Goal: Task Accomplishment & Management: Complete application form

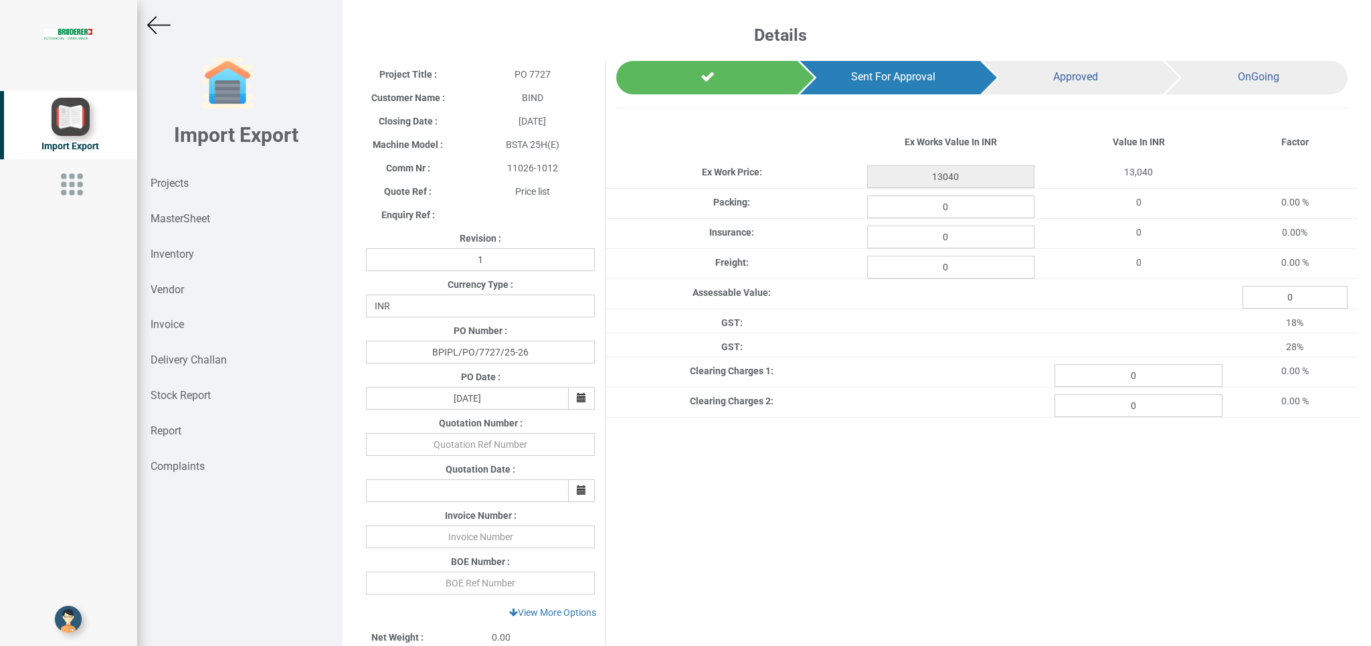
select select "INR"
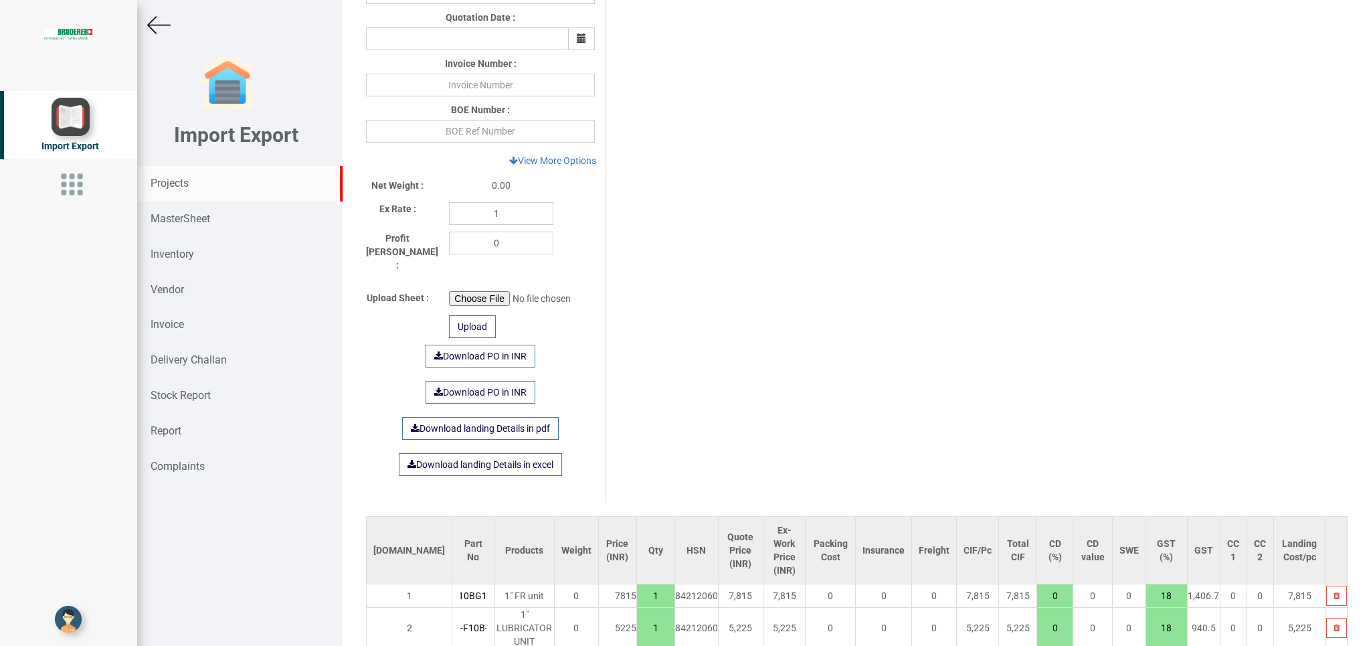
click at [179, 186] on strong "Projects" at bounding box center [170, 183] width 38 height 13
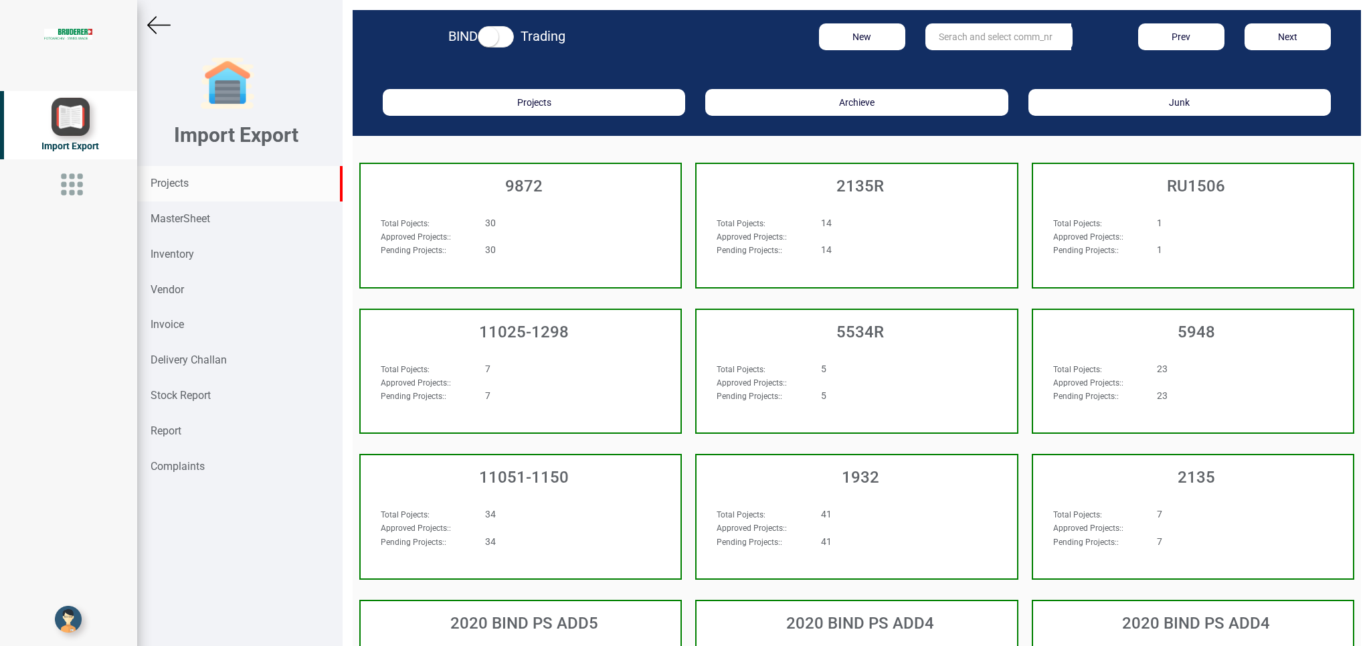
click at [979, 44] on input "text" at bounding box center [999, 36] width 146 height 27
click at [990, 80] on link "11050 -0021" at bounding box center [979, 81] width 106 height 17
type input "11050-0021"
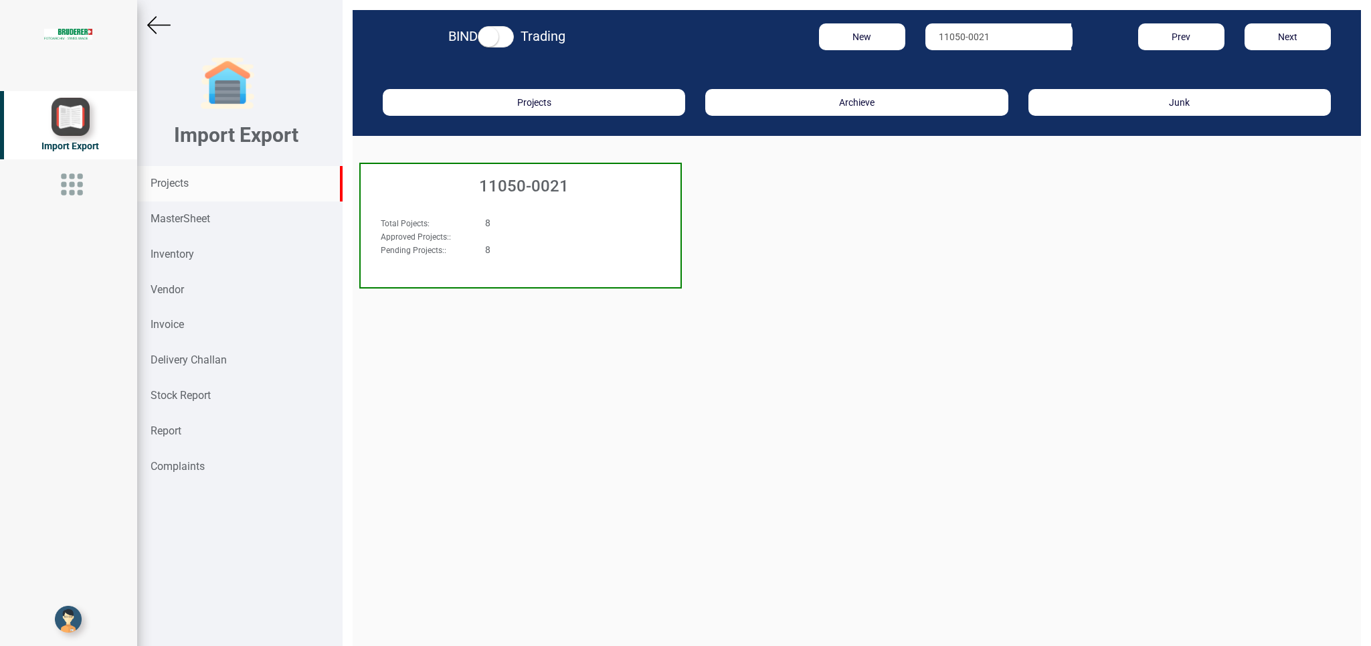
click at [554, 232] on div "Approved Projects: :" at bounding box center [496, 236] width 250 height 13
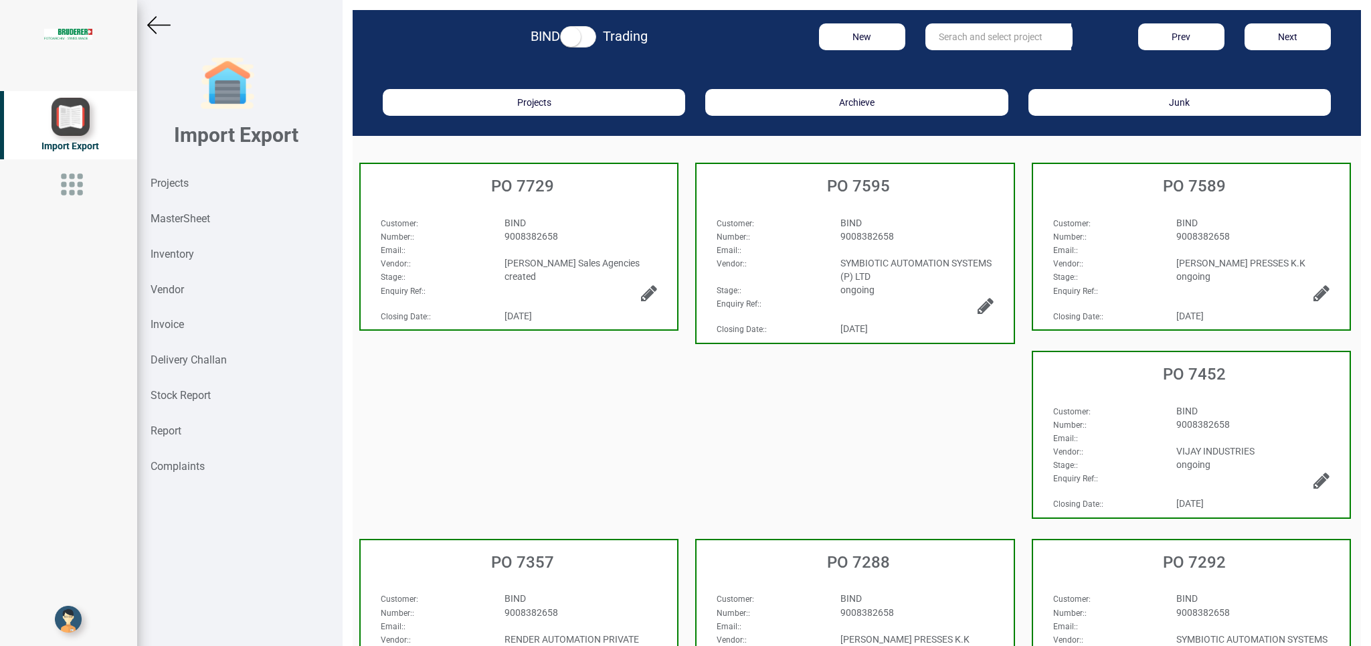
click at [596, 251] on div "Email: :" at bounding box center [519, 249] width 297 height 13
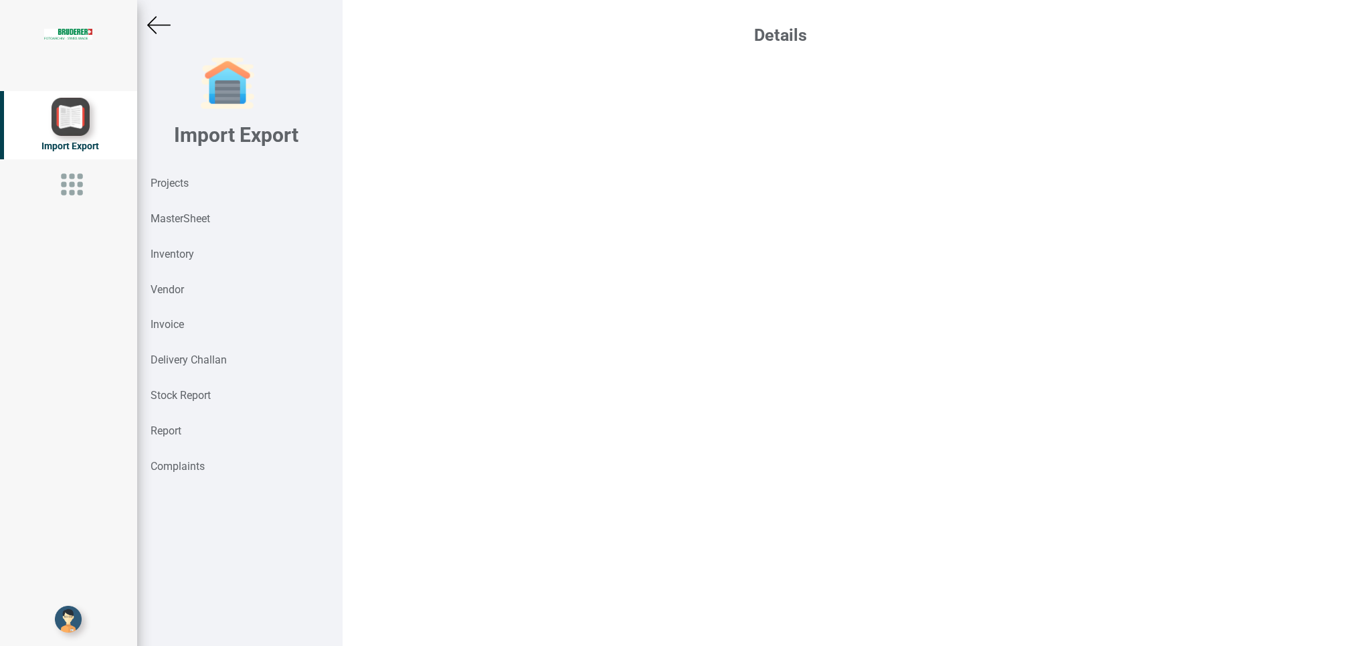
select select "INR"
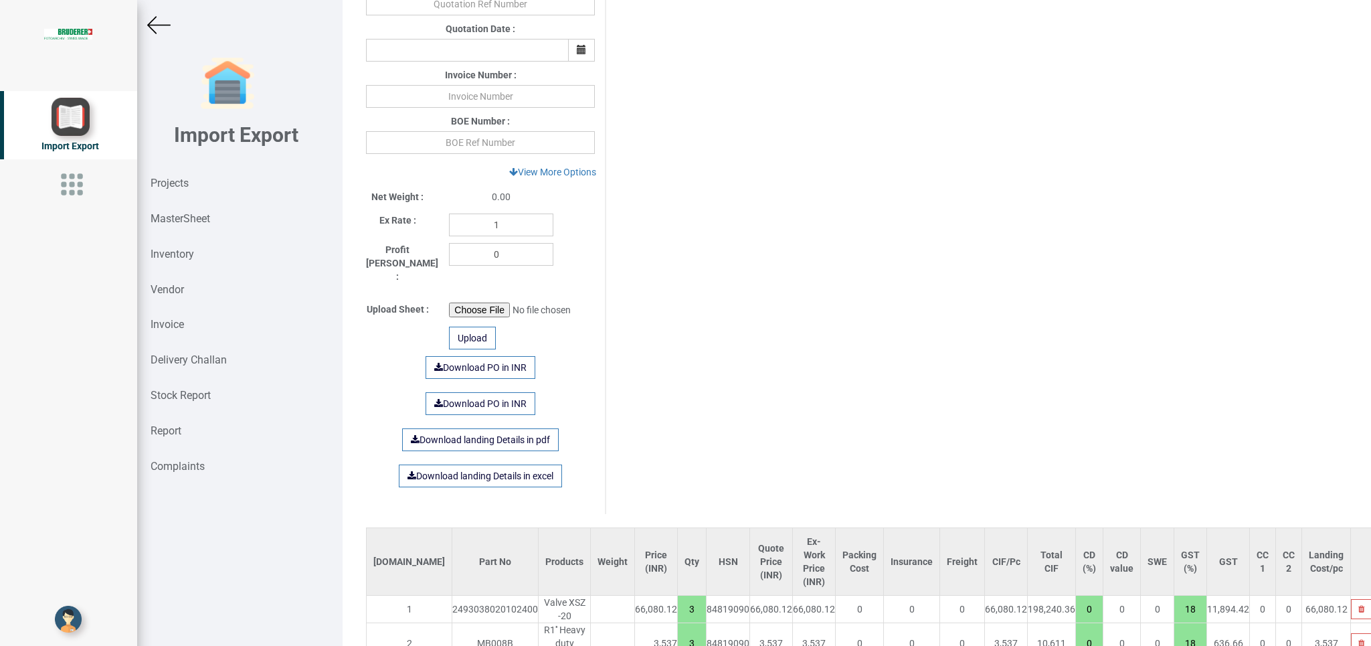
scroll to position [525, 0]
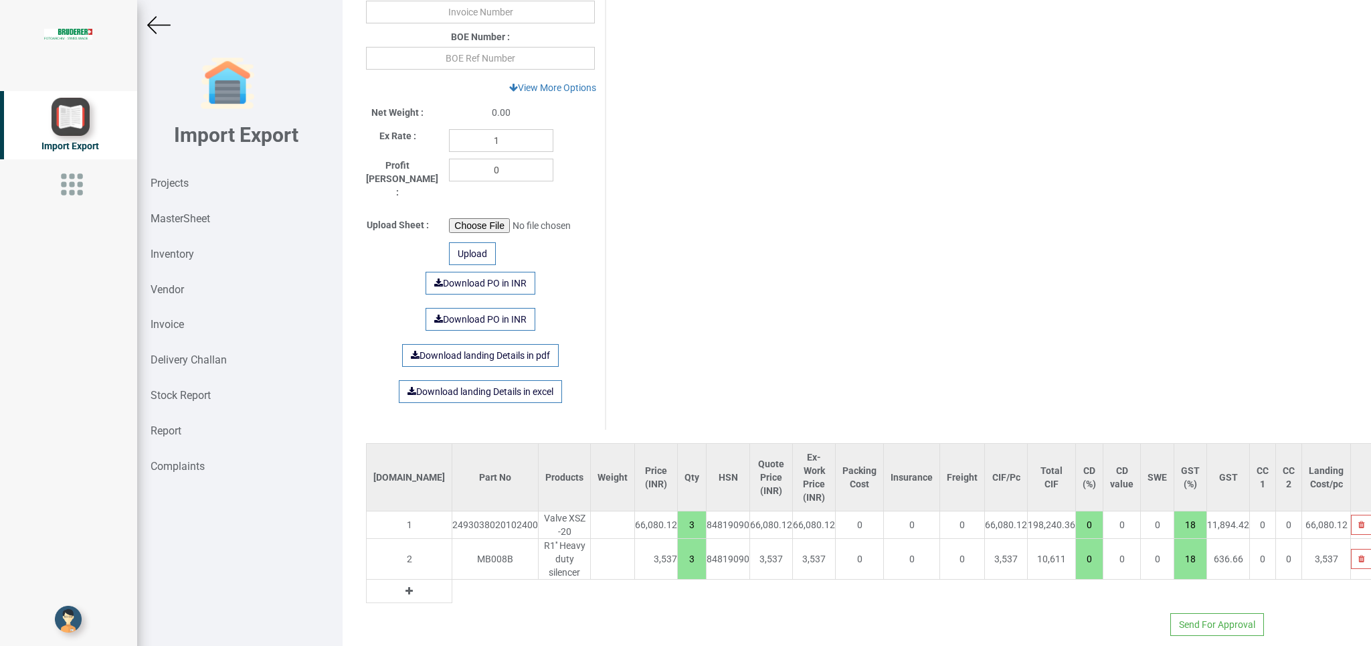
drag, startPoint x: 635, startPoint y: 507, endPoint x: 653, endPoint y: 511, distance: 18.5
click at [678, 513] on input "3" at bounding box center [692, 524] width 28 height 23
type input "142771.24"
type input "2"
drag, startPoint x: 641, startPoint y: 546, endPoint x: 664, endPoint y: 548, distance: 23.5
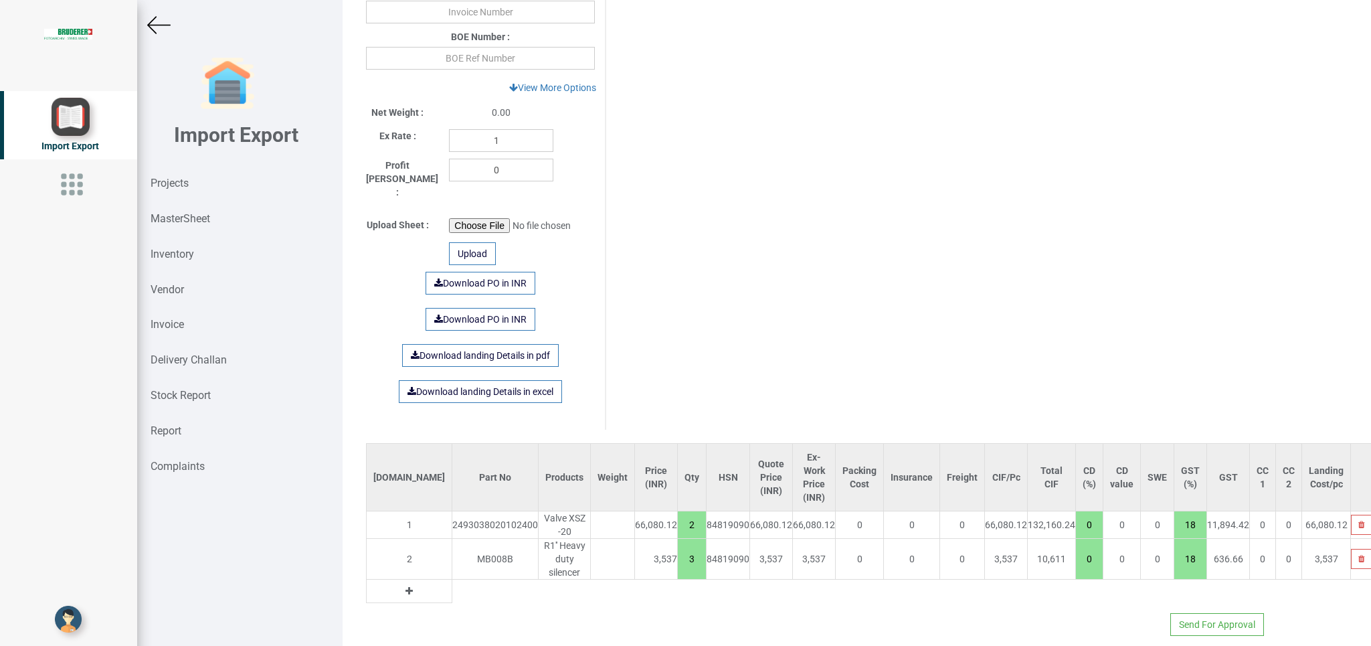
click at [678, 548] on input "3" at bounding box center [692, 559] width 28 height 23
type input "139234.24"
type input "2"
click at [482, 272] on link "Download PO in INR" at bounding box center [481, 283] width 110 height 23
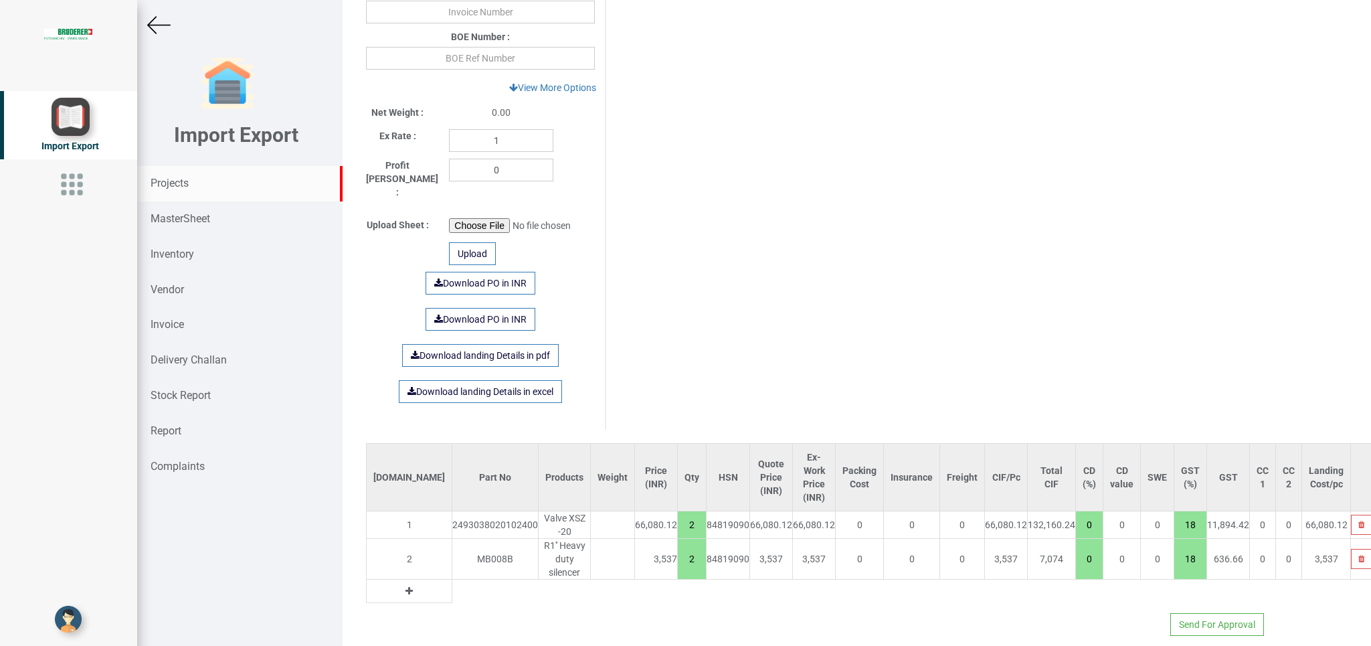
click at [182, 178] on strong "Projects" at bounding box center [170, 183] width 38 height 13
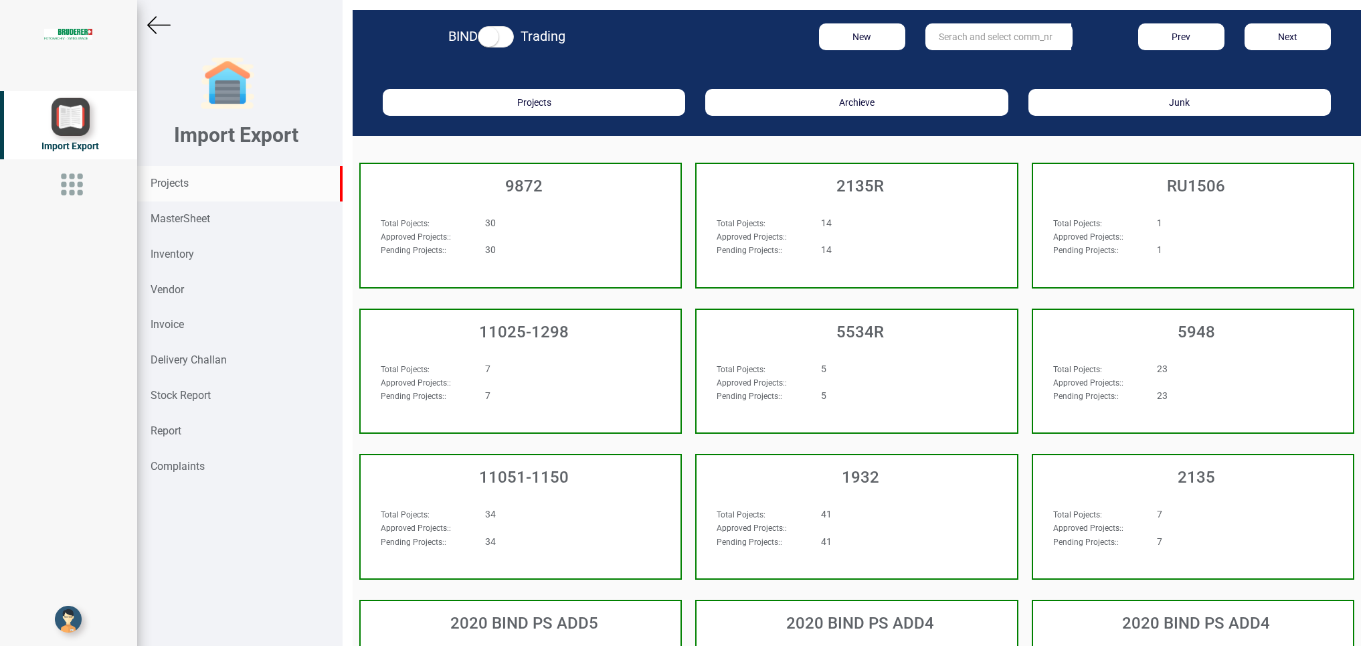
click at [961, 39] on input "text" at bounding box center [999, 36] width 146 height 27
type input "94.6910.466.2"
click at [176, 216] on strong "MasterSheet" at bounding box center [181, 218] width 60 height 13
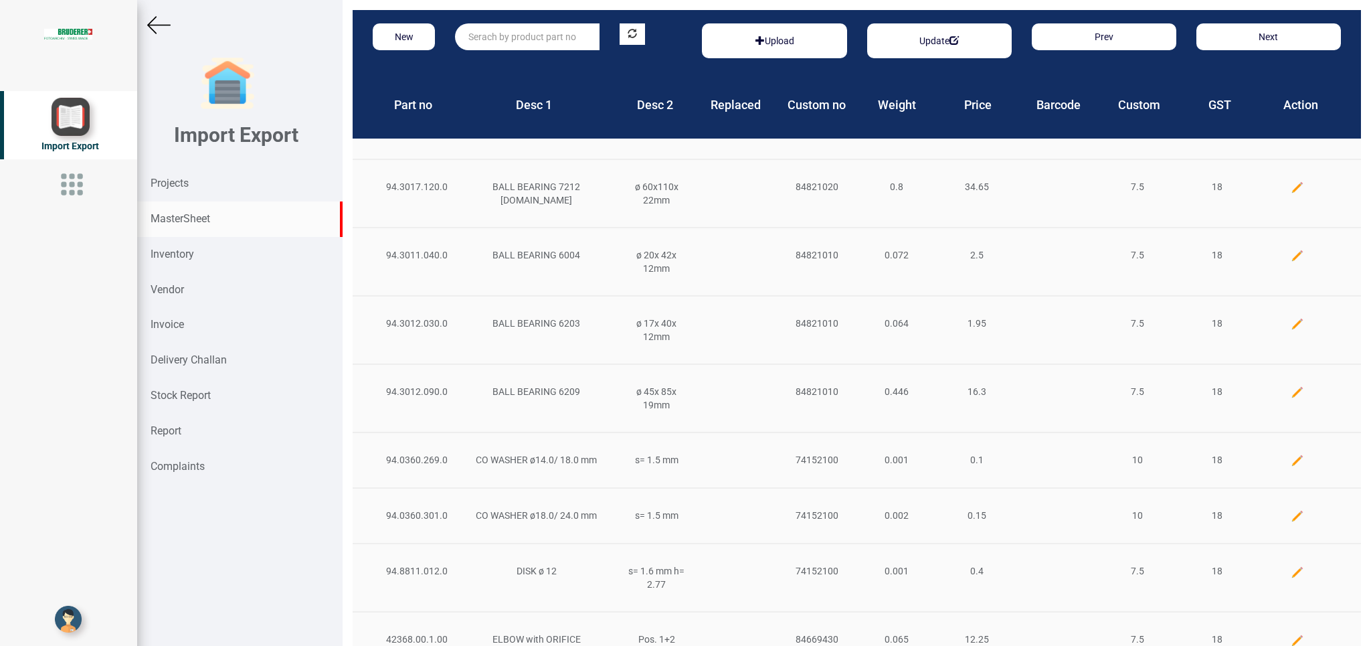
click at [509, 38] on input "text" at bounding box center [527, 36] width 145 height 27
click at [523, 82] on link "94.6910.466 .2" at bounding box center [509, 81] width 106 height 17
type input "94.6910.466.2"
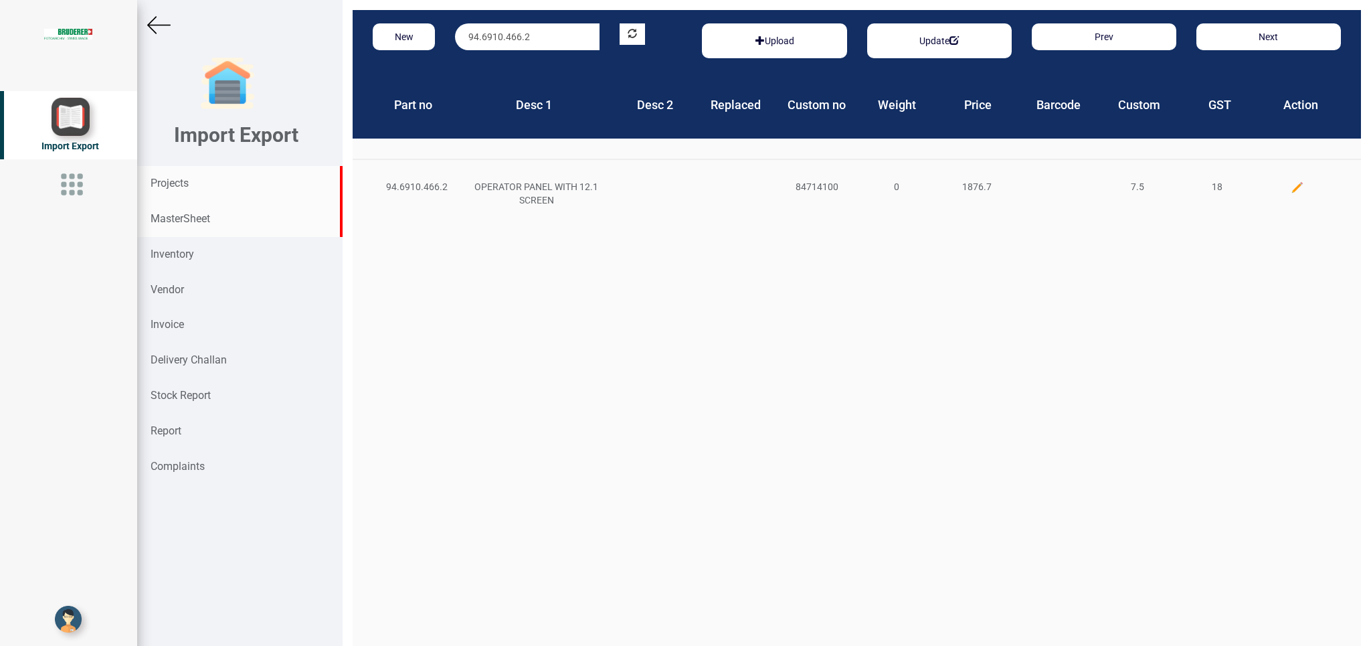
click at [210, 179] on div "Projects" at bounding box center [239, 183] width 205 height 35
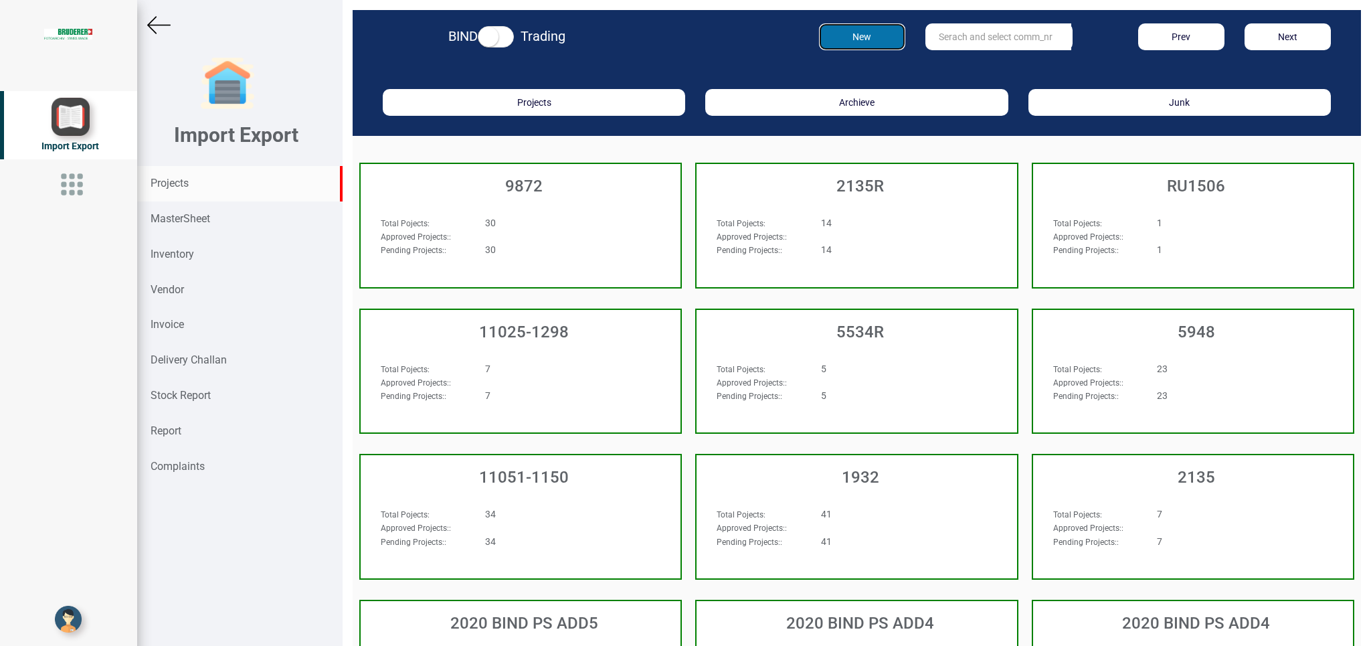
click at [859, 30] on button "New" at bounding box center [862, 36] width 86 height 27
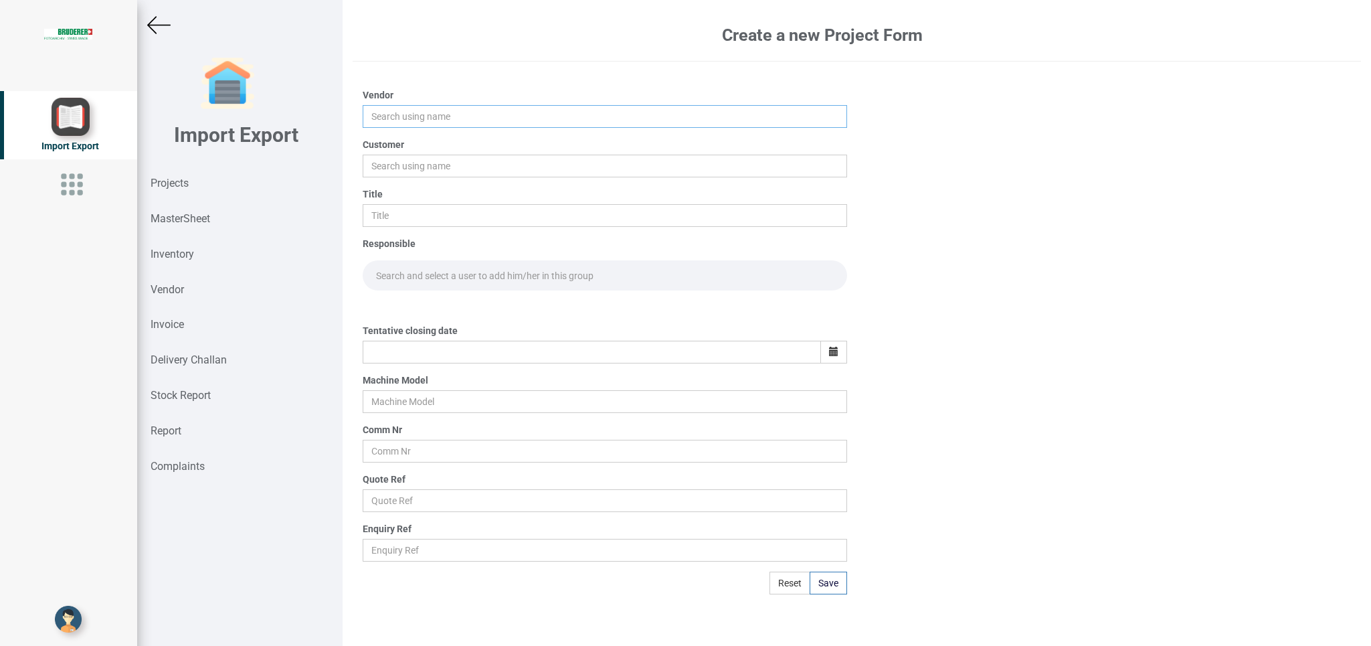
click at [410, 118] on input "text" at bounding box center [605, 116] width 484 height 23
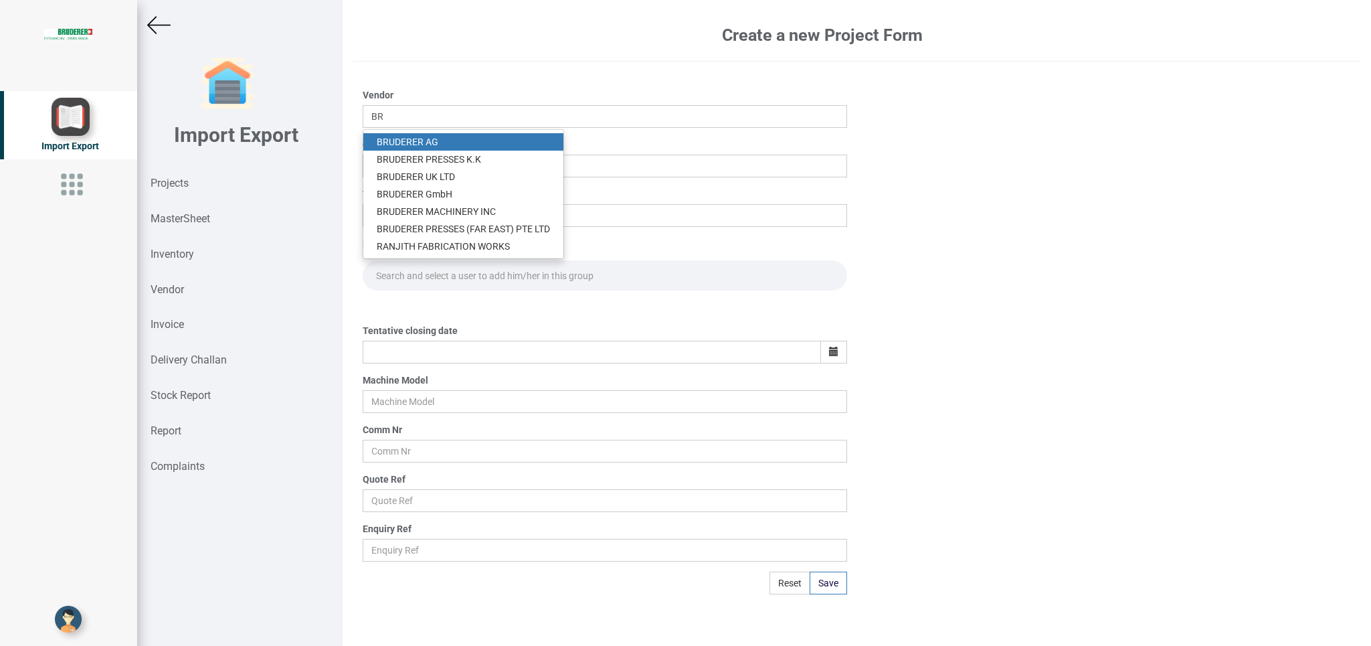
click at [471, 139] on link "BR UDERER AG" at bounding box center [463, 141] width 200 height 17
type input "[PERSON_NAME]"
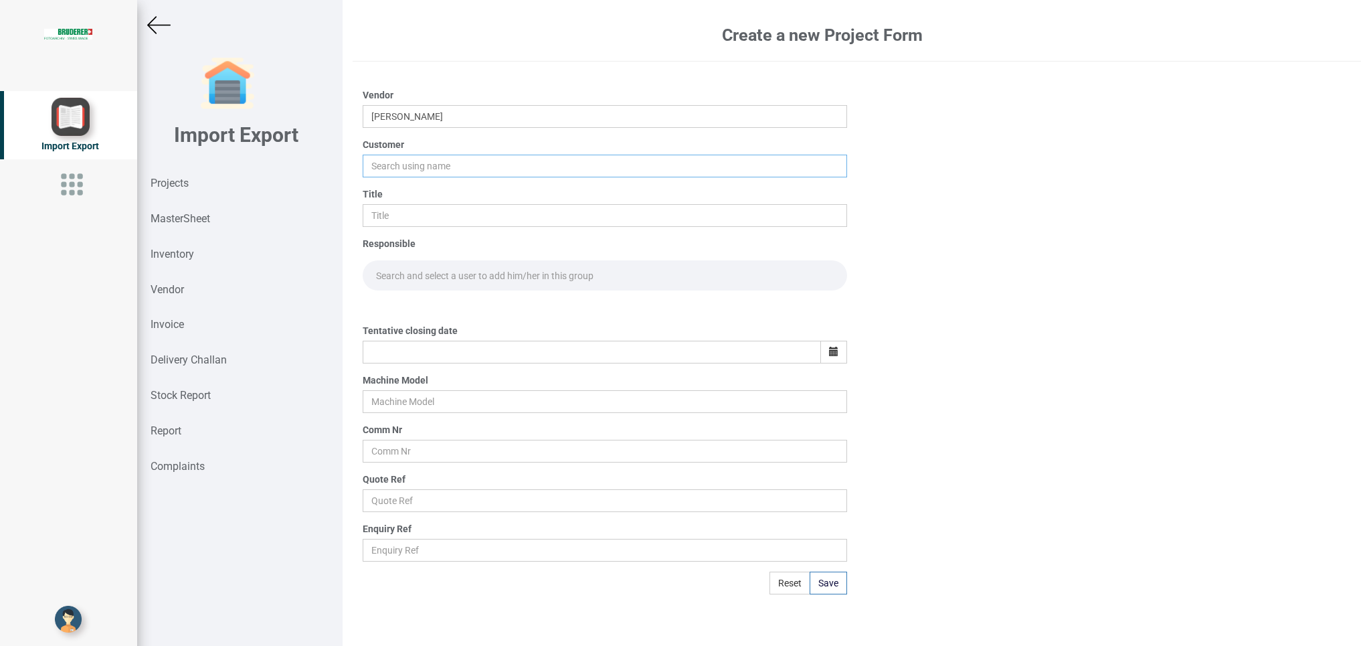
click at [412, 163] on input "text" at bounding box center [605, 166] width 484 height 23
type input "BIND"
click at [405, 192] on link "BIND" at bounding box center [416, 191] width 106 height 17
click at [401, 214] on input "text" at bounding box center [605, 215] width 484 height 23
type input "PO 7739"
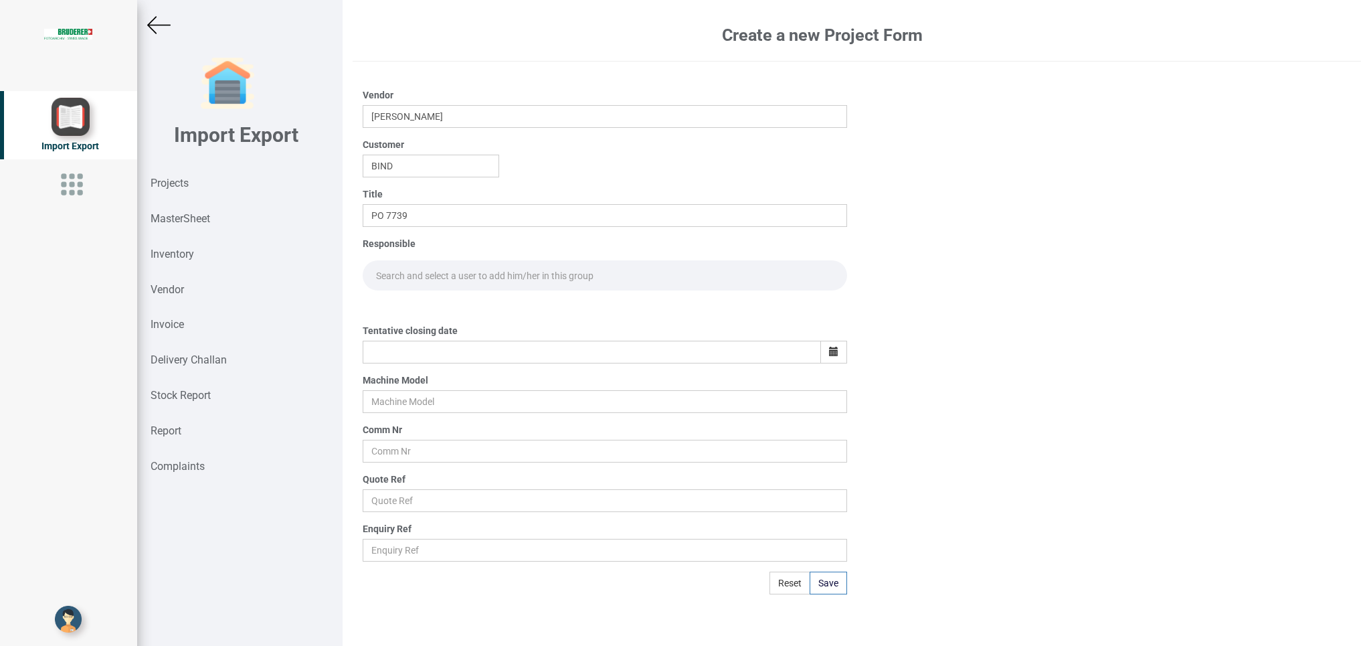
click at [393, 274] on input "text" at bounding box center [605, 275] width 484 height 30
type input "GOP"
click at [402, 301] on link "Gop [PERSON_NAME]" at bounding box center [421, 304] width 116 height 17
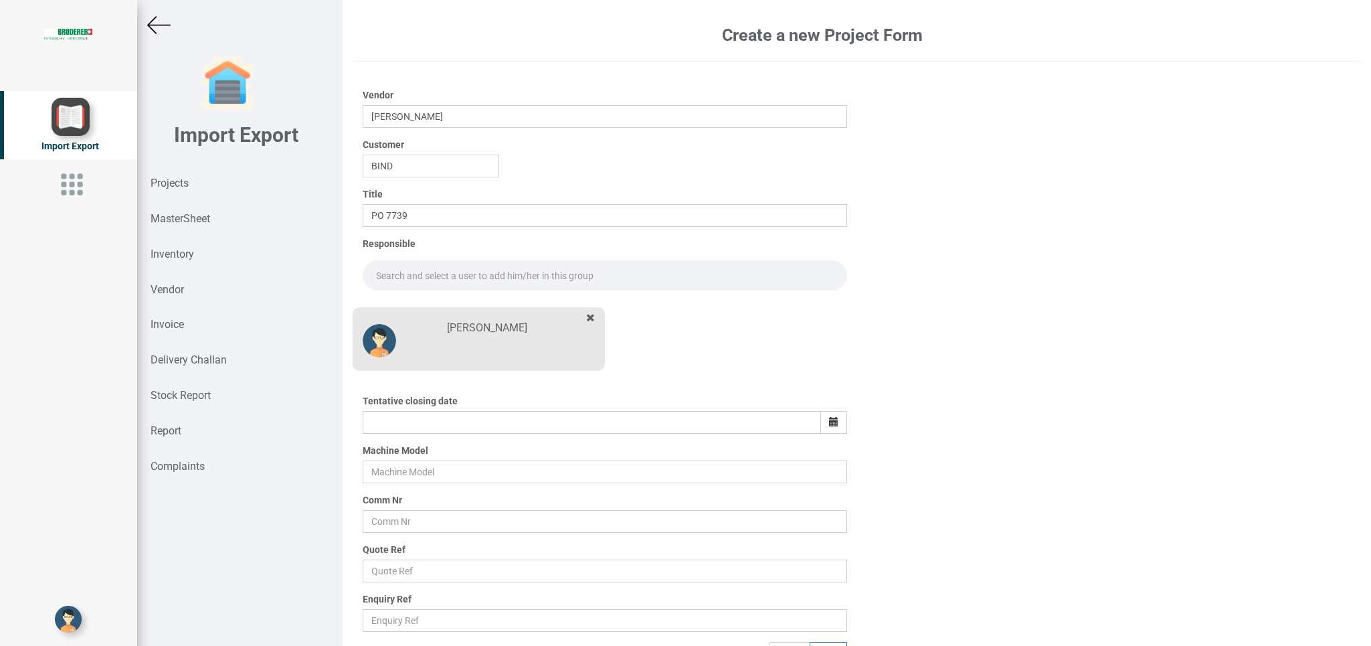
click at [418, 272] on input "text" at bounding box center [605, 275] width 484 height 30
click at [428, 305] on link "Go [PERSON_NAME]" at bounding box center [418, 304] width 110 height 17
type input "[PERSON_NAME]"
drag, startPoint x: 823, startPoint y: 424, endPoint x: 811, endPoint y: 428, distance: 12.7
click at [829, 424] on icon "button" at bounding box center [833, 421] width 9 height 9
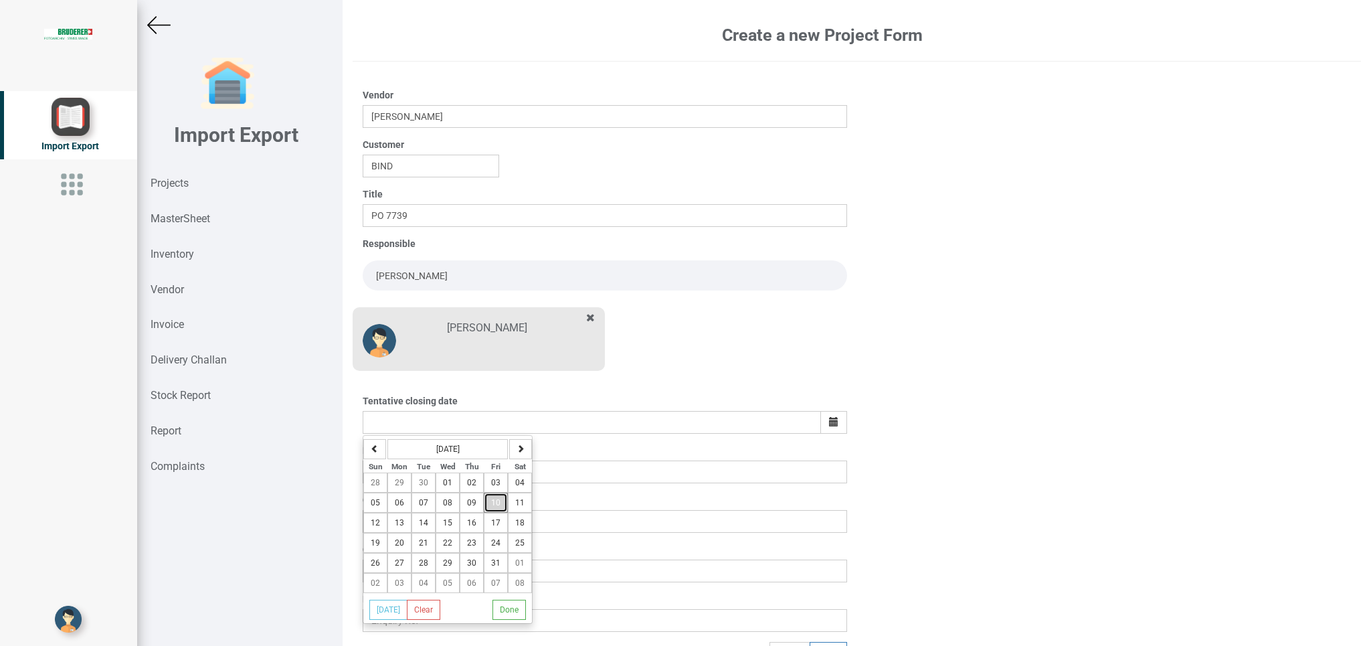
click at [501, 507] on span "10" at bounding box center [495, 502] width 9 height 9
type input "[DATE]"
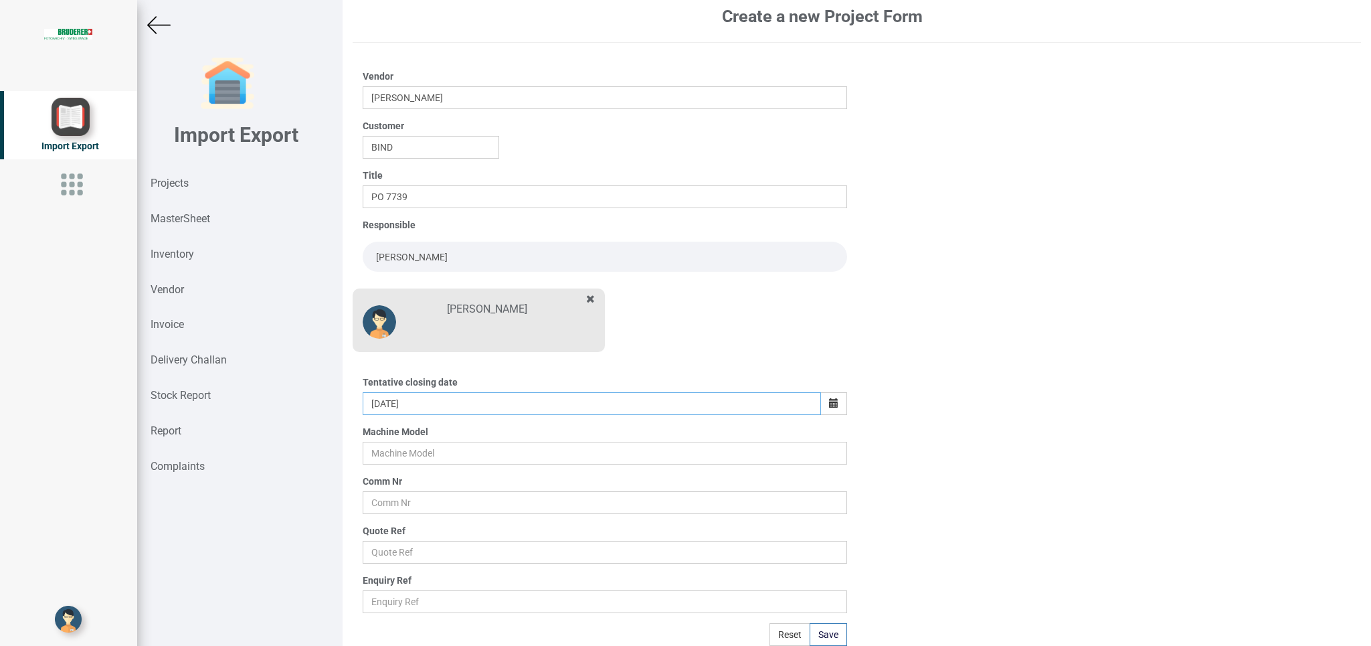
scroll to position [21, 0]
click at [397, 460] on input "text" at bounding box center [605, 453] width 484 height 23
click at [380, 448] on input "text" at bounding box center [605, 453] width 484 height 23
type input "BSTA 510-95 B2"
click at [400, 493] on input "text" at bounding box center [605, 502] width 484 height 23
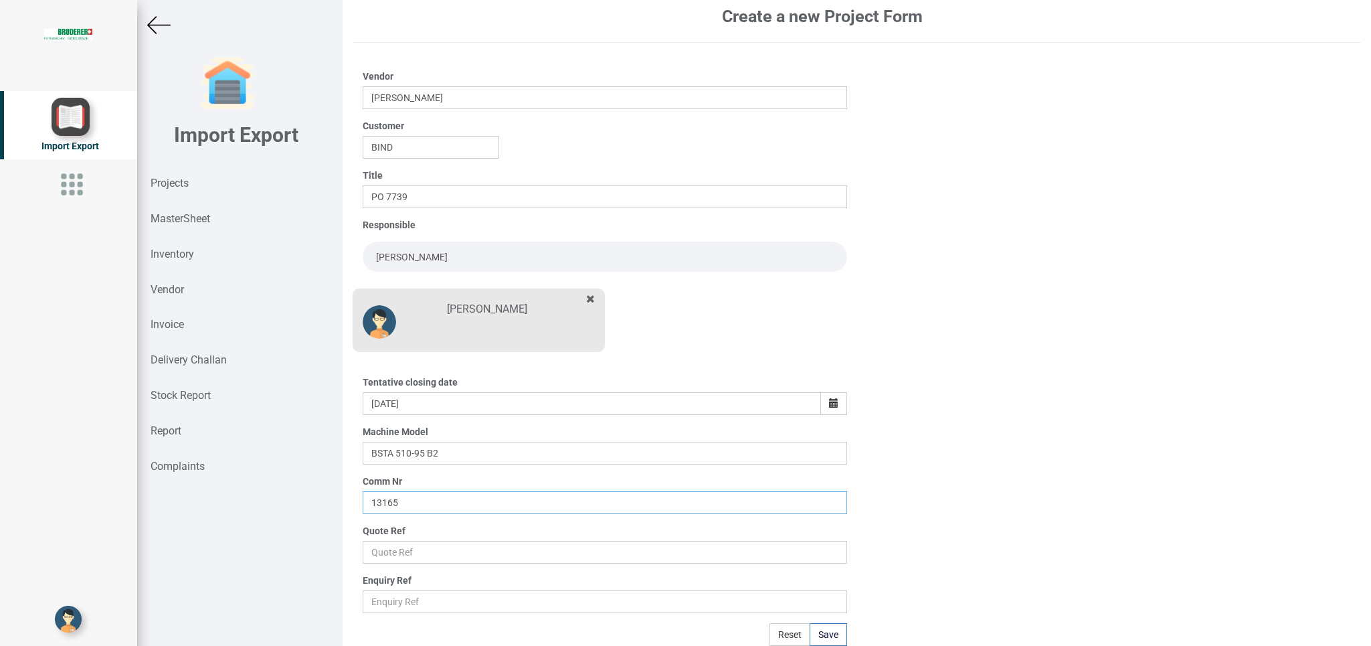
type input "13165"
click at [383, 536] on div "Quote Ref" at bounding box center [605, 543] width 484 height 39
click at [381, 550] on input "text" at bounding box center [605, 552] width 484 height 23
type input "Price list"
click at [819, 630] on button "Save" at bounding box center [828, 634] width 37 height 23
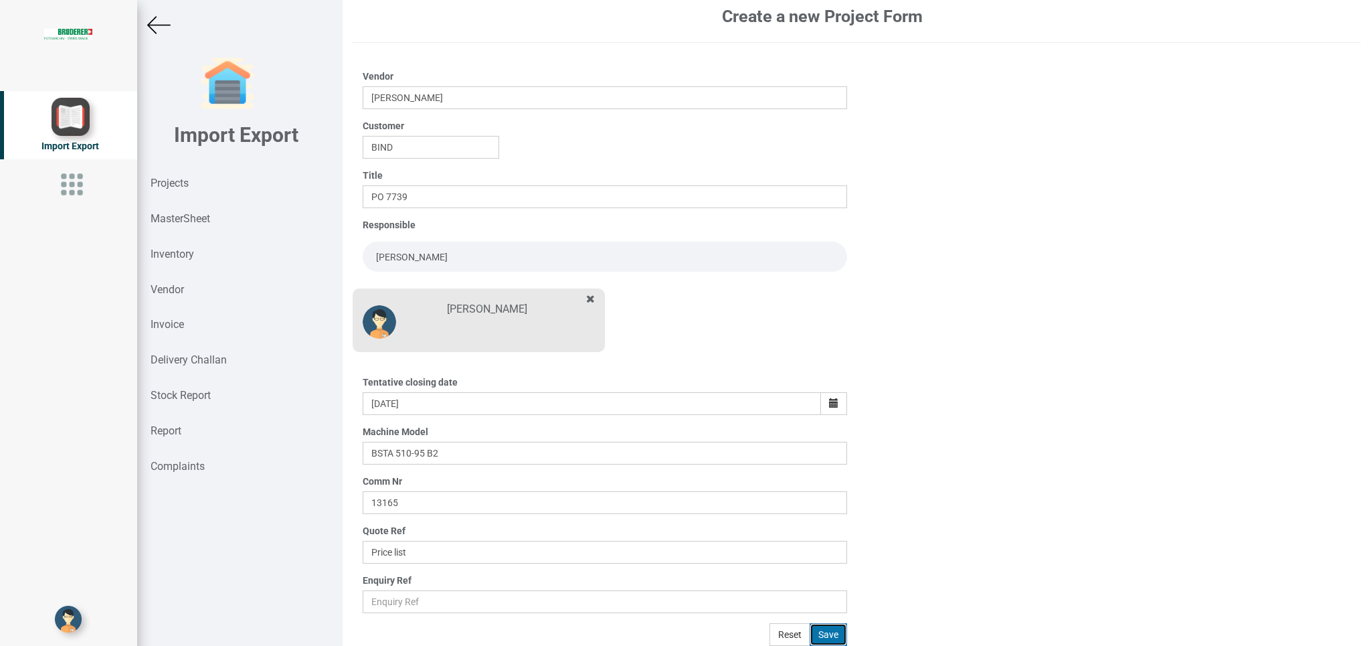
type input "[DATE]"
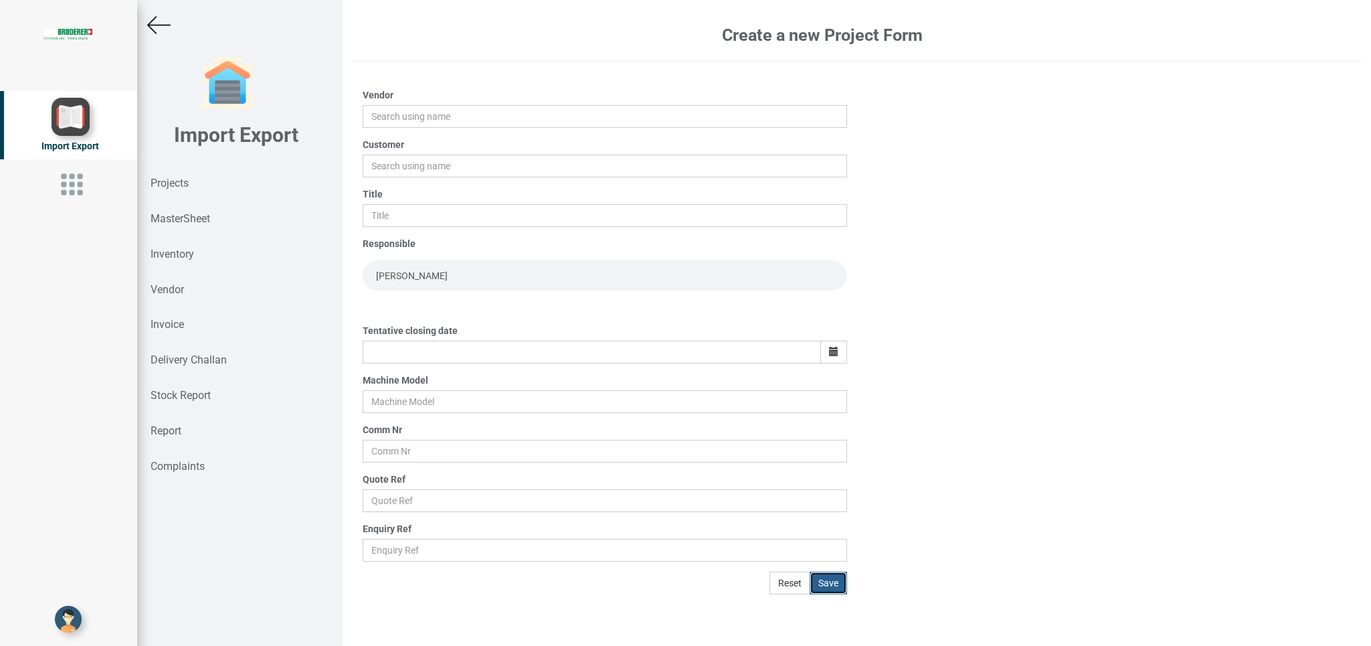
scroll to position [0, 0]
click at [168, 33] on img at bounding box center [158, 24] width 23 height 23
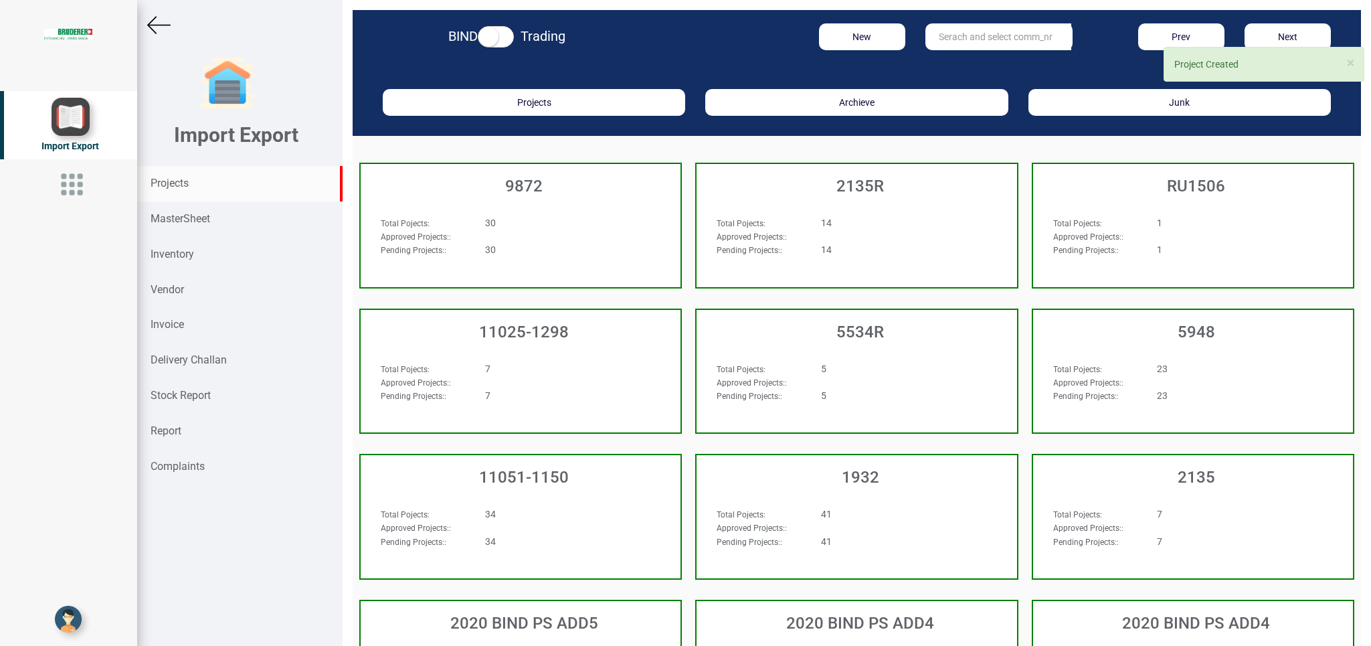
click at [947, 44] on input "text" at bounding box center [999, 36] width 146 height 27
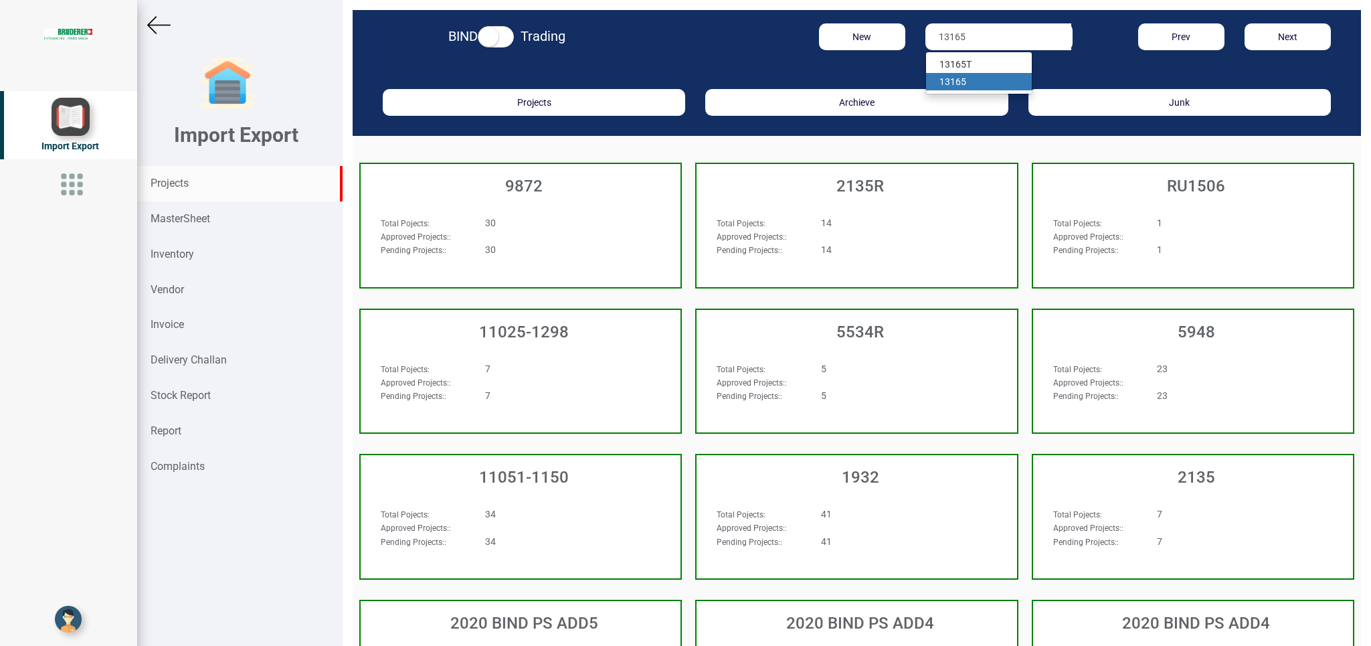
type input "13165"
click at [956, 74] on link "13165" at bounding box center [979, 81] width 106 height 17
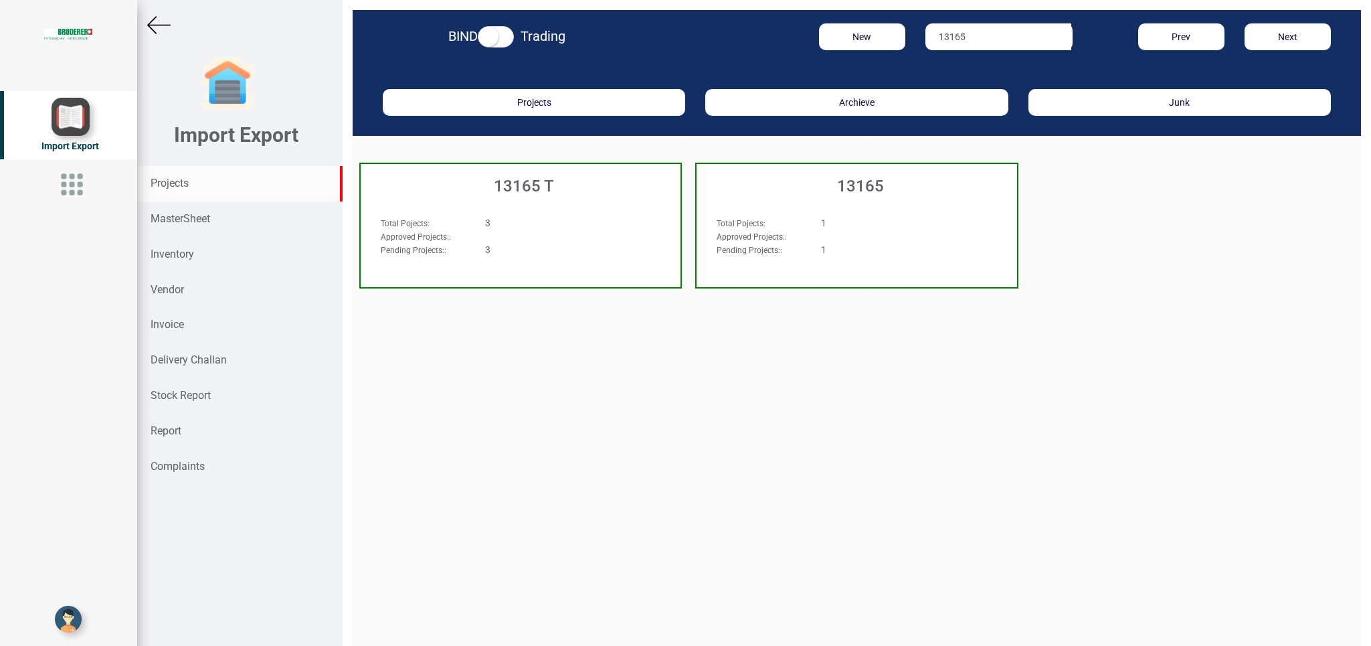
click at [544, 233] on div "Approved Projects: :" at bounding box center [496, 236] width 250 height 13
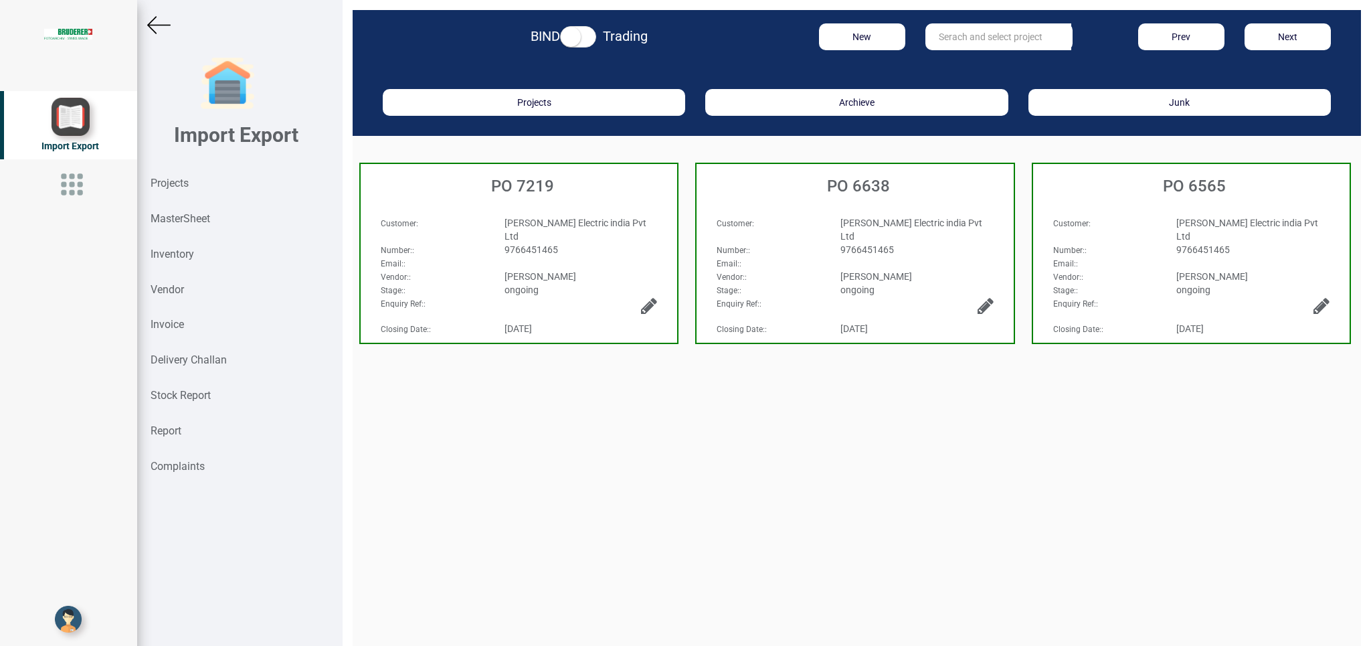
click at [173, 40] on div "Import Export Projects MasterSheet Inventory Vendor Invoice Delivery Challan St…" at bounding box center [239, 323] width 205 height 646
click at [157, 29] on img at bounding box center [158, 24] width 23 height 23
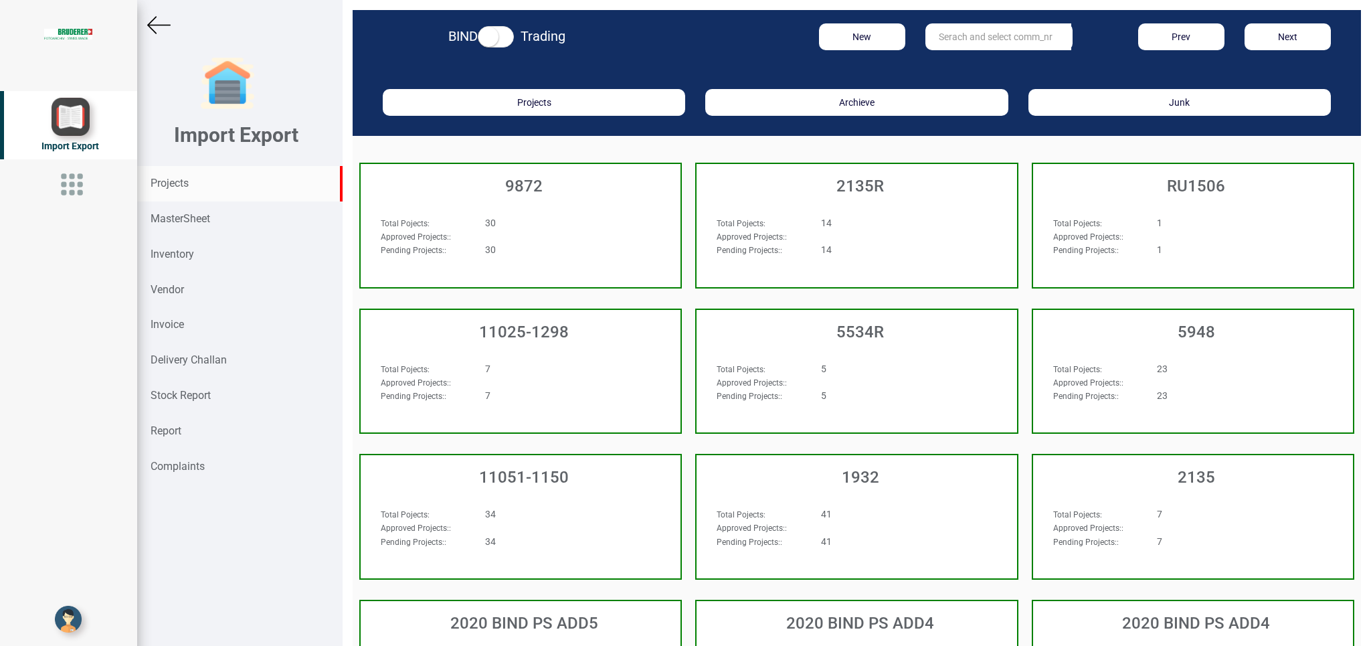
click at [961, 35] on input "text" at bounding box center [999, 36] width 146 height 27
type input "13165"
click at [967, 80] on link "13165" at bounding box center [979, 81] width 106 height 17
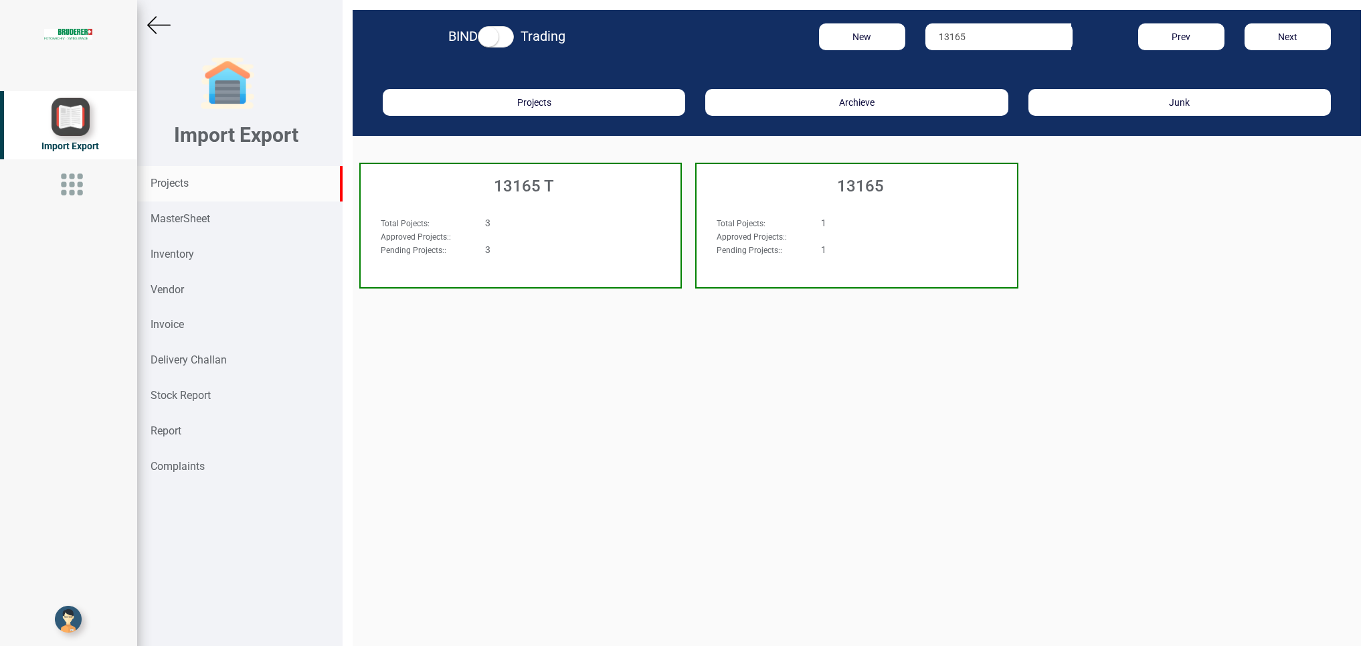
click at [900, 211] on div "Total Pojects : 1 Approved Projects: : Pending Projects: : 1" at bounding box center [857, 242] width 320 height 78
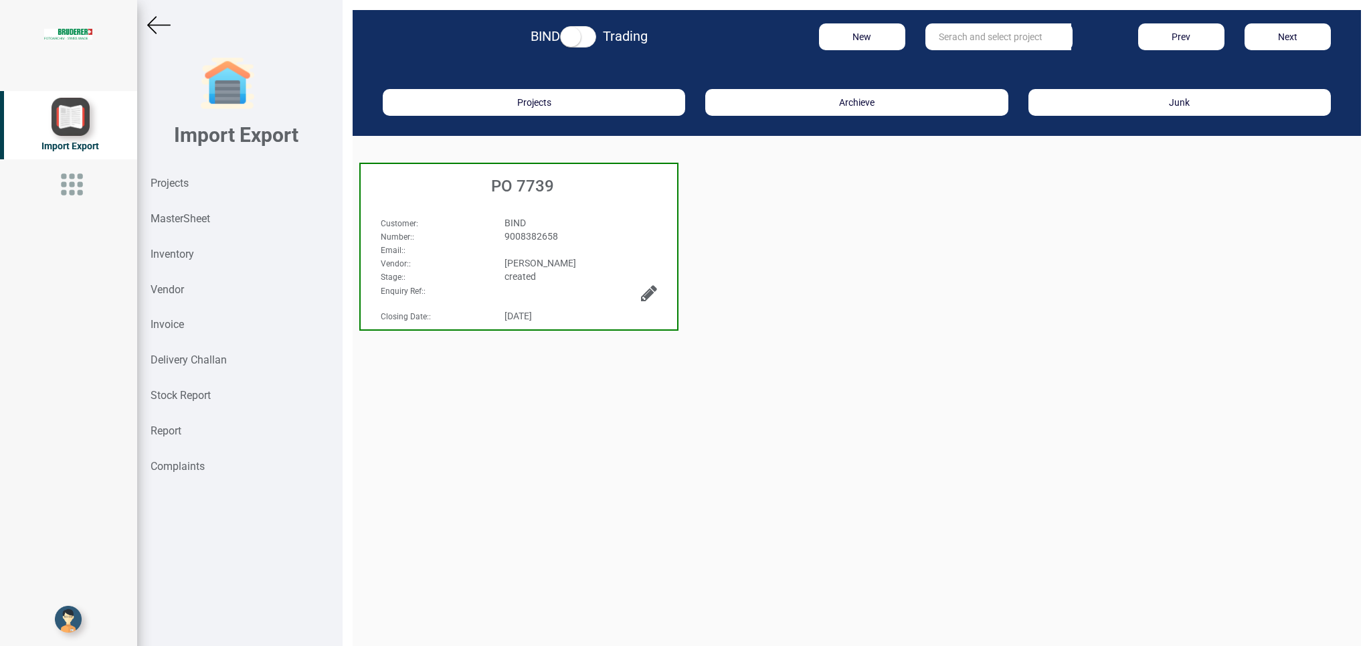
click at [168, 25] on img at bounding box center [158, 24] width 23 height 23
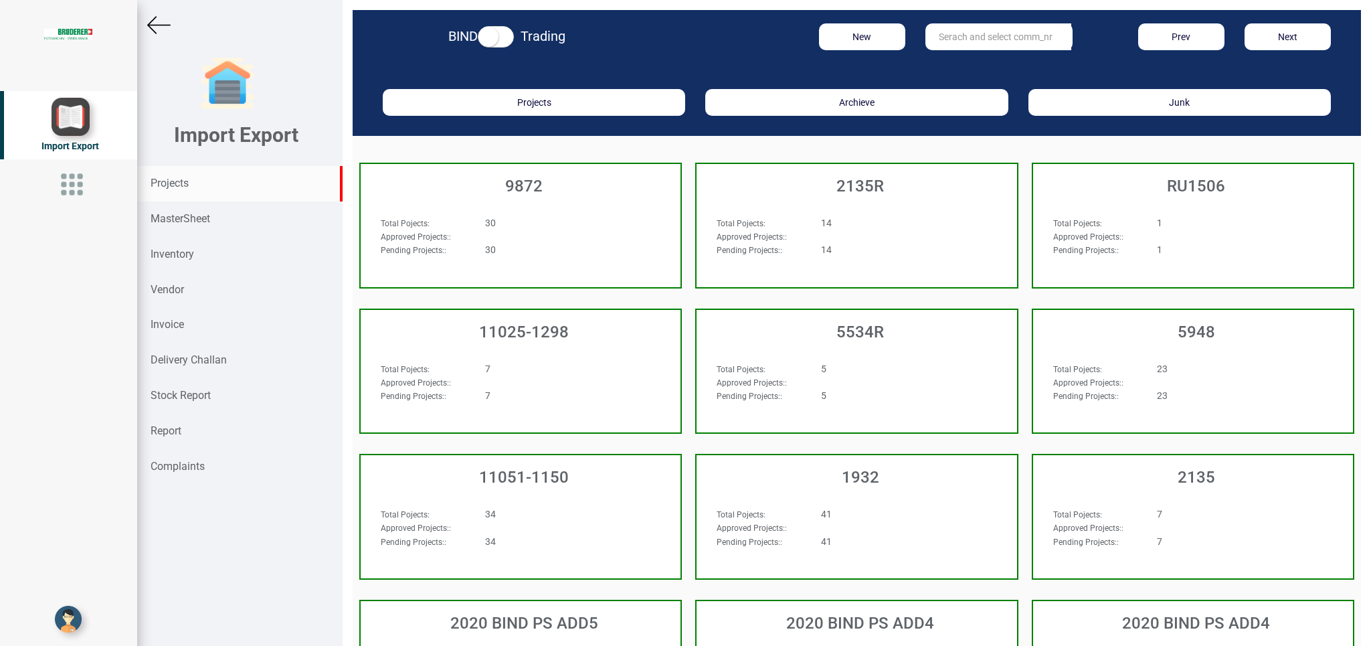
click at [956, 35] on input "text" at bounding box center [999, 36] width 146 height 27
type input "13165"
click at [955, 78] on strong "13165" at bounding box center [953, 81] width 27 height 11
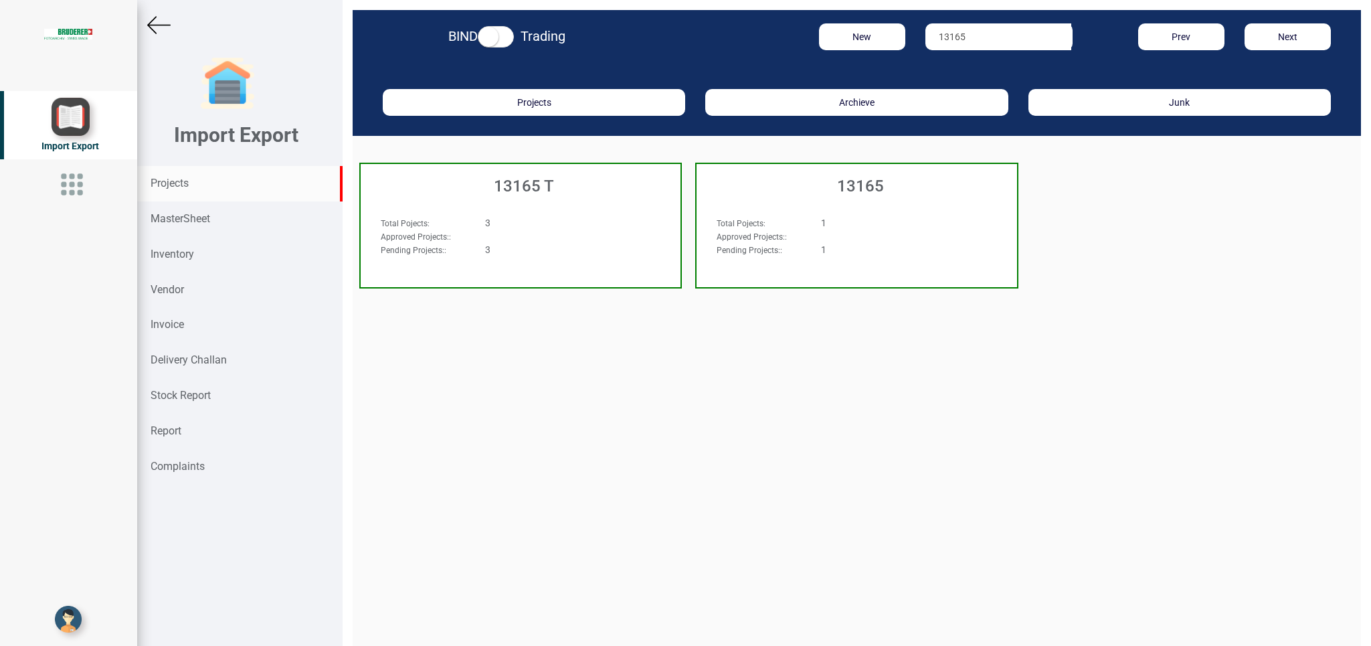
click at [855, 236] on div "Approved Projects: :" at bounding box center [832, 236] width 250 height 13
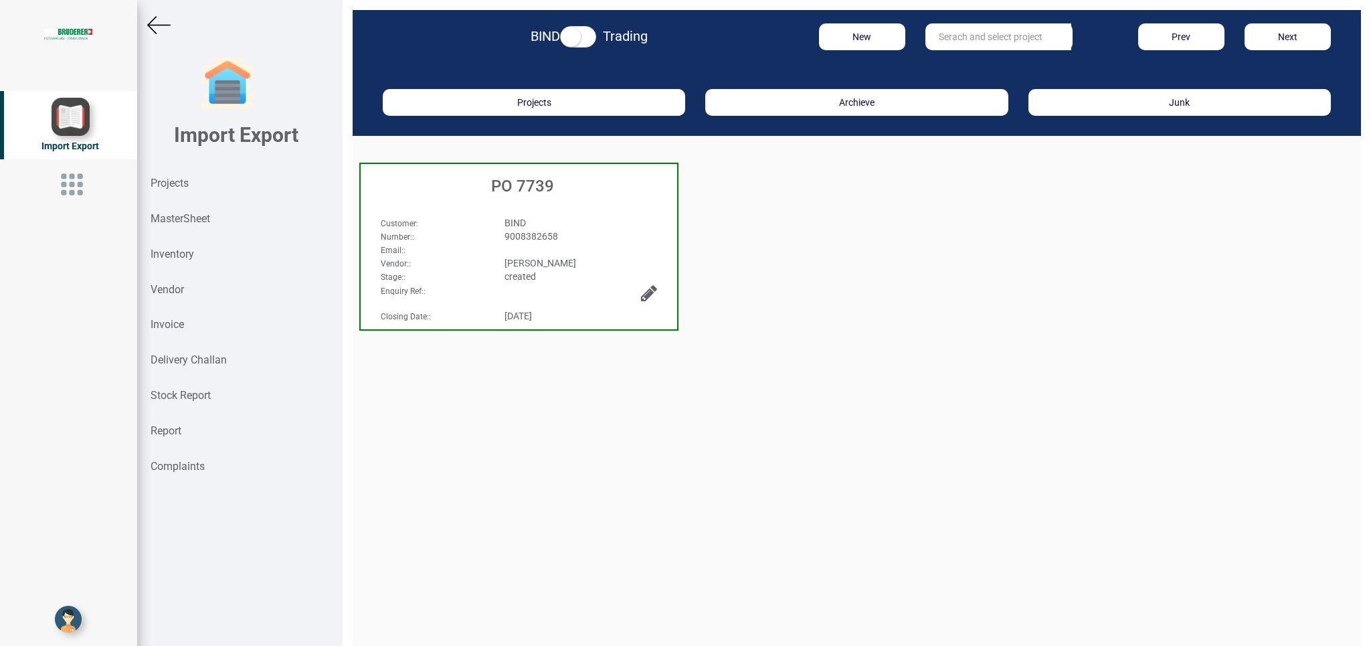
click at [644, 295] on icon at bounding box center [649, 293] width 16 height 19
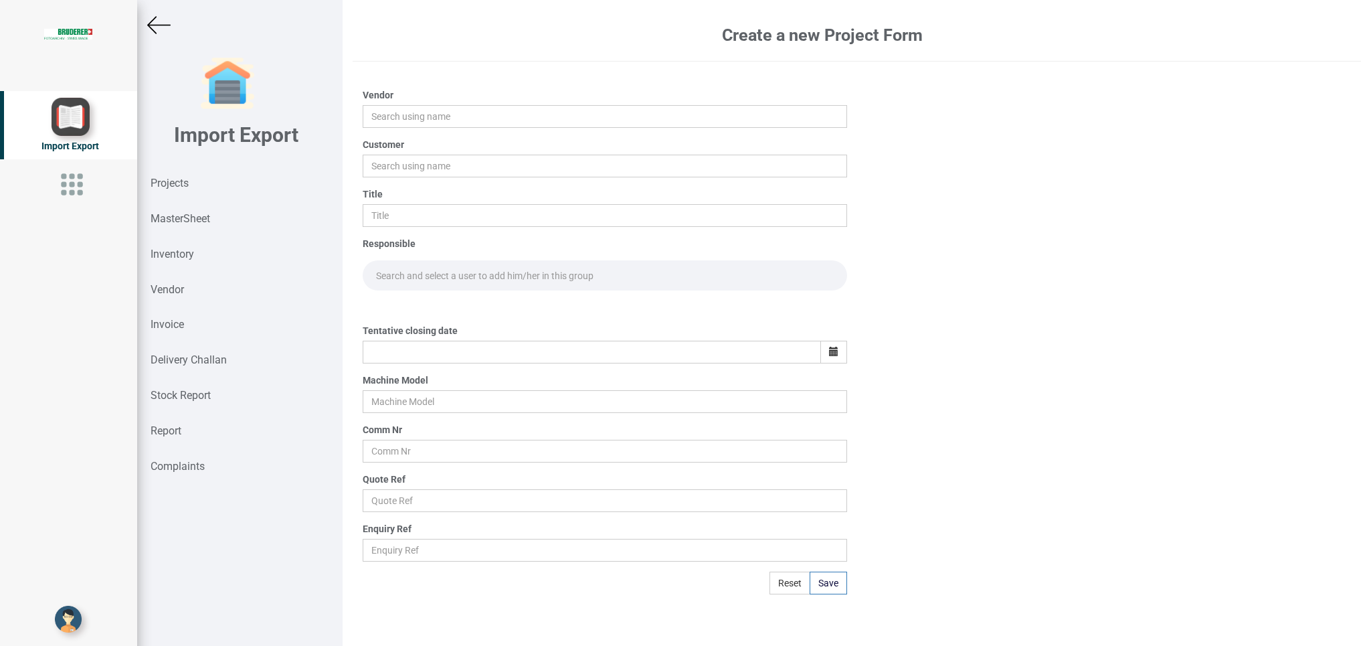
type input "[PERSON_NAME]"
type input "BIND"
type input "PO 7739"
type input "[DATE]"
type input "BSTA 510-95 B2"
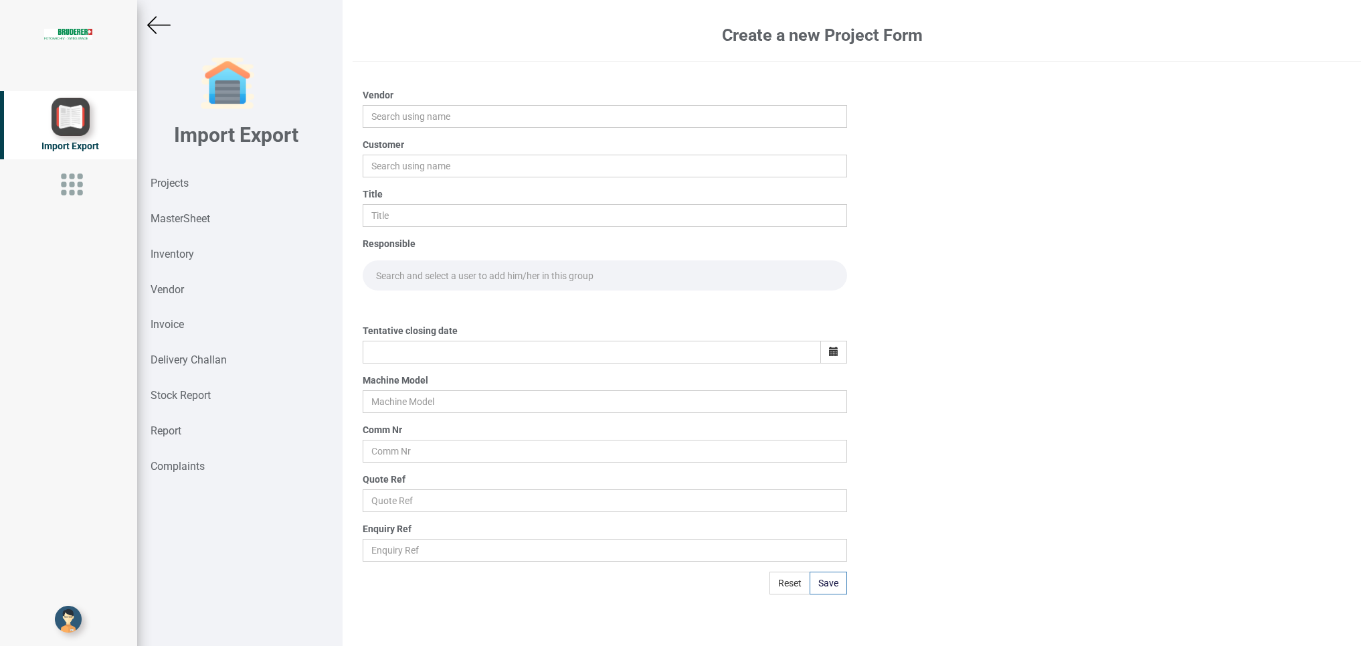
type input "13165"
type input "Price list"
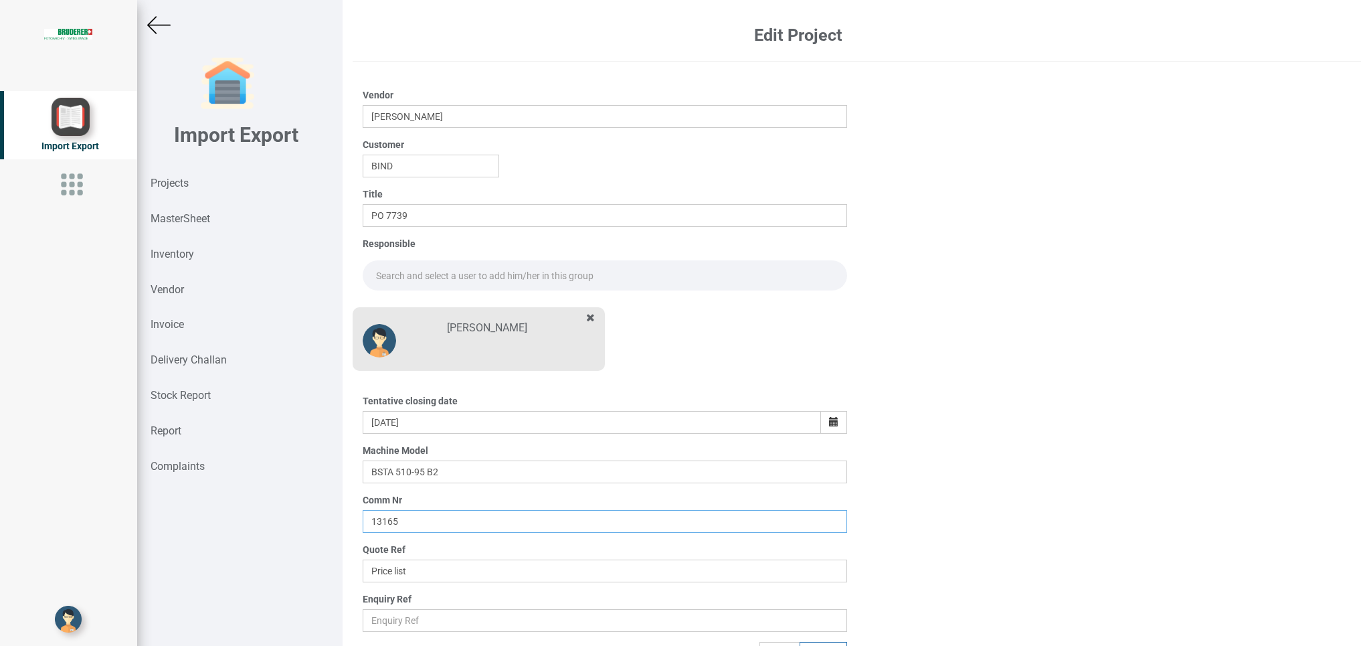
click at [425, 519] on input "13165" at bounding box center [605, 521] width 484 height 23
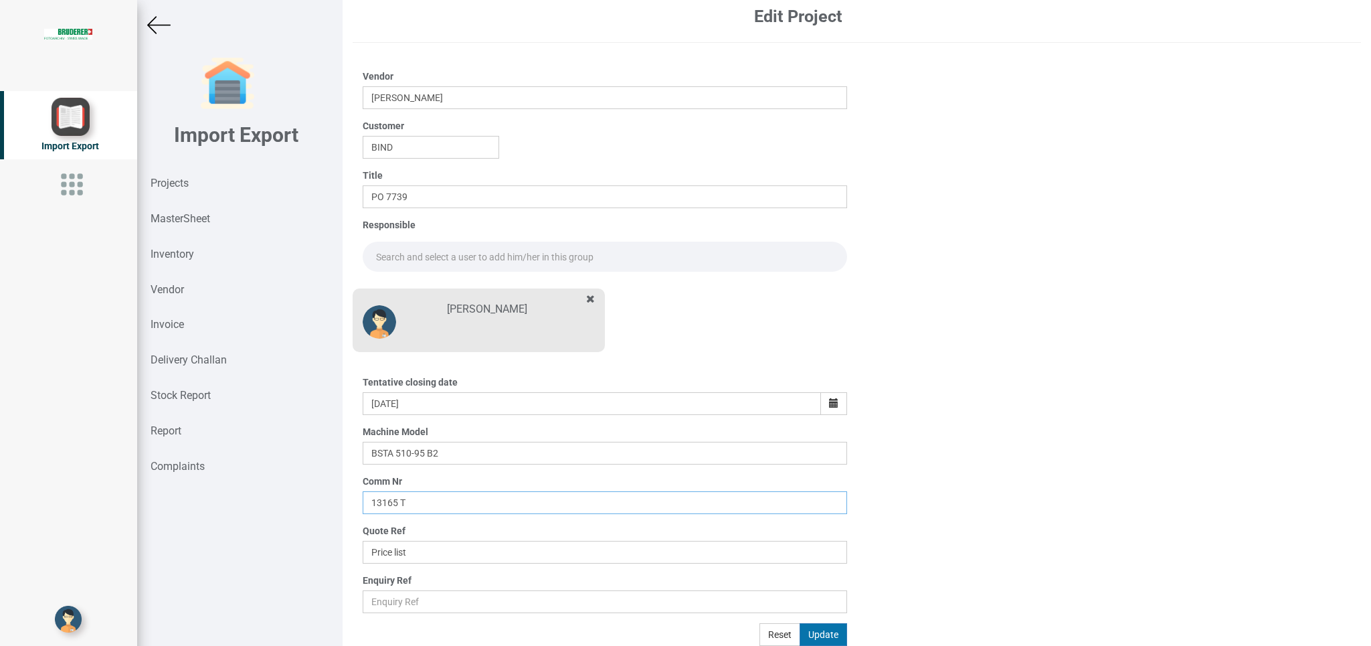
type input "13165 T"
click at [817, 630] on button "Update" at bounding box center [824, 634] width 48 height 23
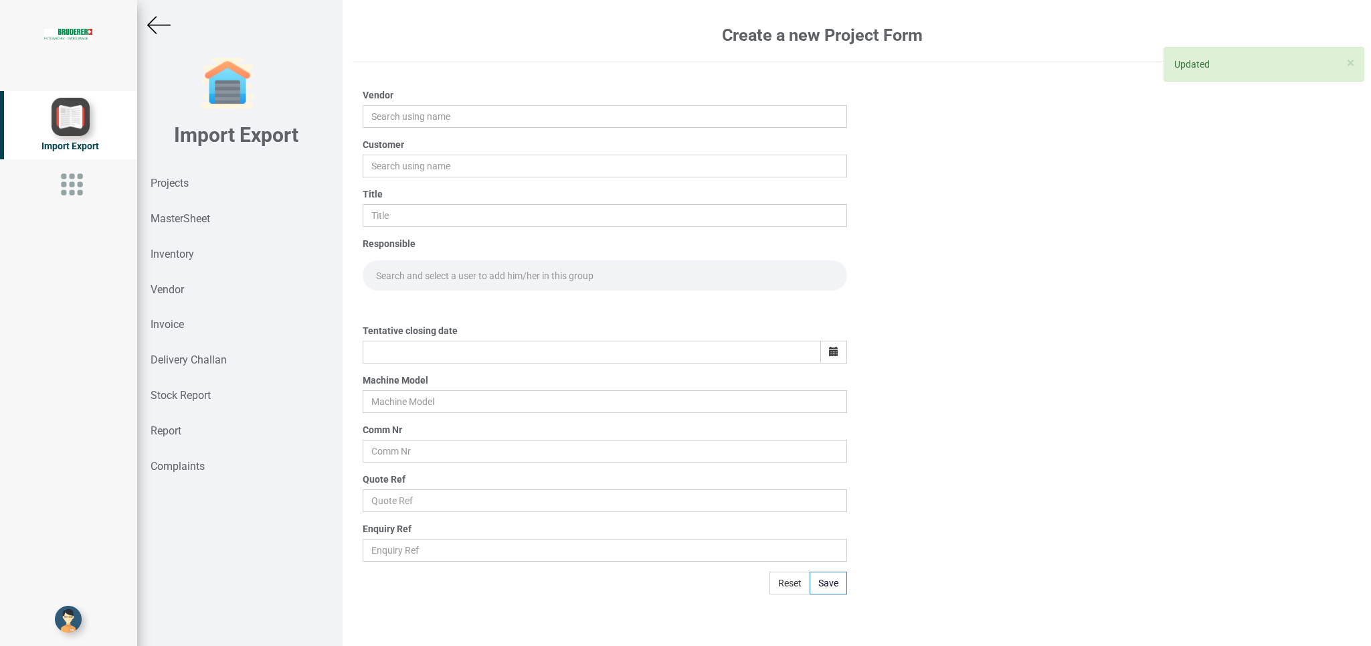
drag, startPoint x: 154, startPoint y: 23, endPoint x: 1157, endPoint y: 5, distance: 1002.8
click at [155, 23] on img at bounding box center [158, 24] width 23 height 23
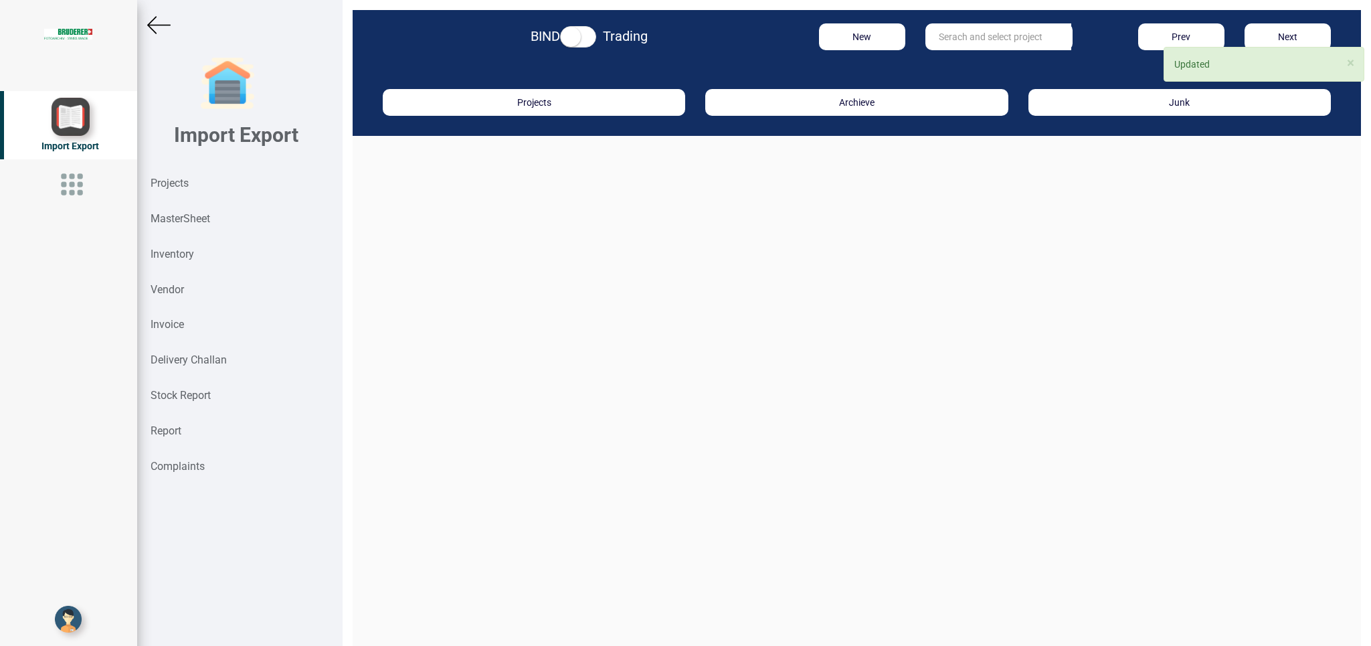
click at [955, 42] on input "text" at bounding box center [999, 36] width 146 height 27
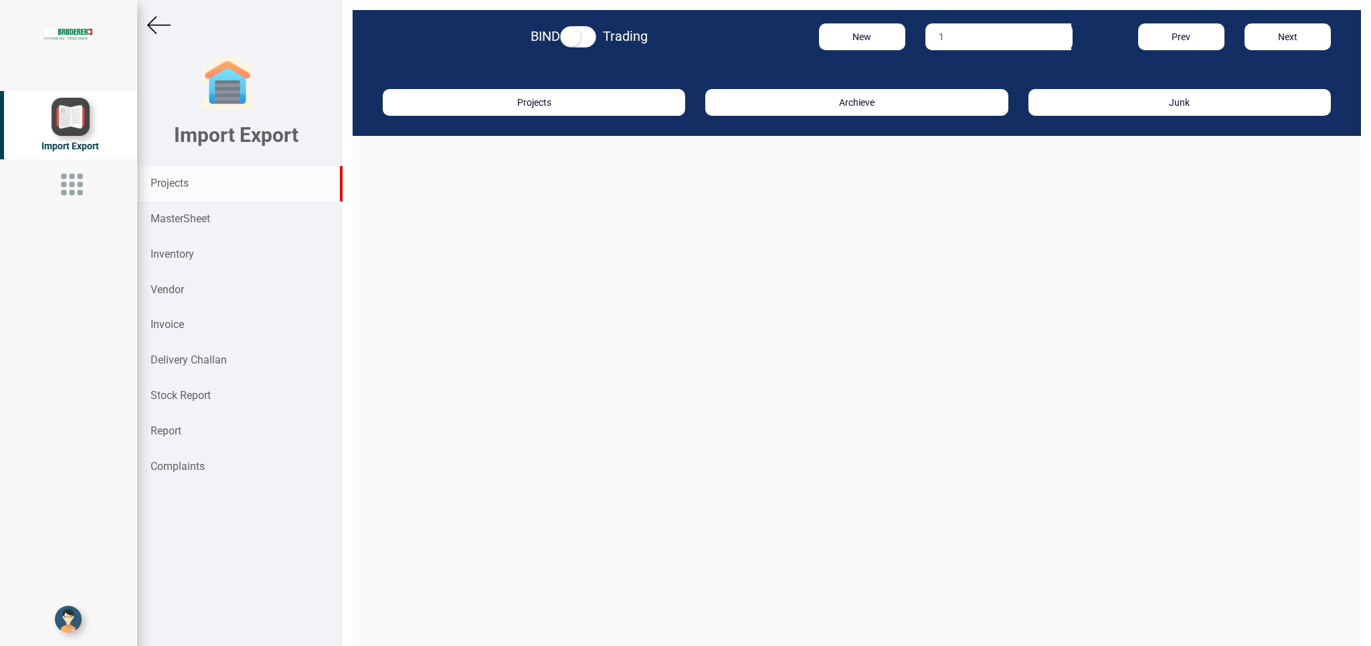
type input "1"
click at [175, 181] on strong "Projects" at bounding box center [170, 183] width 38 height 13
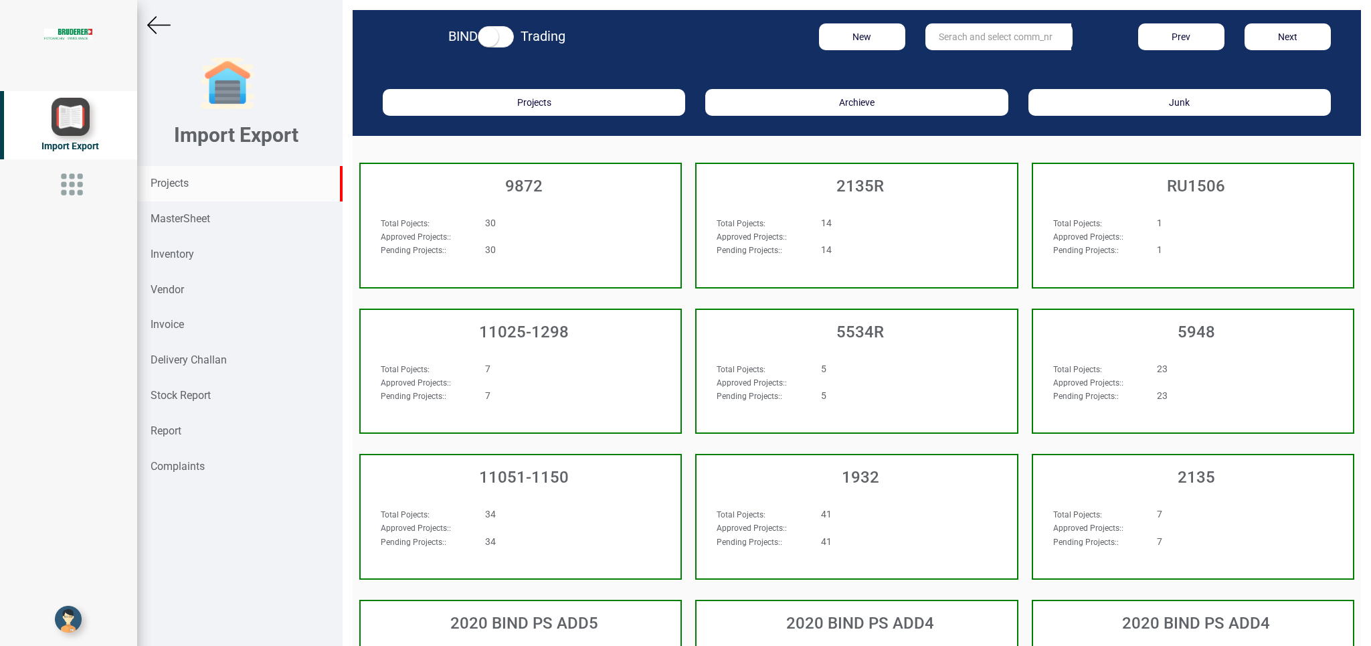
click at [949, 29] on input "text" at bounding box center [999, 36] width 146 height 27
click at [977, 64] on link "13165 T" at bounding box center [979, 64] width 106 height 17
type input "13165 T"
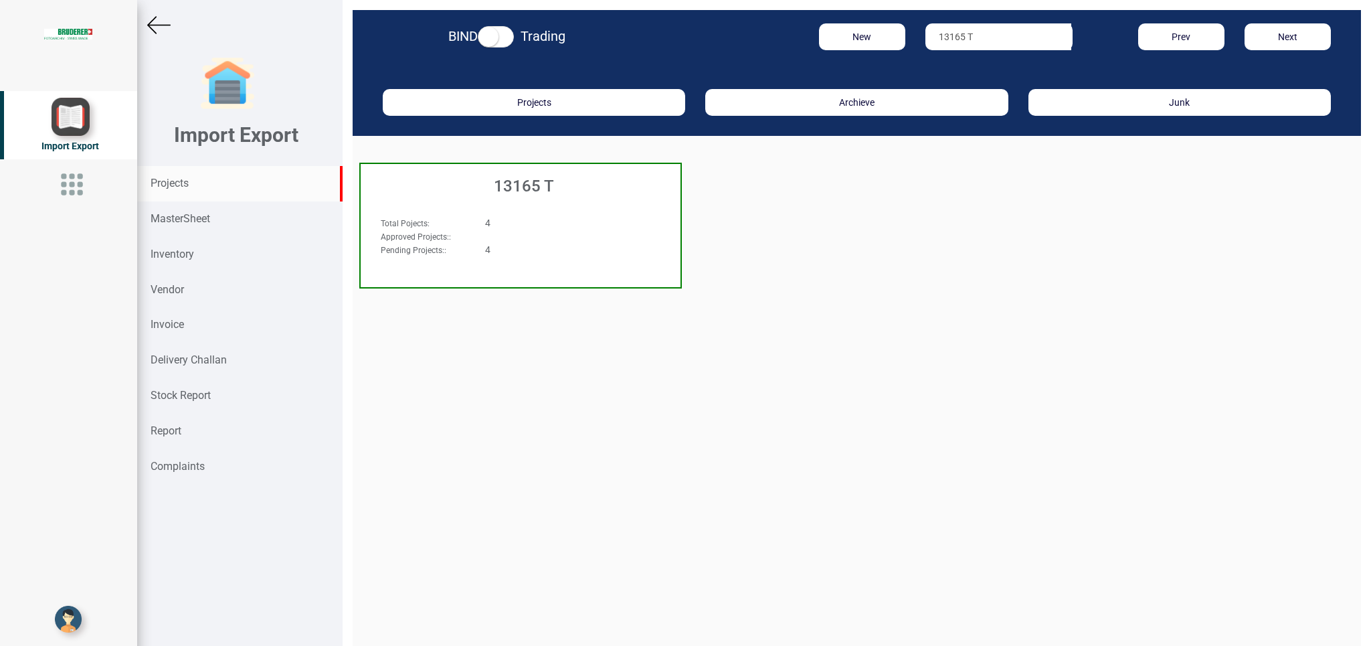
click at [636, 238] on div "Total Pojects : 4 Approved Projects: : Pending Projects: : 4" at bounding box center [521, 242] width 320 height 78
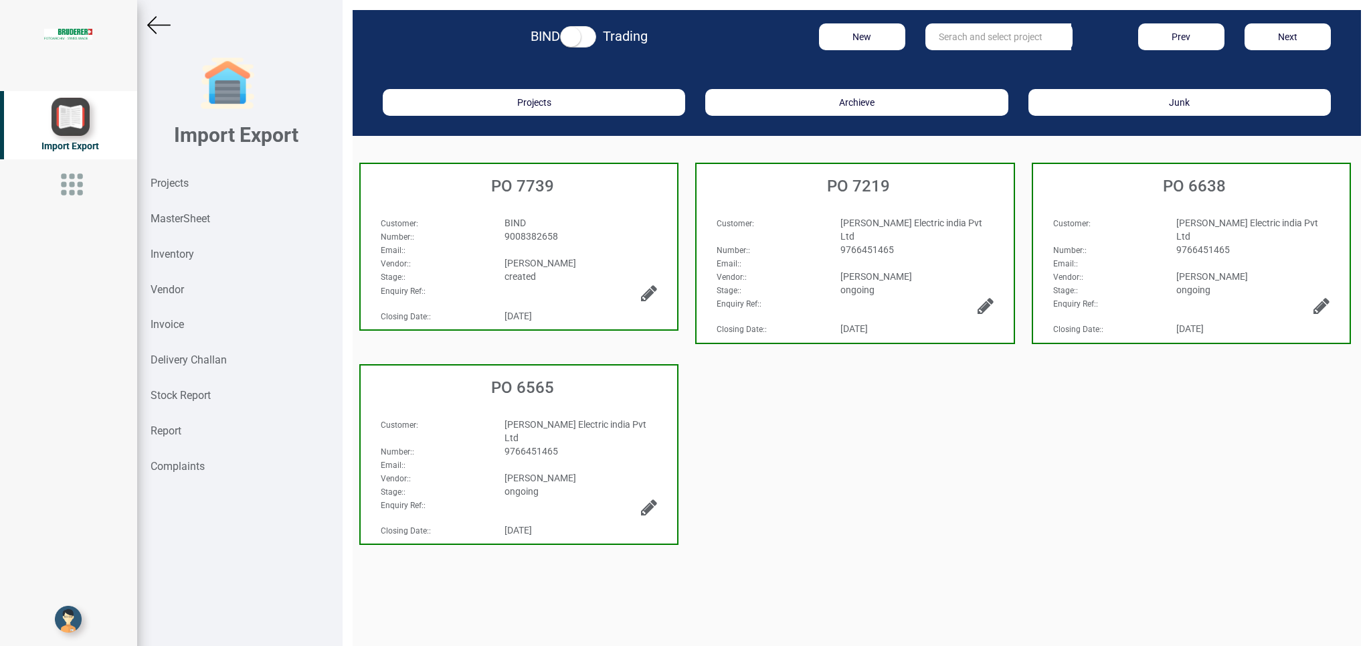
click at [604, 218] on div "BIND" at bounding box center [581, 222] width 173 height 13
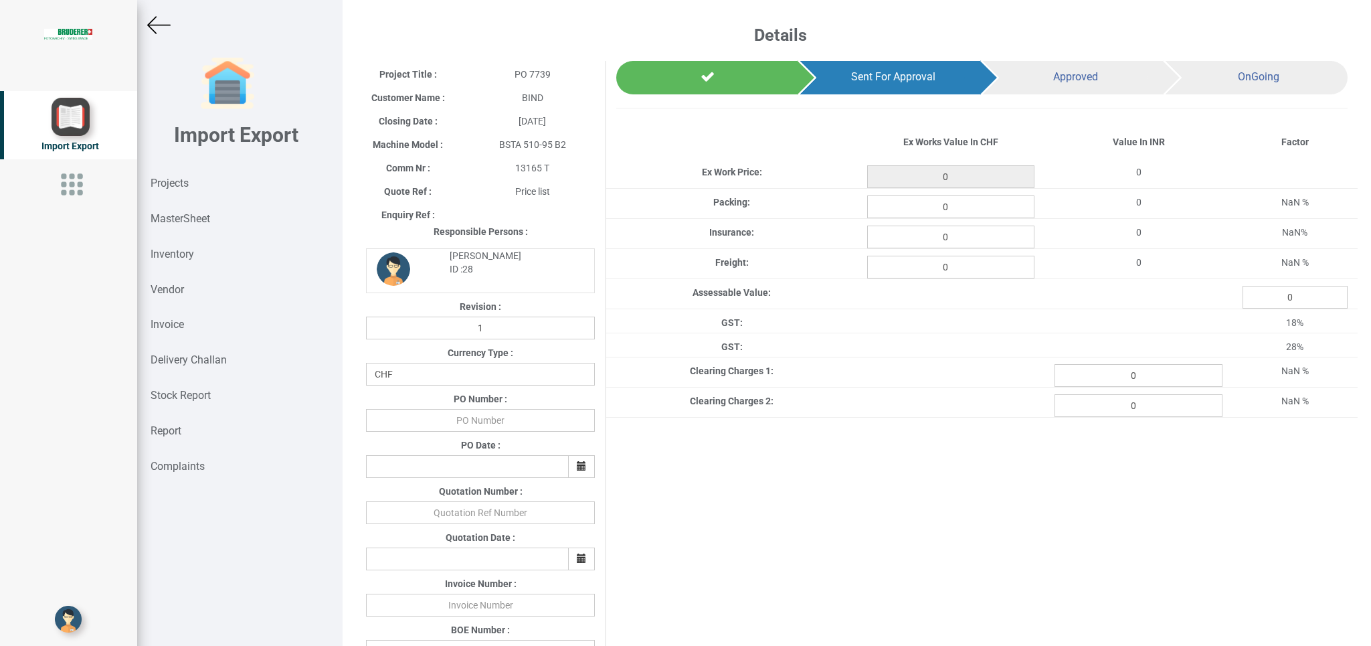
scroll to position [428, 0]
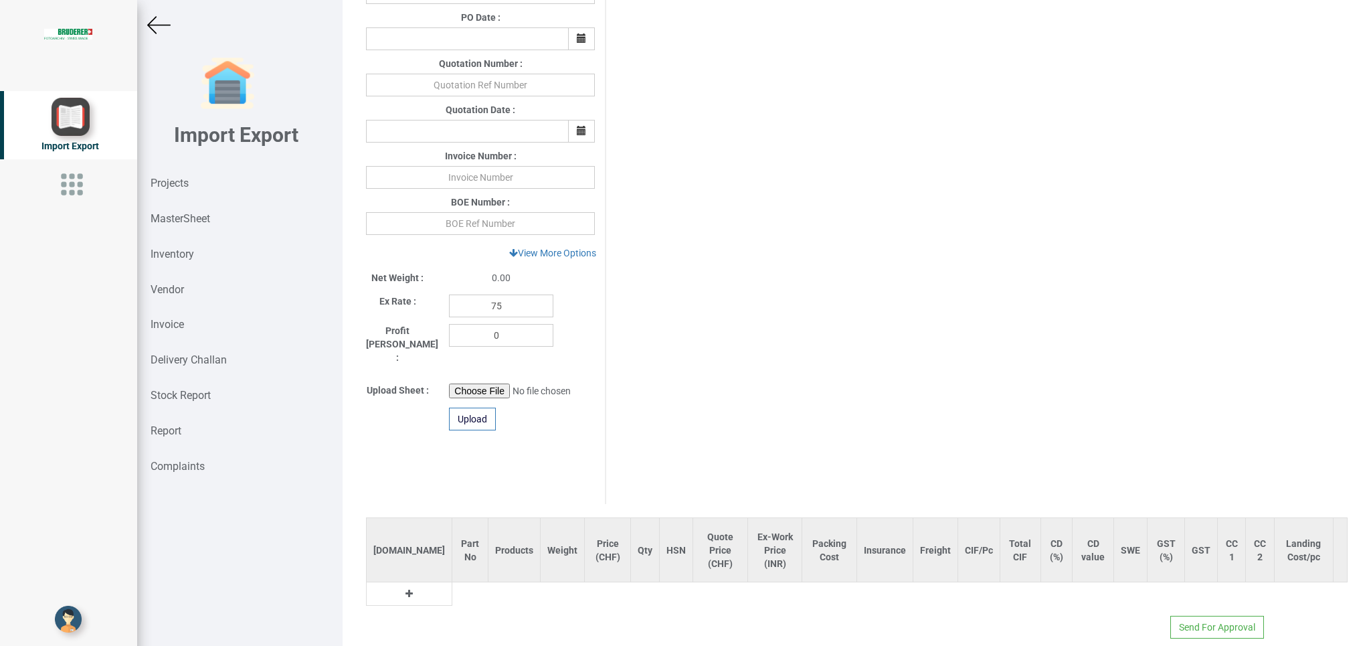
click at [406, 589] on icon at bounding box center [409, 593] width 7 height 9
click at [452, 586] on input "text" at bounding box center [474, 597] width 44 height 23
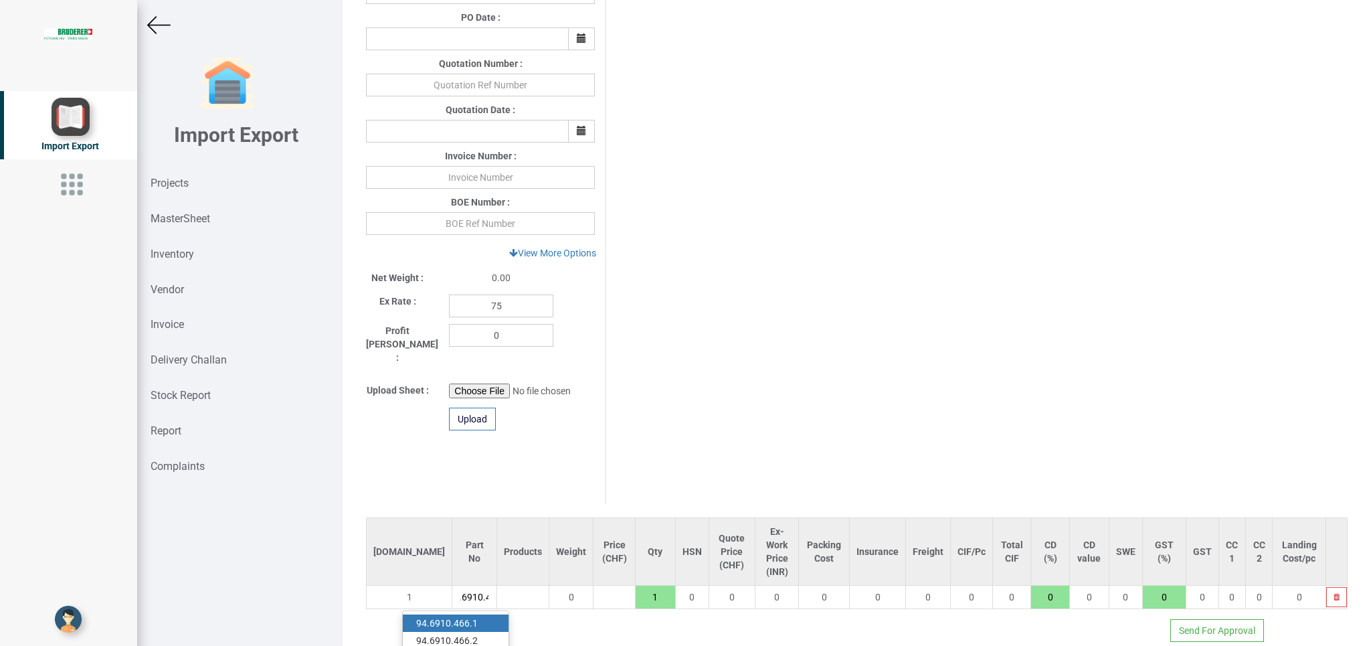
scroll to position [0, 18]
type input "94.6910.466"
click at [477, 632] on link "94.6910.466 .2" at bounding box center [456, 640] width 106 height 17
type input "1876.7"
type input "94.6910.466.2"
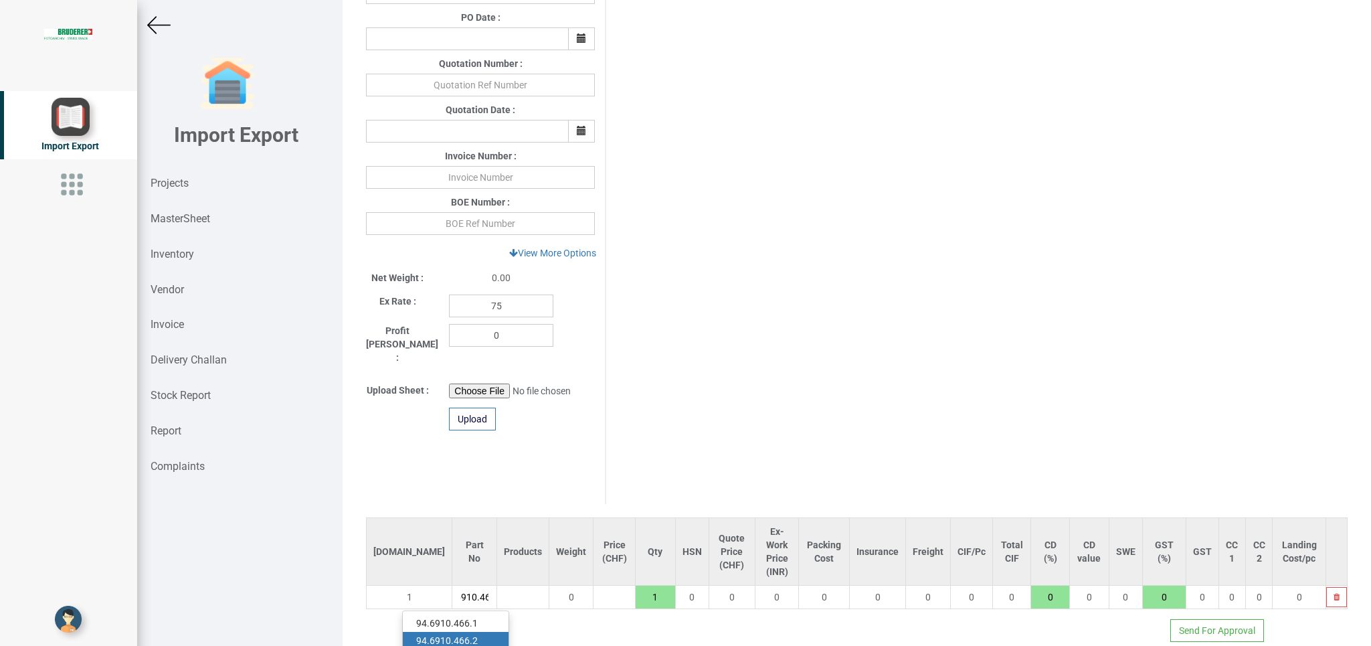
type input "7.5"
type input "18"
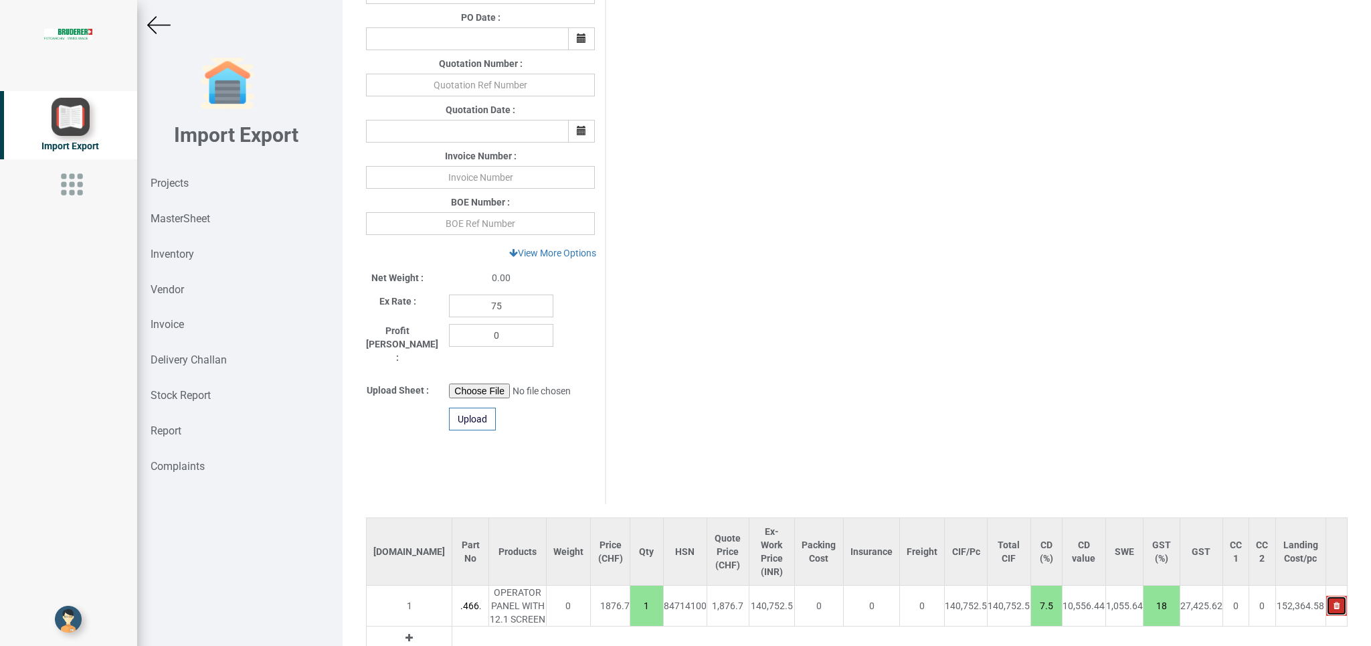
click at [1334, 602] on icon "button" at bounding box center [1337, 606] width 6 height 8
type input "0"
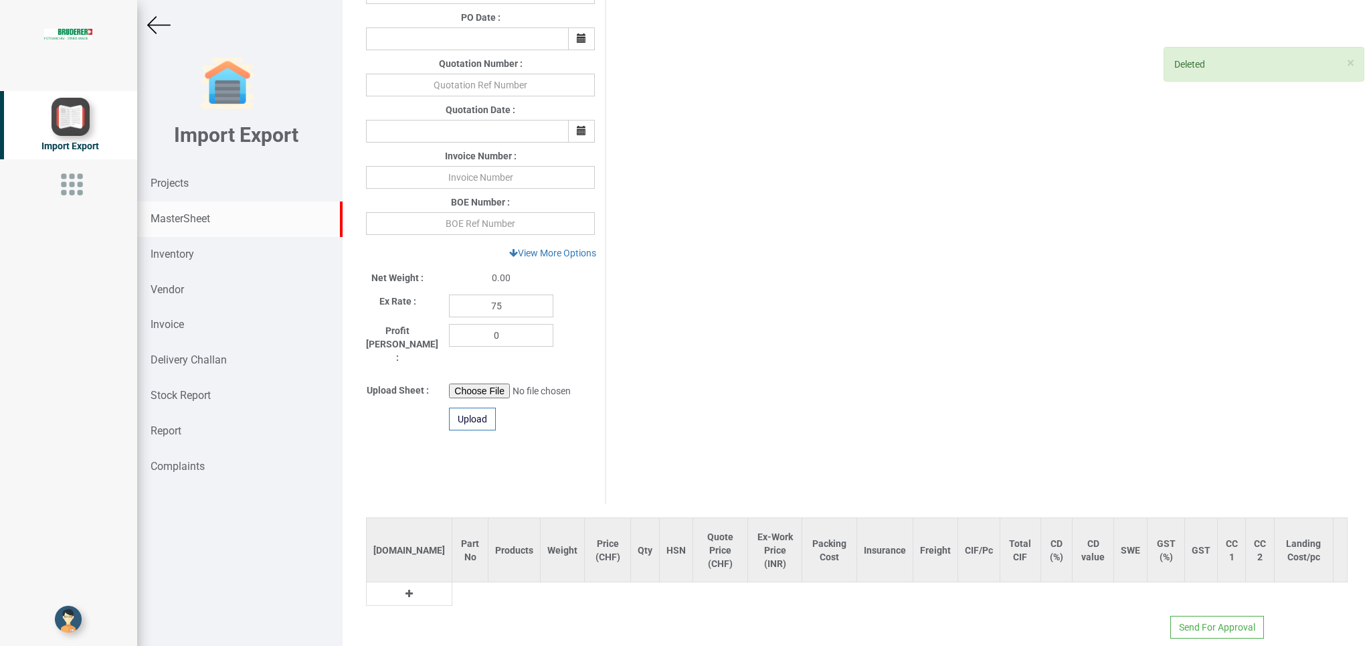
click at [189, 222] on strong "MasterSheet" at bounding box center [181, 218] width 60 height 13
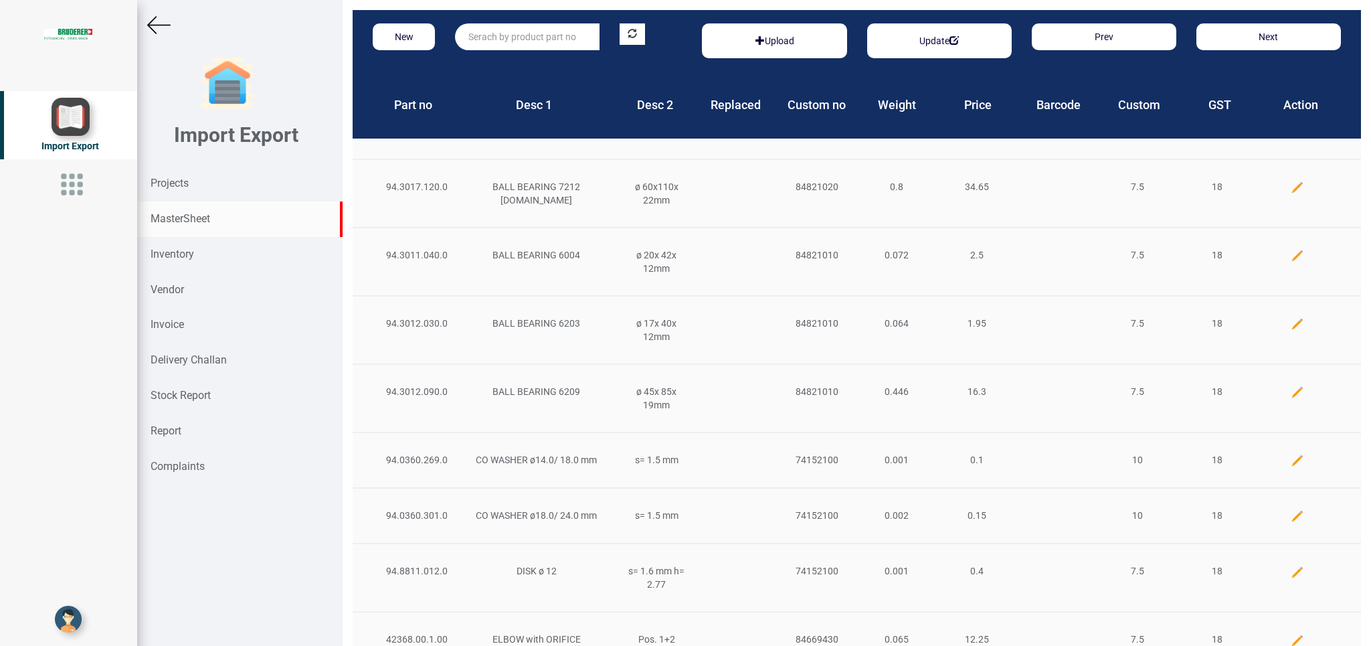
click at [518, 37] on input "text" at bounding box center [527, 36] width 145 height 27
click at [523, 82] on link "94.6910.466 .2" at bounding box center [509, 81] width 106 height 17
type input "94.6910.466.2"
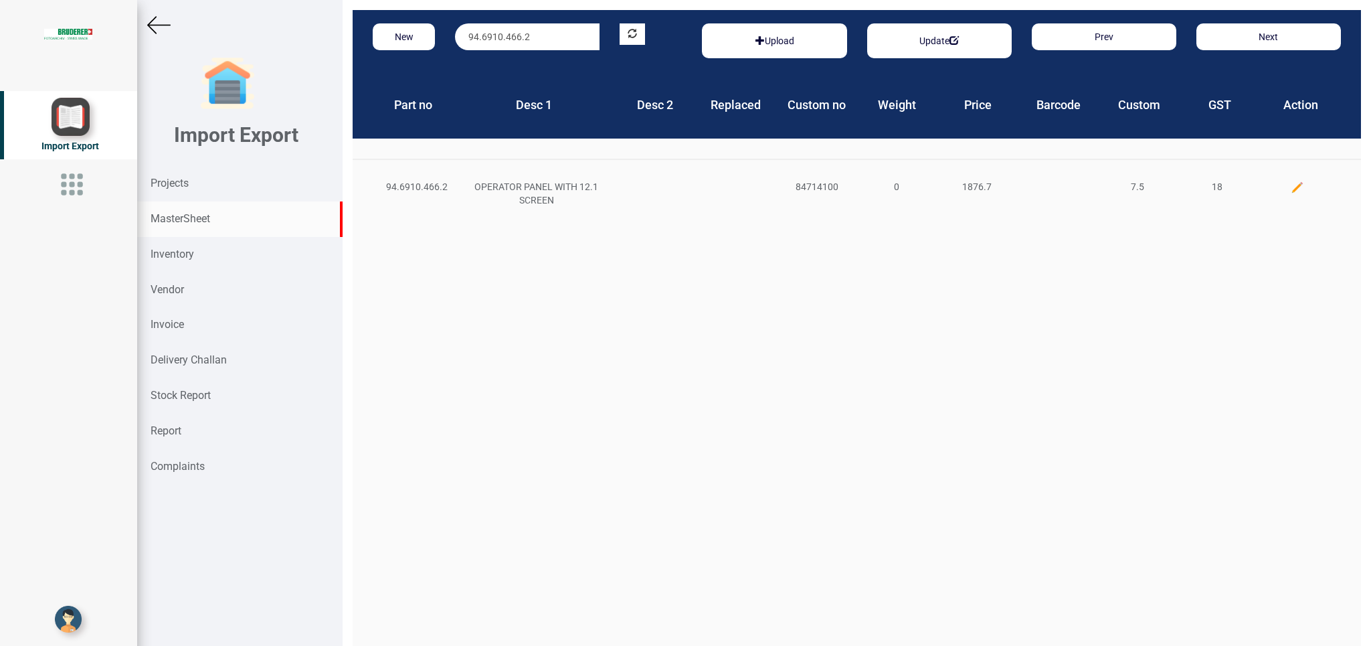
click at [1291, 184] on img at bounding box center [1297, 187] width 13 height 13
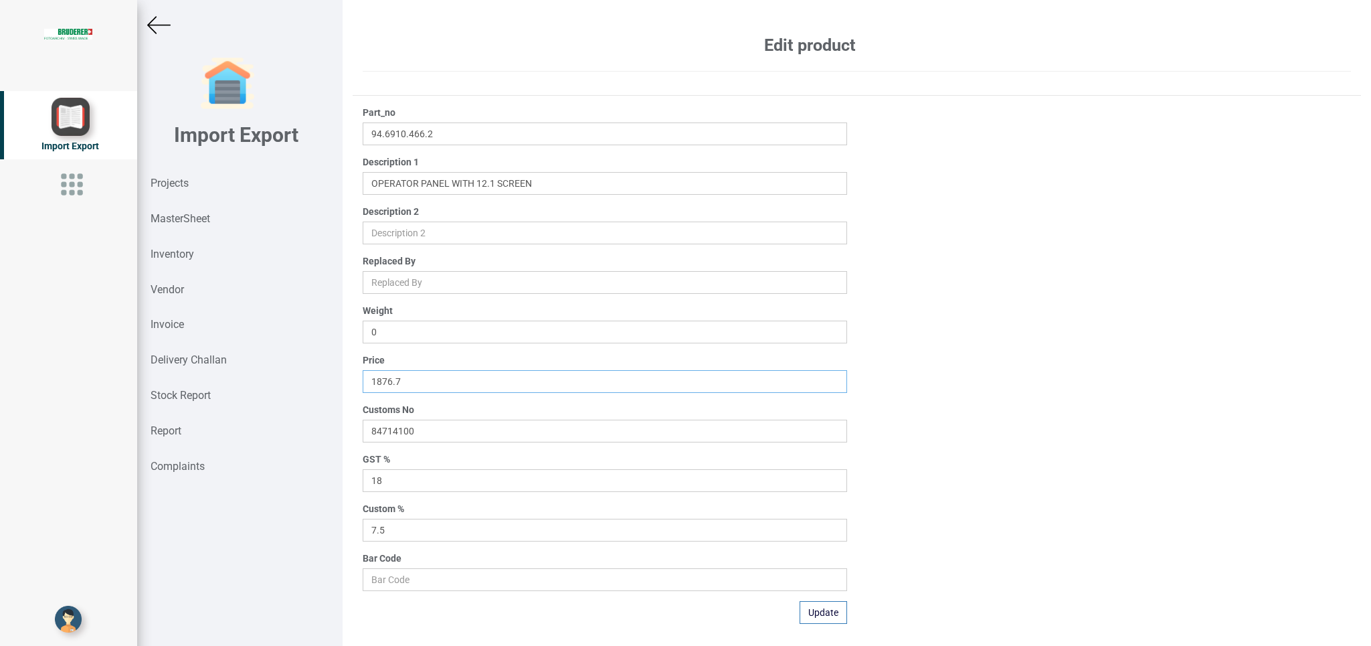
drag, startPoint x: 410, startPoint y: 382, endPoint x: 331, endPoint y: 381, distance: 78.3
click at [363, 381] on input "1876.7" at bounding box center [605, 381] width 484 height 23
type input "1798.80"
drag, startPoint x: 817, startPoint y: 614, endPoint x: 821, endPoint y: 606, distance: 9.3
click at [821, 606] on button "Update" at bounding box center [824, 612] width 48 height 23
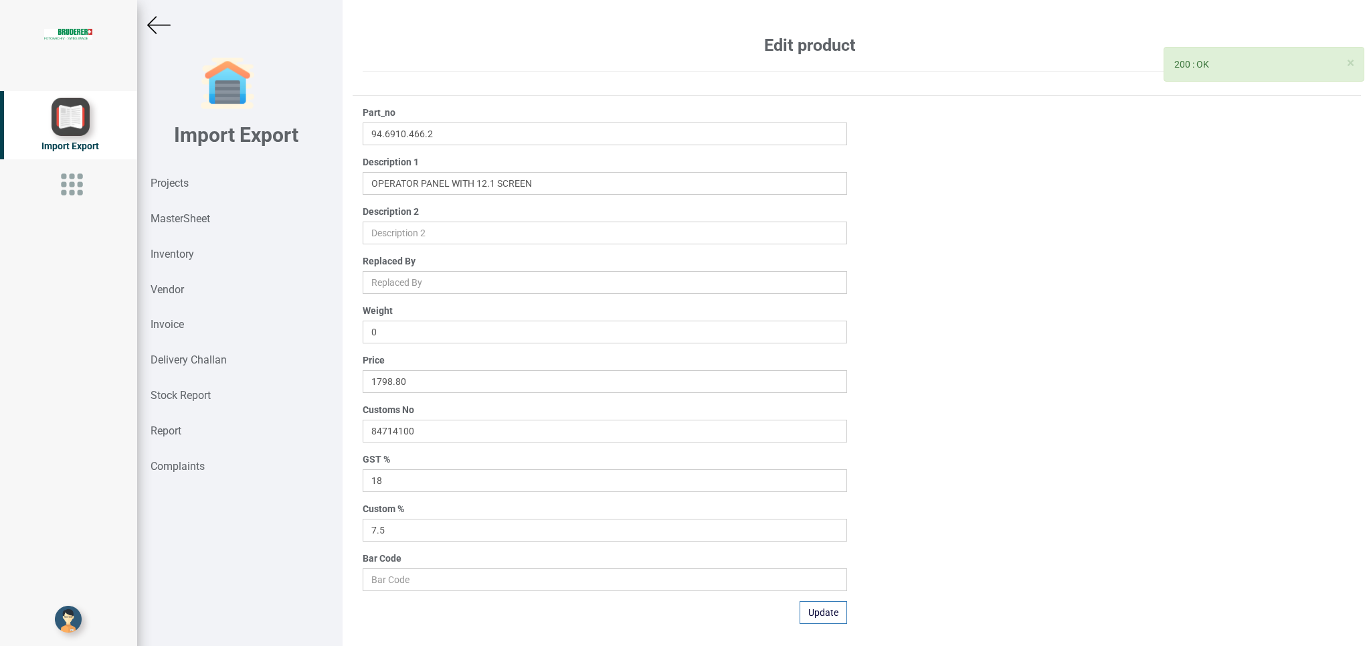
click at [167, 20] on img at bounding box center [158, 24] width 23 height 23
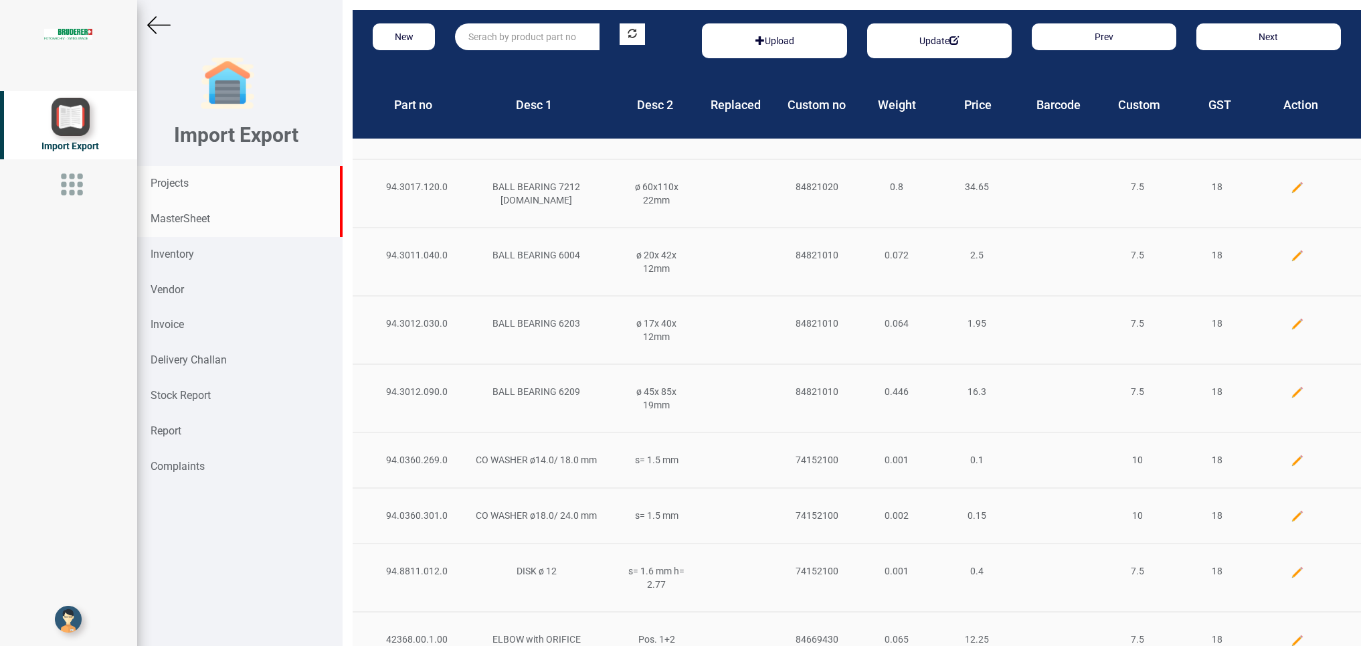
click at [187, 184] on strong "Projects" at bounding box center [170, 183] width 38 height 13
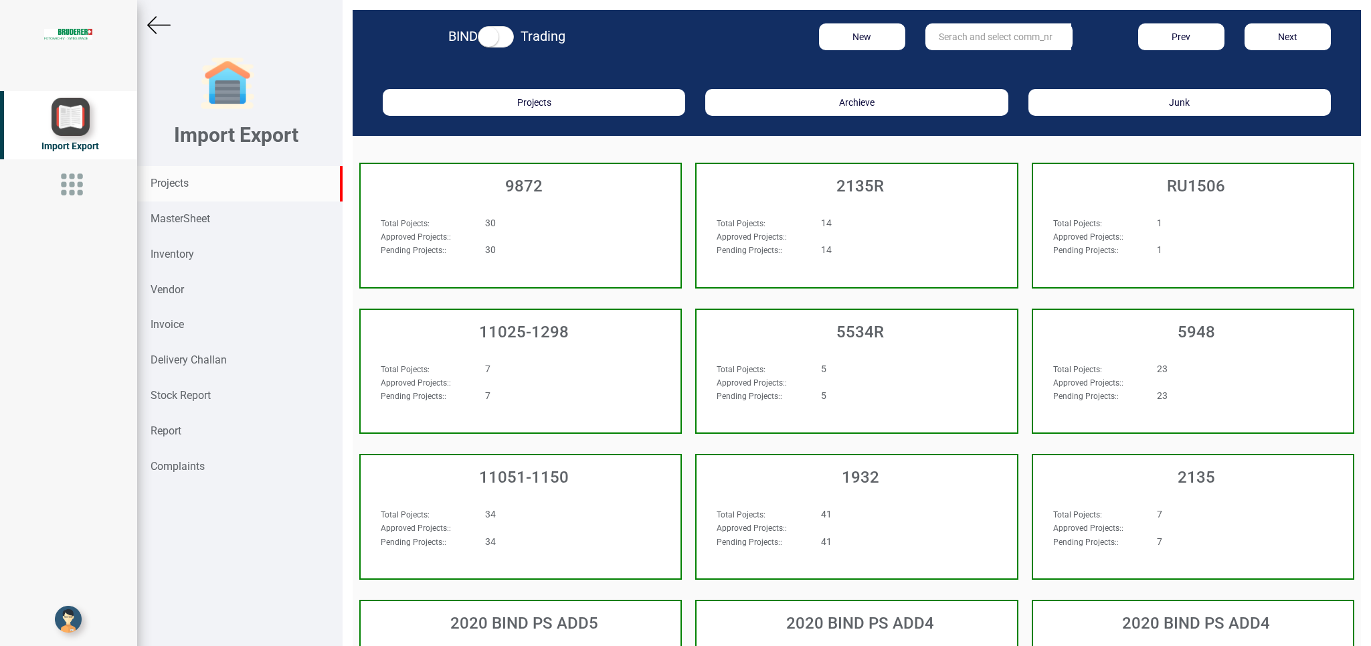
click at [954, 31] on input "text" at bounding box center [999, 36] width 146 height 27
click at [984, 68] on link "13165 T" at bounding box center [979, 64] width 106 height 17
type input "13165 T"
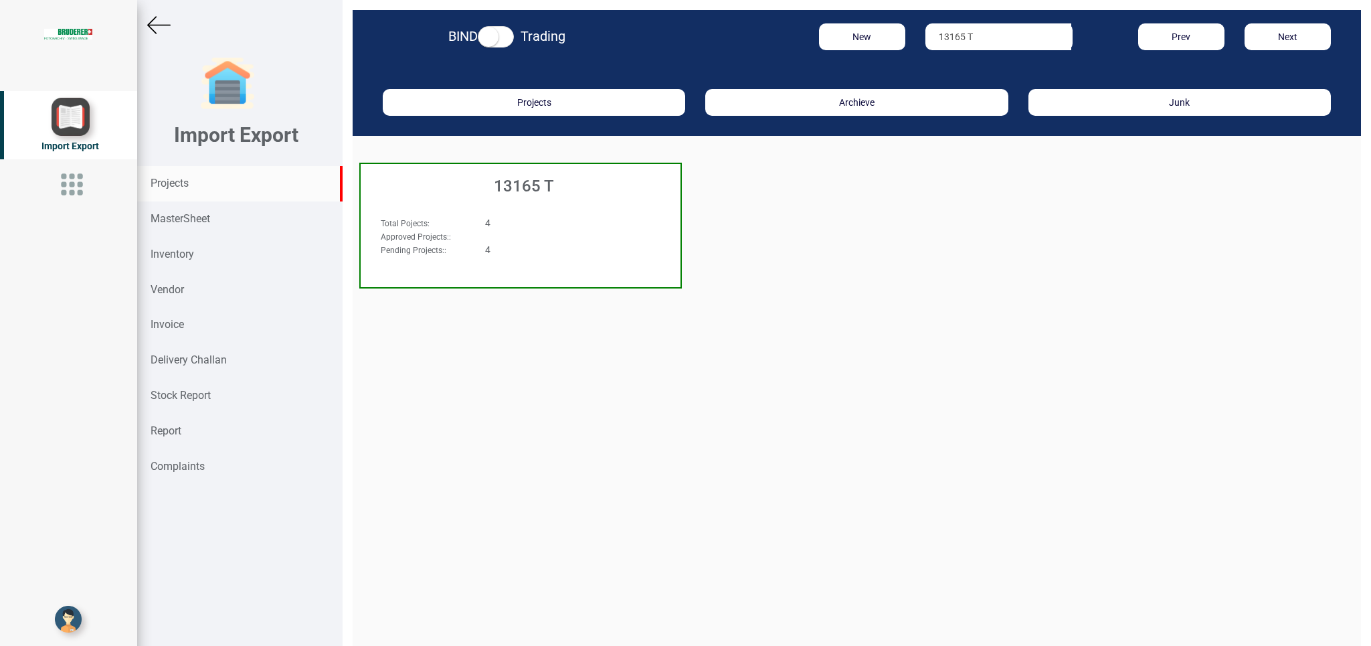
click at [544, 215] on div "Total Pojects : 4 Approved Projects: : Pending Projects: : 4" at bounding box center [521, 242] width 320 height 78
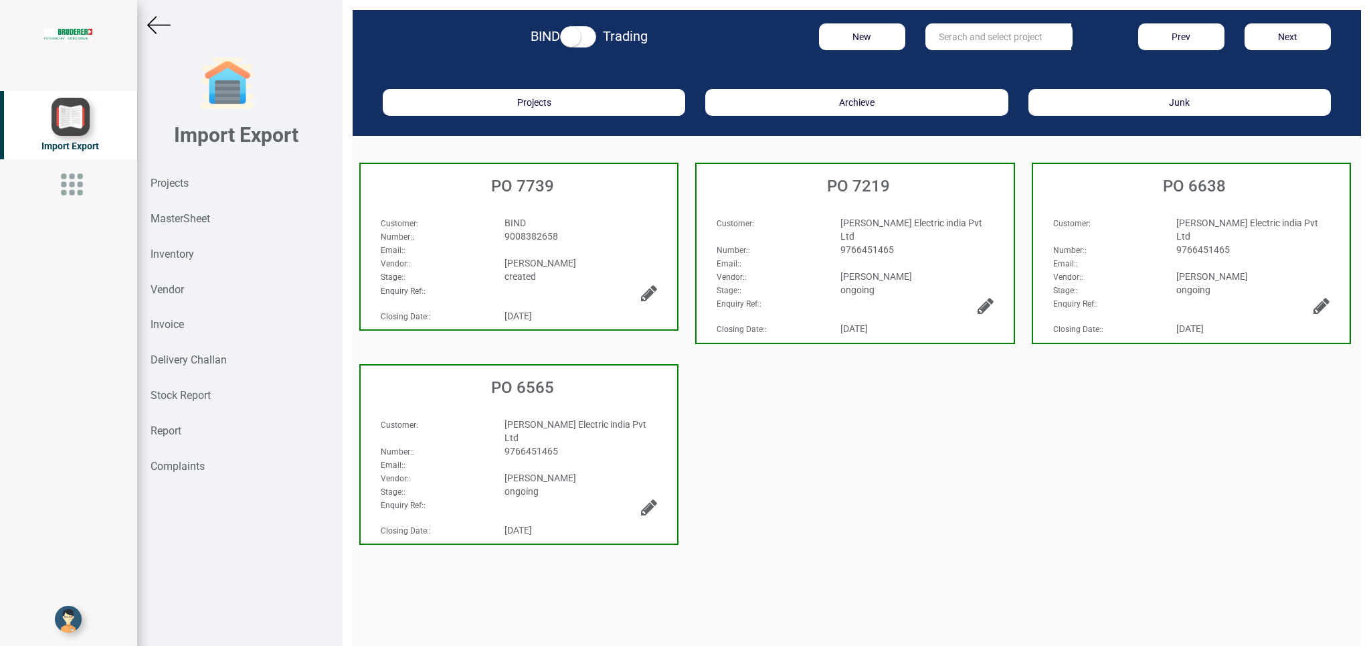
click at [602, 198] on div "PO 7739" at bounding box center [519, 182] width 317 height 37
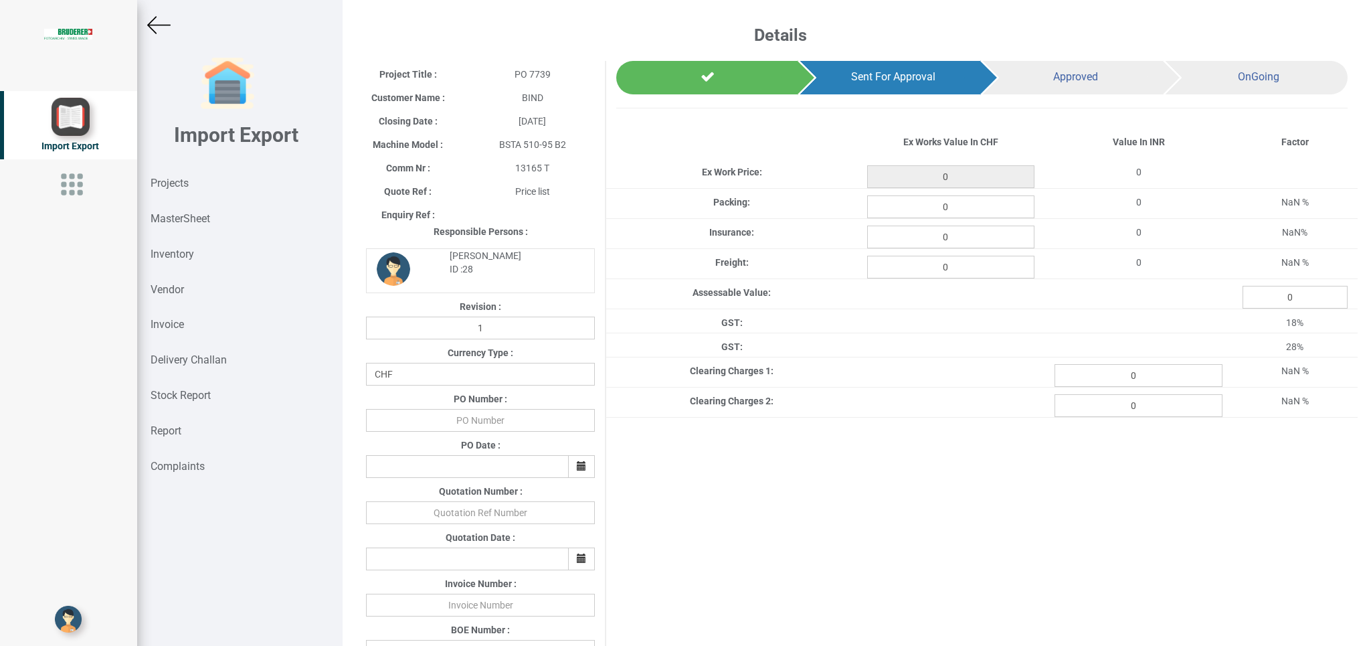
scroll to position [428, 0]
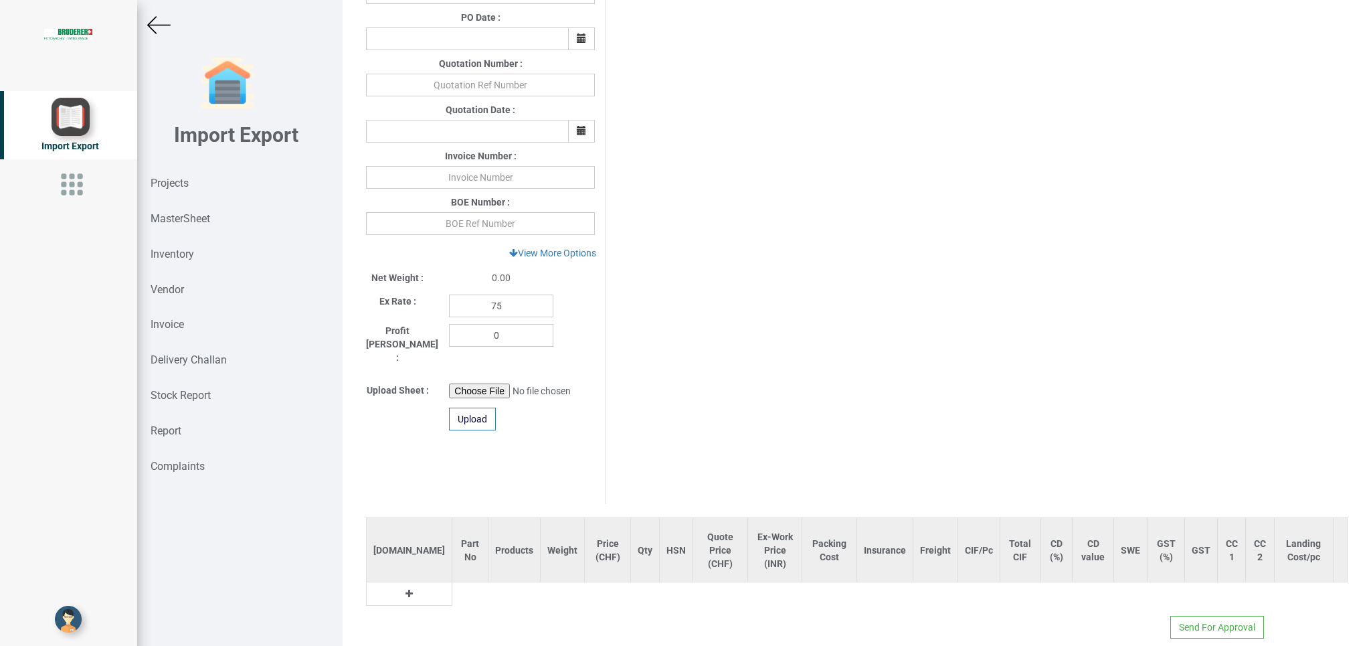
click at [406, 589] on icon at bounding box center [409, 593] width 7 height 9
click at [452, 586] on input "text" at bounding box center [474, 597] width 44 height 23
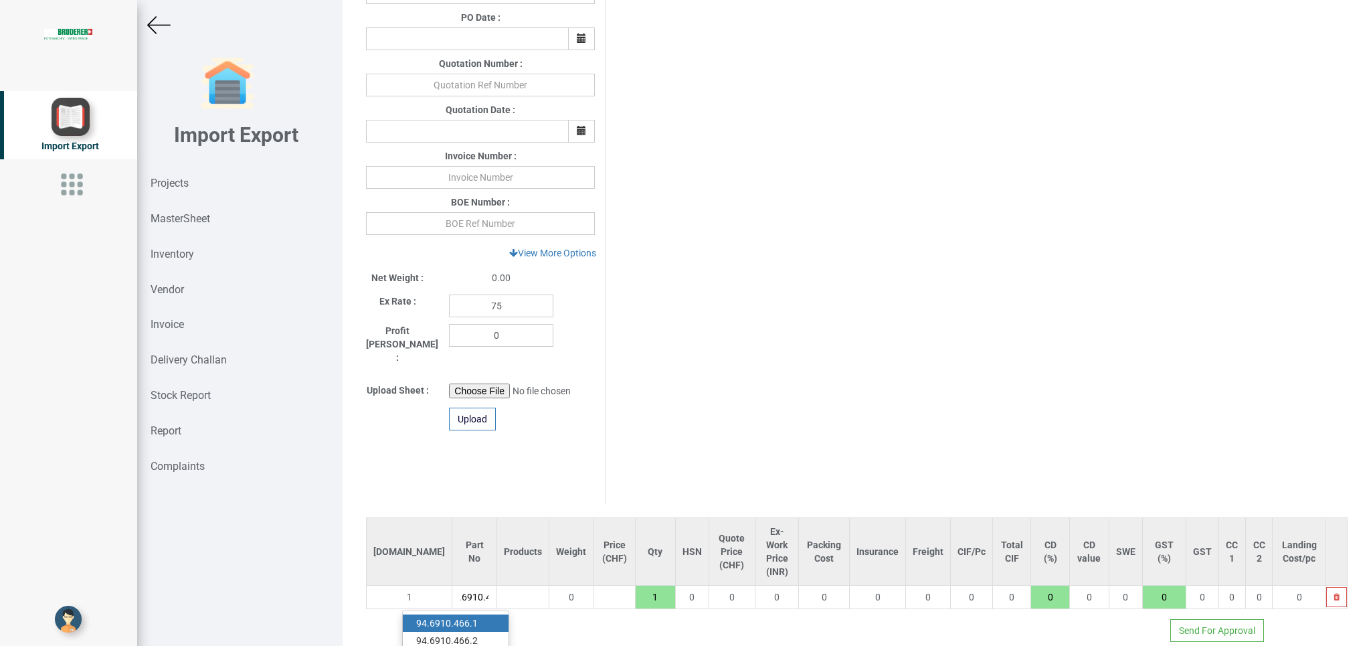
scroll to position [0, 18]
type input "94.6910.466"
click at [471, 632] on link "94.6910.466 .2" at bounding box center [456, 640] width 106 height 17
type input "1798.8"
type input "94.6910.466.2"
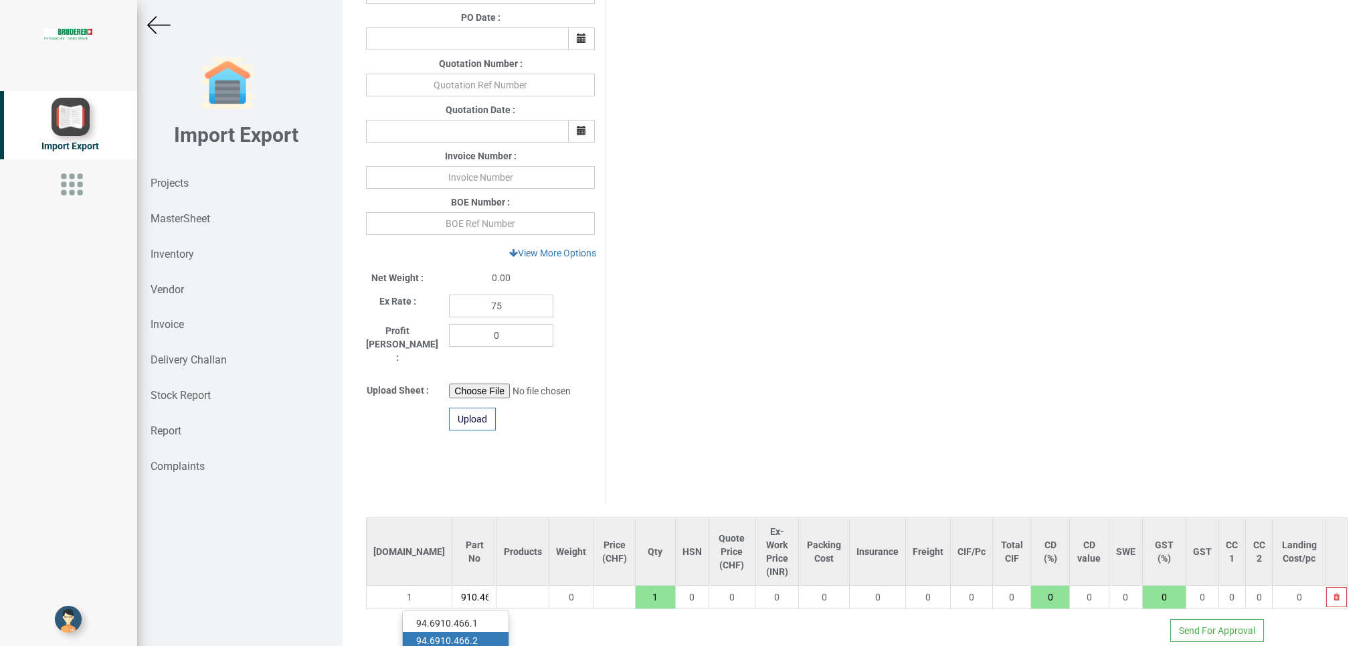
type input "7.5"
type input "18"
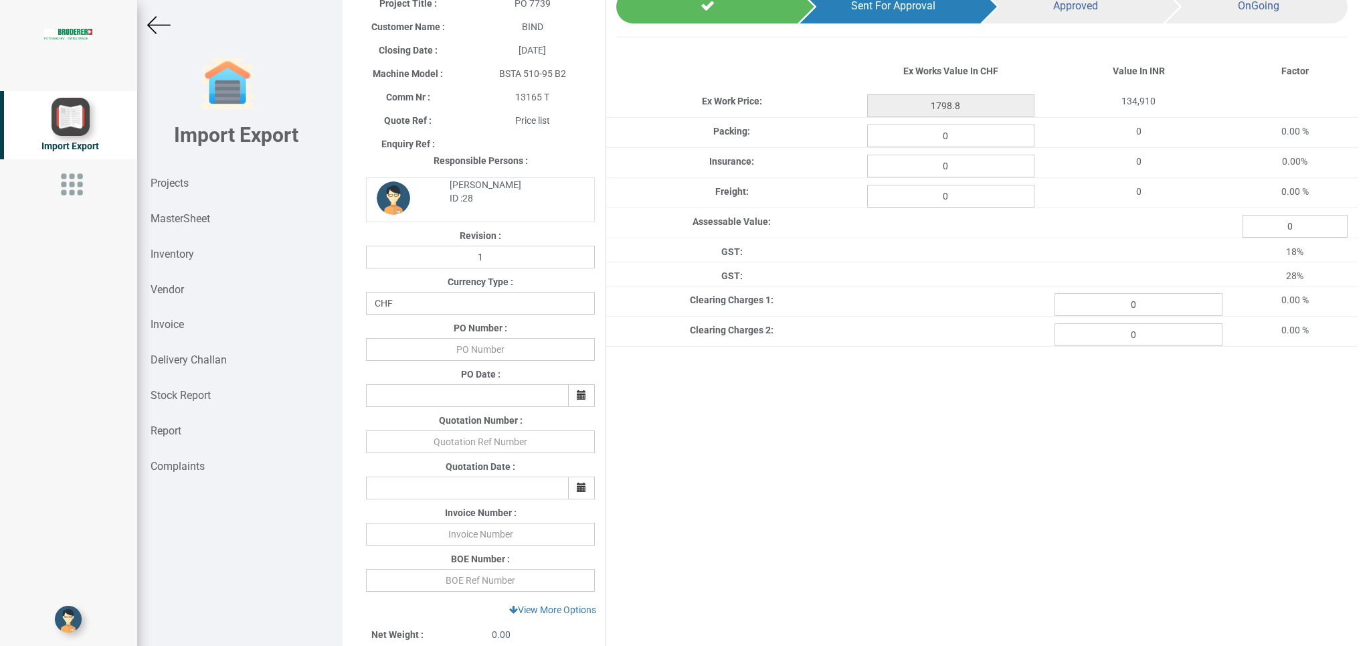
scroll to position [66, 0]
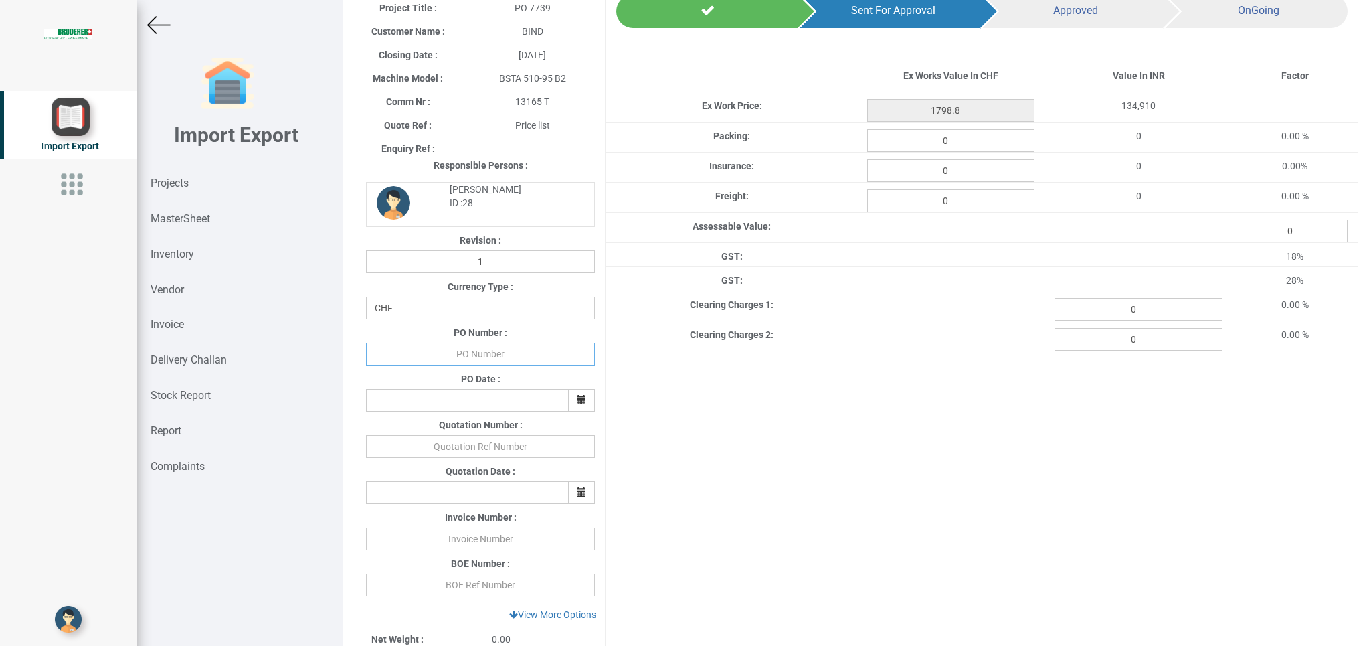
click at [486, 357] on input "text" at bounding box center [480, 354] width 229 height 23
type input "BPIPL/7739/25-26"
click at [578, 399] on icon "button" at bounding box center [581, 399] width 9 height 9
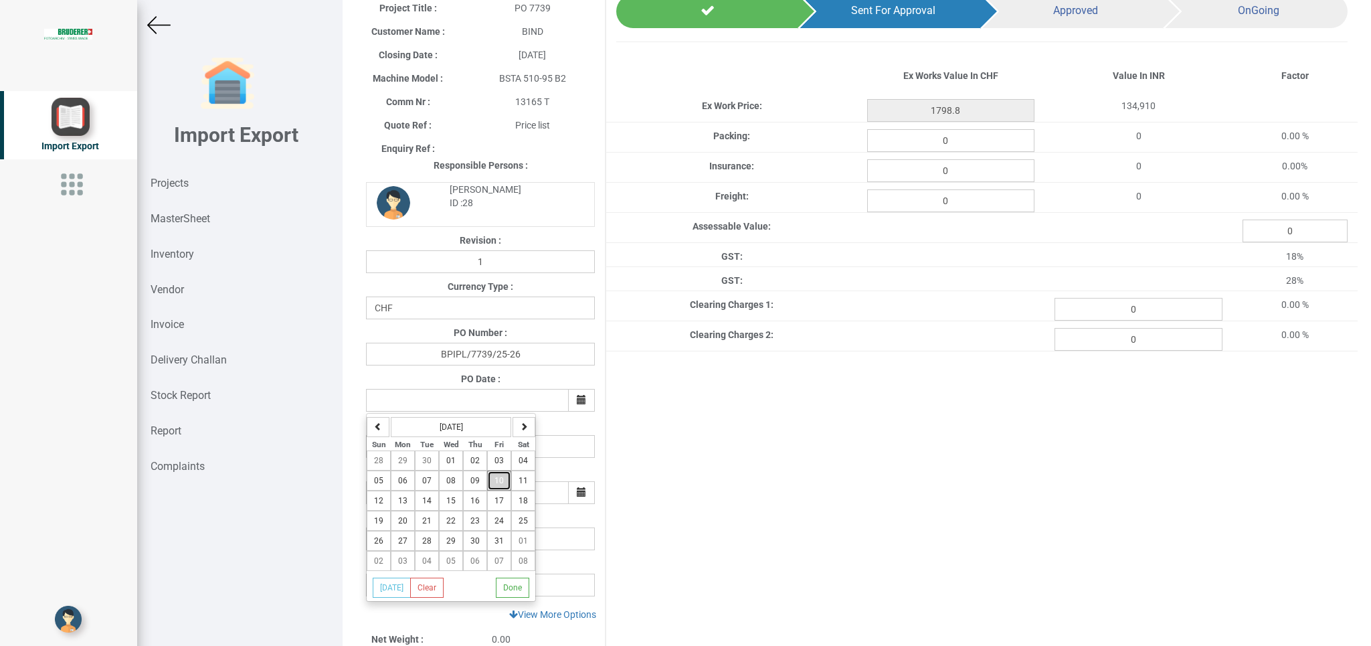
click at [496, 489] on button "10" at bounding box center [499, 481] width 24 height 20
type input "[DATE]"
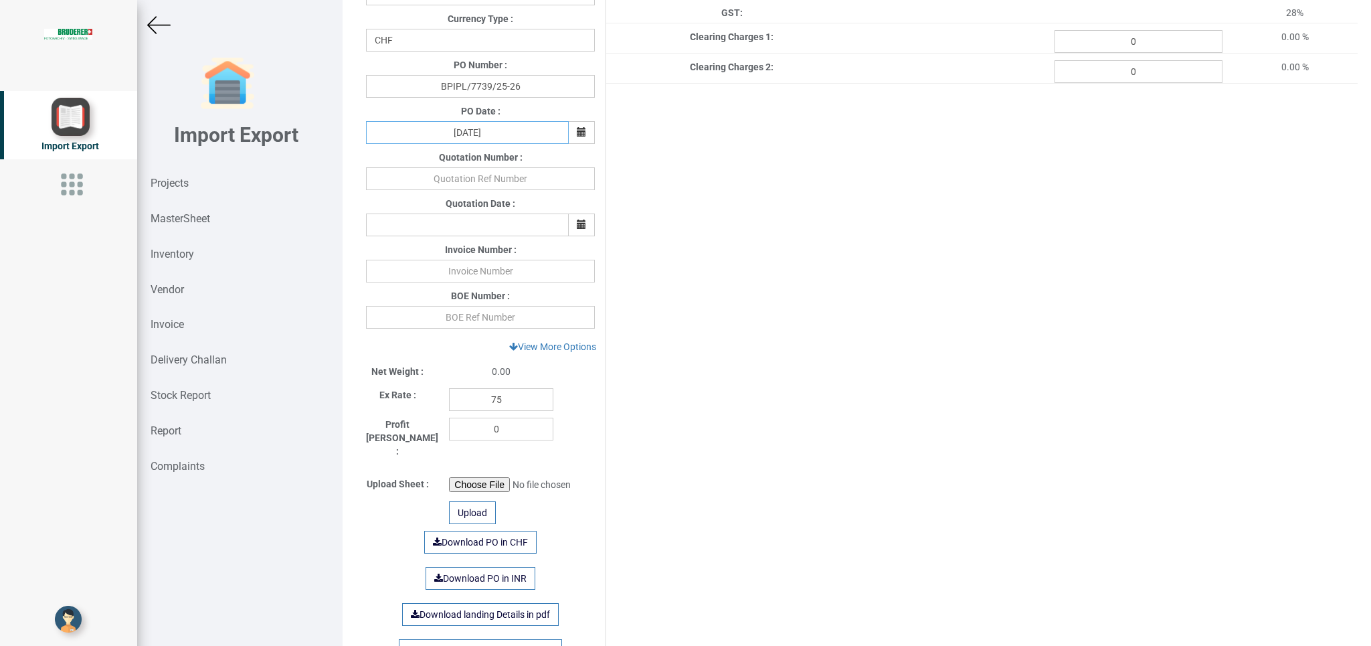
scroll to position [330, 0]
drag, startPoint x: 525, startPoint y: 402, endPoint x: 394, endPoint y: 403, distance: 131.9
click at [449, 403] on input "75" at bounding box center [501, 403] width 104 height 23
type input "112"
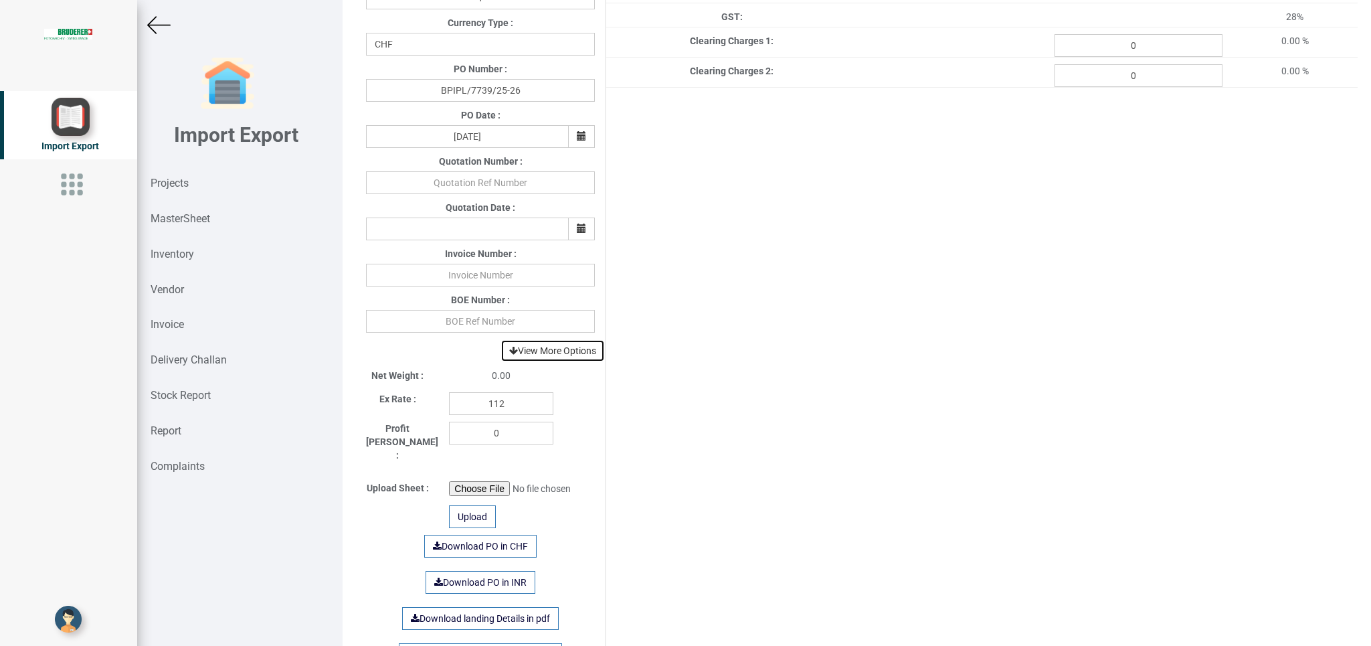
click at [570, 357] on link "View More Options" at bounding box center [553, 350] width 104 height 23
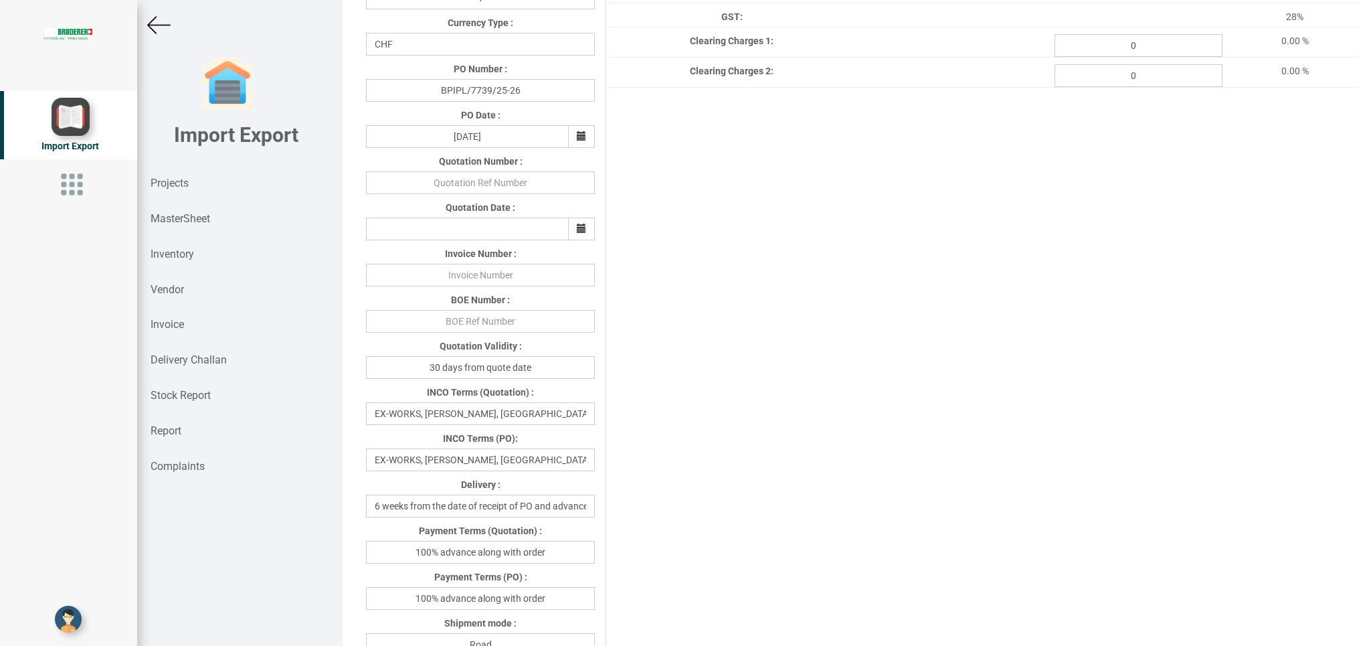
scroll to position [488, 0]
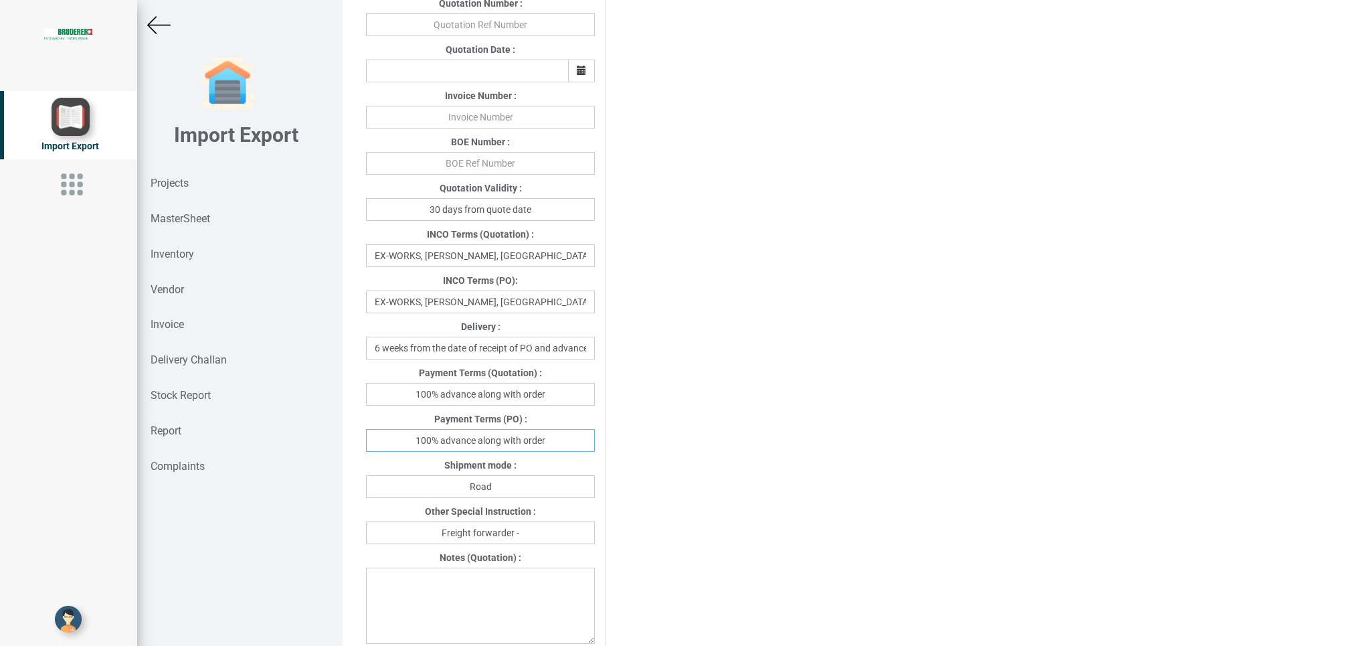
drag, startPoint x: 414, startPoint y: 436, endPoint x: 602, endPoint y: 442, distance: 188.9
click at [595, 442] on input "100% advance along with order" at bounding box center [480, 440] width 229 height 23
type input "[DATE]"
drag, startPoint x: 538, startPoint y: 487, endPoint x: 436, endPoint y: 487, distance: 102.4
click at [436, 487] on input "Road" at bounding box center [480, 486] width 229 height 23
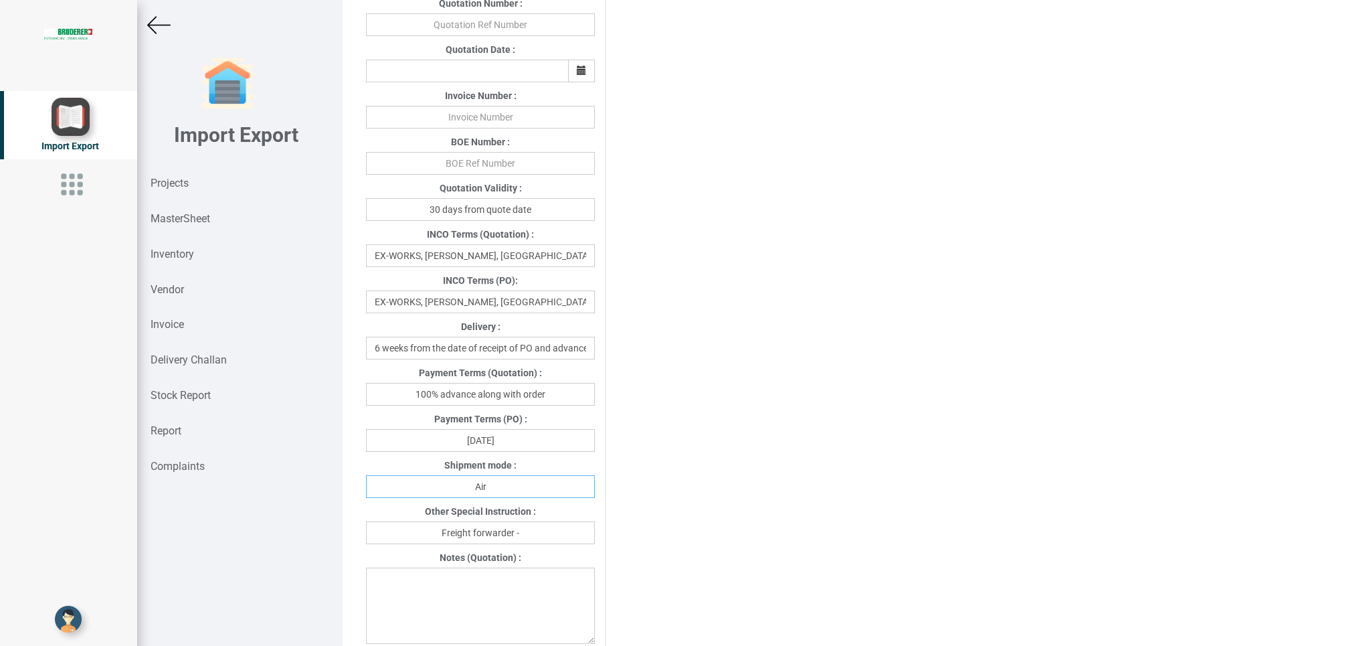
type input "Air"
click at [525, 532] on input "Freight forwarder -" at bounding box center [480, 532] width 229 height 23
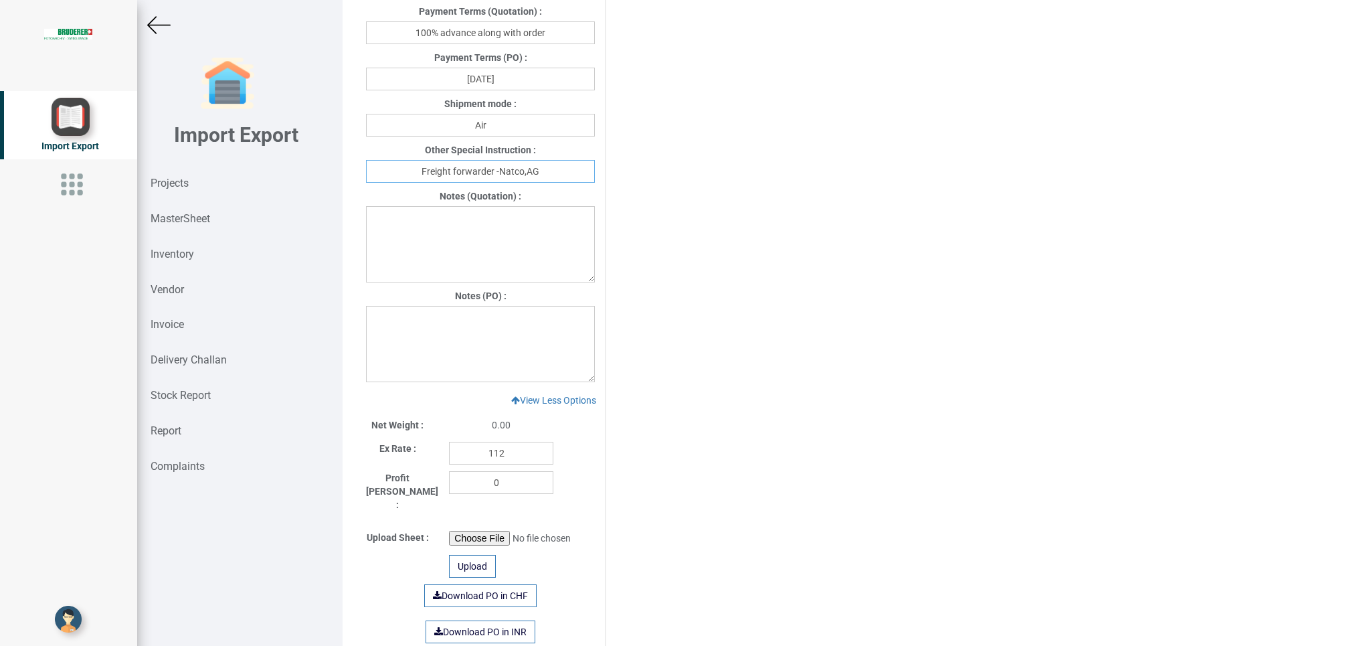
scroll to position [855, 0]
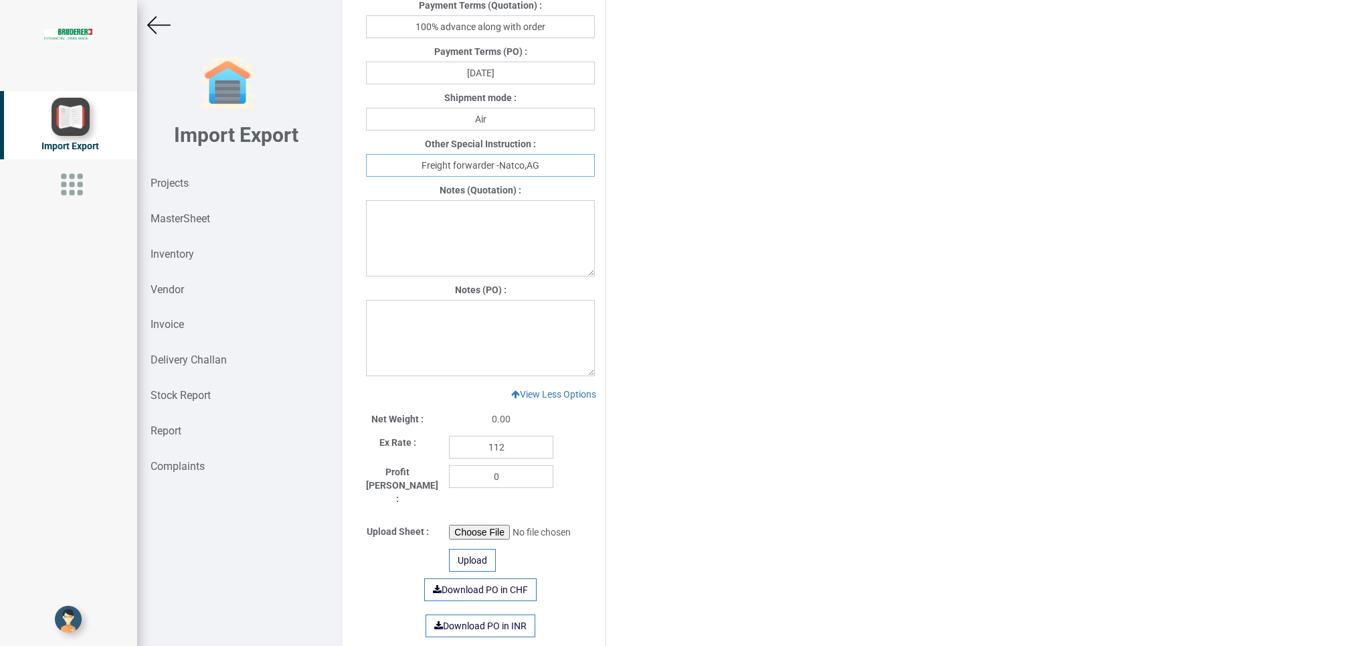
type input "Freight forwarder -Natco,AG"
click at [420, 321] on textarea at bounding box center [480, 338] width 229 height 76
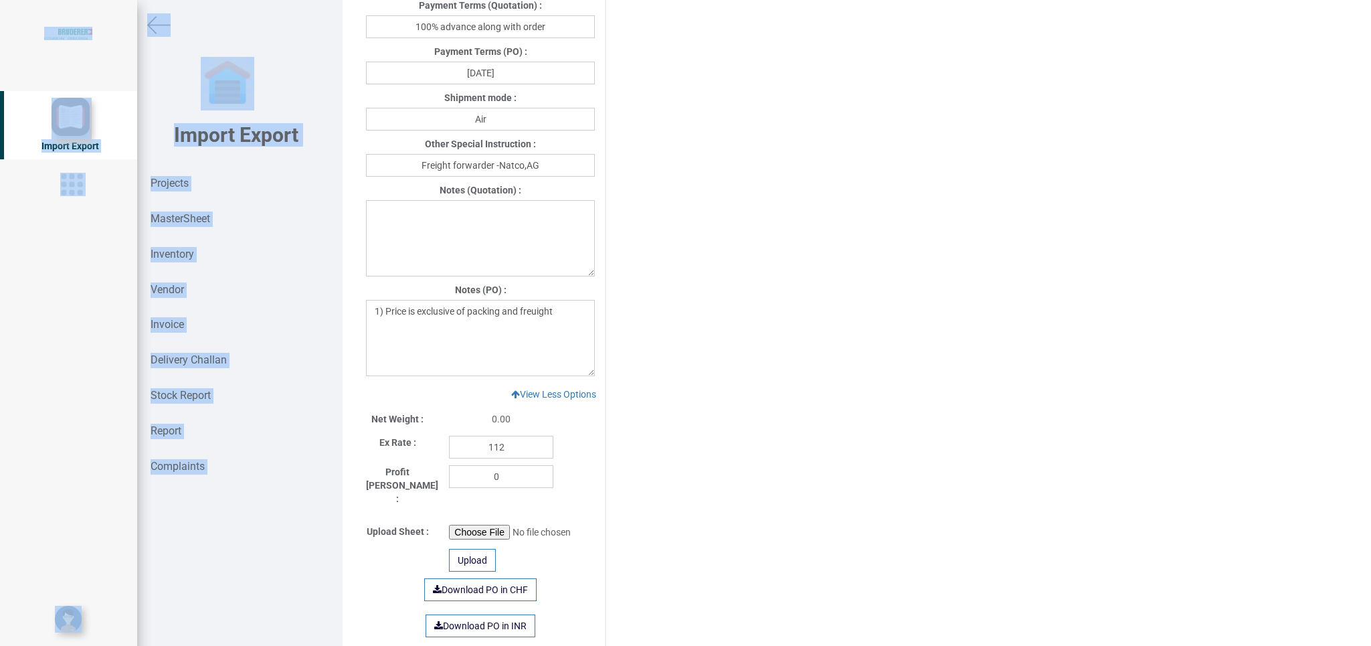
drag, startPoint x: 1353, startPoint y: 341, endPoint x: 1234, endPoint y: 363, distance: 120.5
click at [1355, 402] on div "Details Project Title : PO 7739 Customer Name : BIND Closing Date : [DATE] Mach…" at bounding box center [857, 323] width 1029 height 646
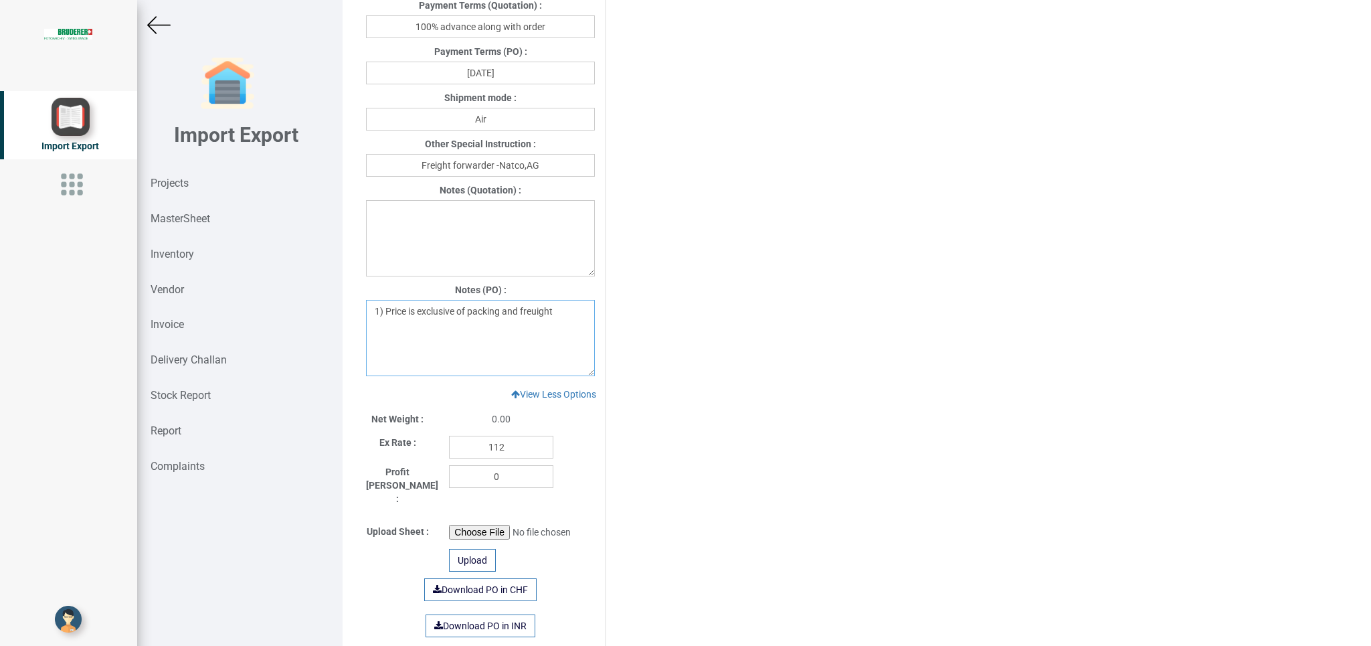
click at [556, 327] on textarea "1) Price is exclusive of packing and freuight" at bounding box center [480, 338] width 229 height 76
drag, startPoint x: 562, startPoint y: 313, endPoint x: 525, endPoint y: 315, distance: 36.9
click at [525, 315] on textarea "1) Price is exclusive of packing and freuight" at bounding box center [480, 338] width 229 height 76
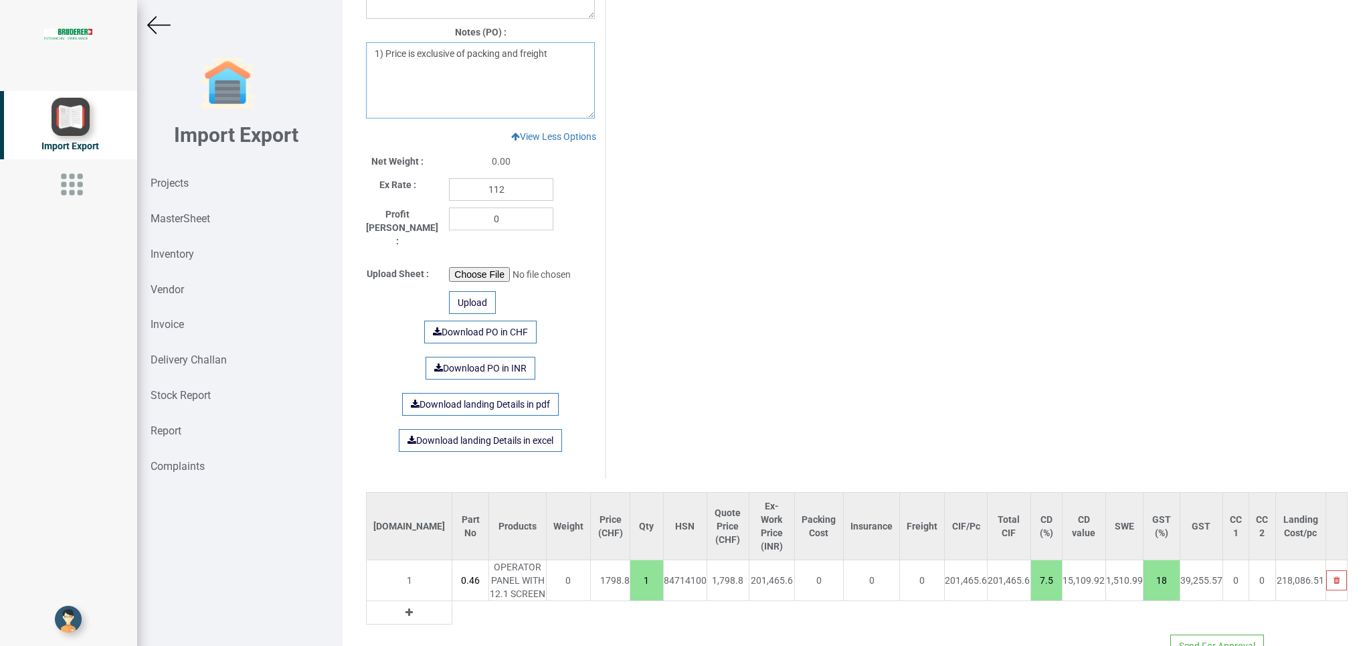
scroll to position [1137, 0]
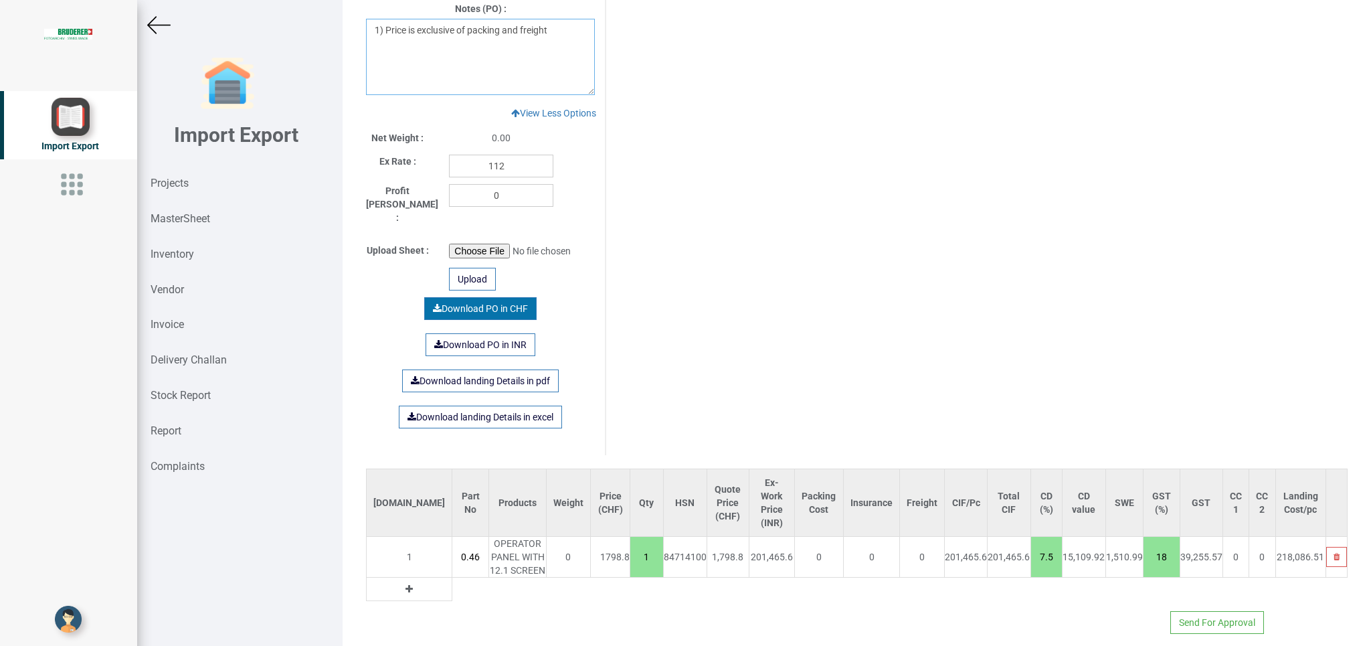
type textarea "1) Price is exclusive of packing and freight"
click at [467, 297] on link "Download PO in CHF" at bounding box center [480, 308] width 112 height 23
